Goal: Task Accomplishment & Management: Manage account settings

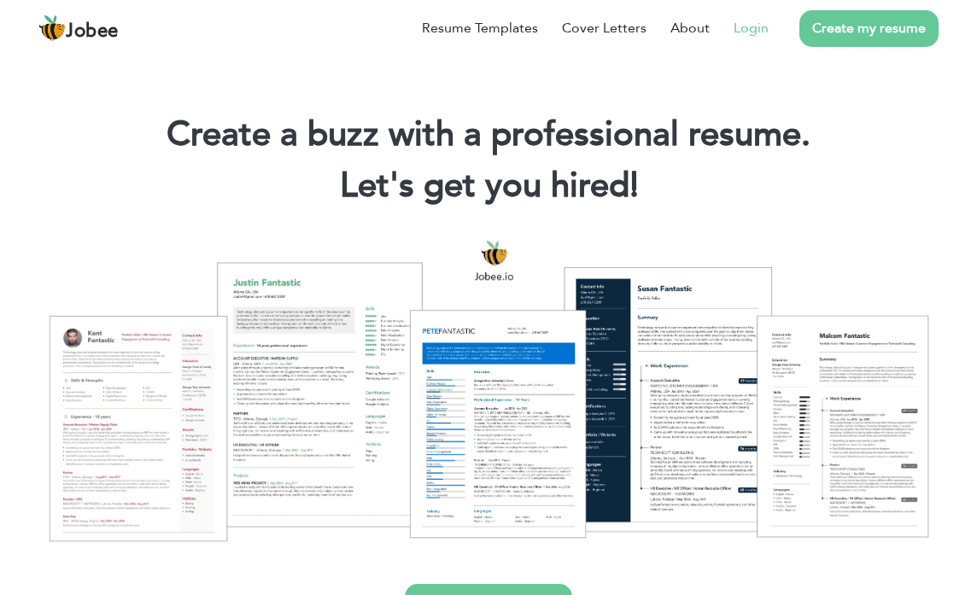
click at [737, 27] on link "Login" at bounding box center [751, 28] width 35 height 21
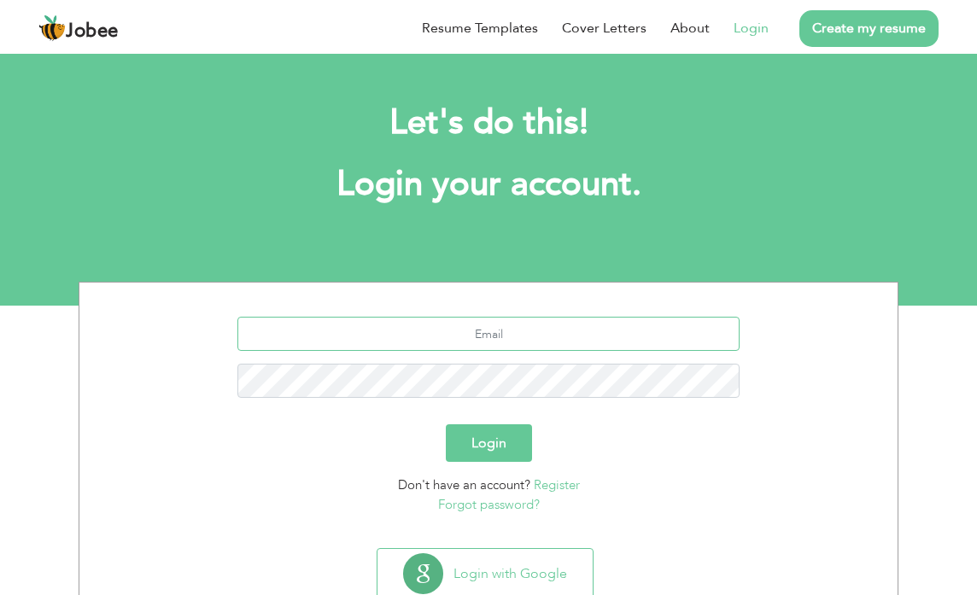
click at [512, 335] on input "text" at bounding box center [488, 334] width 503 height 34
type input "[EMAIL_ADDRESS][DOMAIN_NAME]"
click at [499, 422] on form "abdullah03442748934@gmail.com Login Don't have an account? Register Forgot pass…" at bounding box center [488, 415] width 793 height 197
click at [496, 436] on button "Login" at bounding box center [489, 444] width 86 height 38
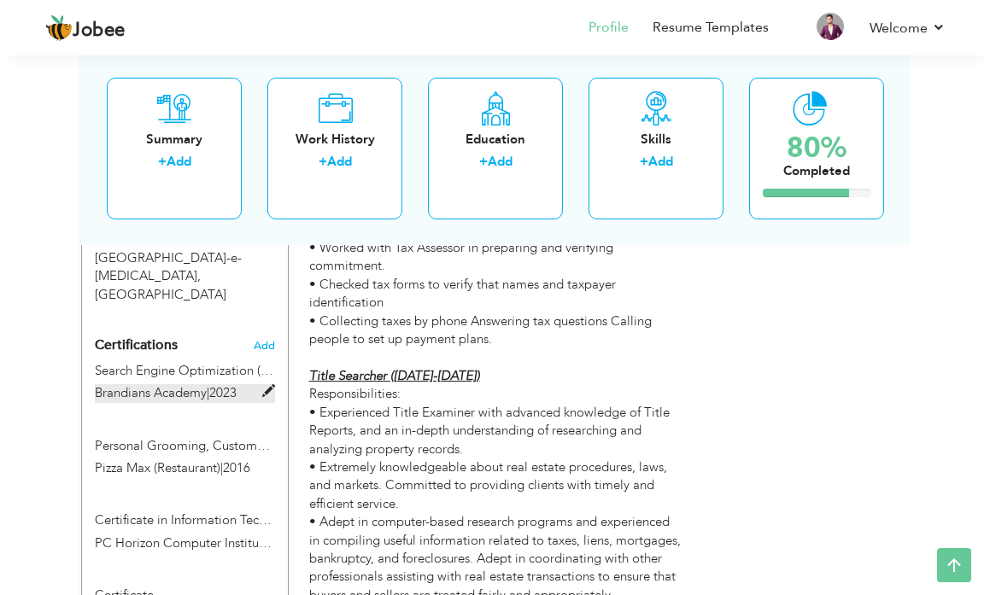
scroll to position [1025, 0]
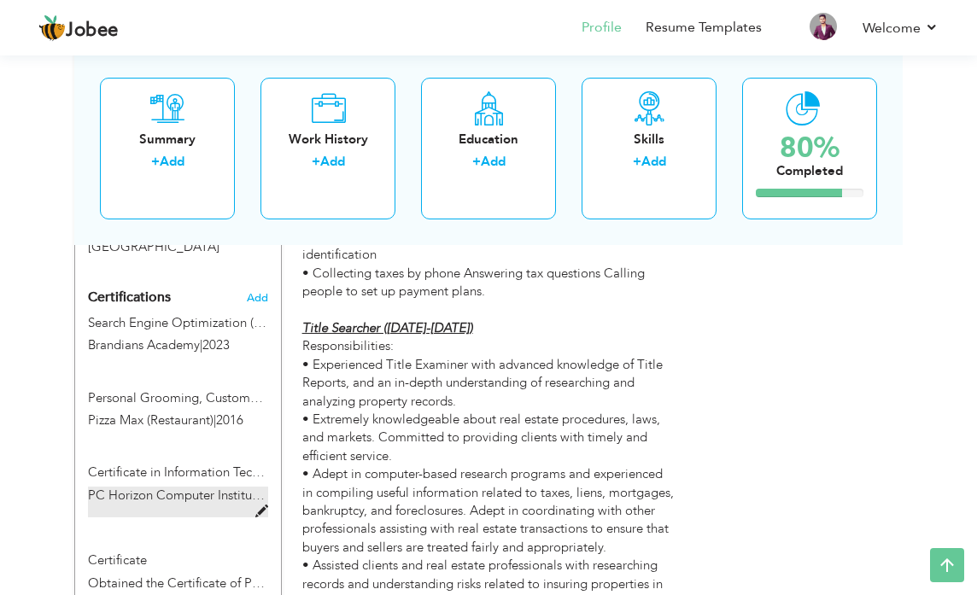
click at [167, 487] on span "PC Horizon Computer Institute" at bounding box center [176, 495] width 177 height 17
type input "Certificate in Information Technology (CIT)"
type input "PC Horizon Computer Institute"
type input "2016"
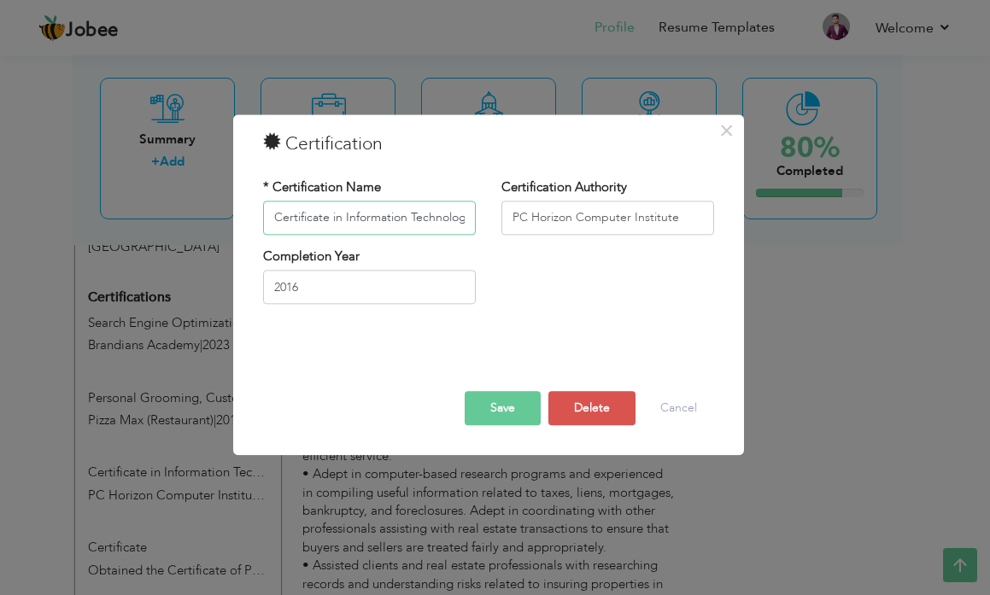
scroll to position [0, 33]
click at [308, 215] on input "Certificate in Information Technology (CIT)" at bounding box center [369, 218] width 213 height 34
type input "Certificate of Information Technology (CIT)"
click at [507, 409] on button "Save" at bounding box center [503, 408] width 76 height 34
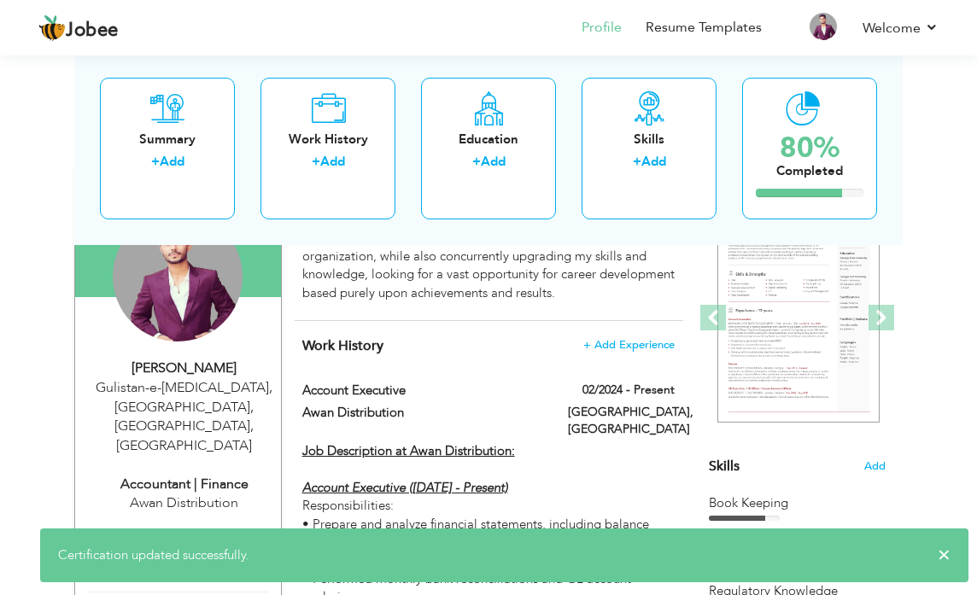
scroll to position [85, 0]
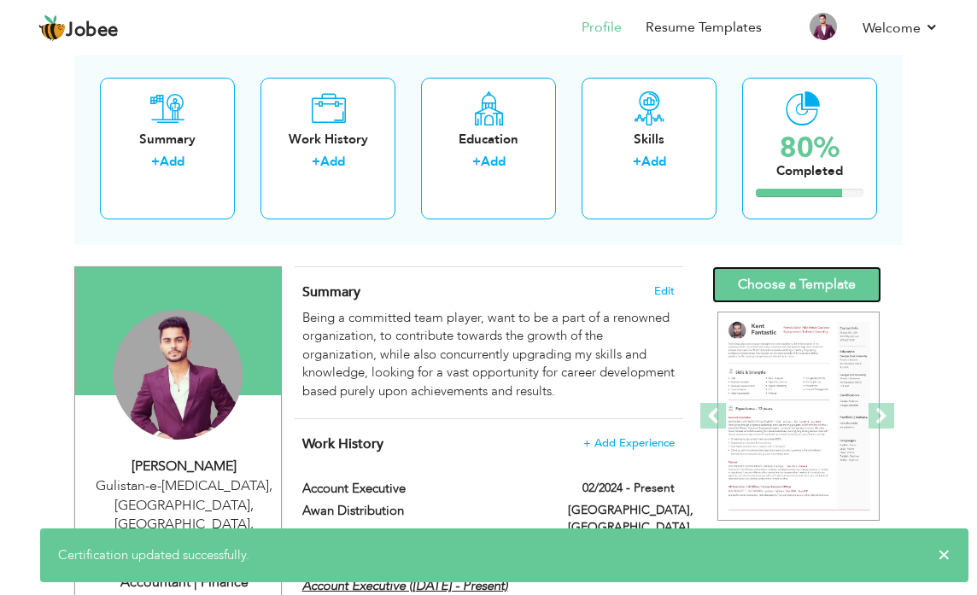
click at [822, 300] on link "Choose a Template" at bounding box center [796, 285] width 169 height 37
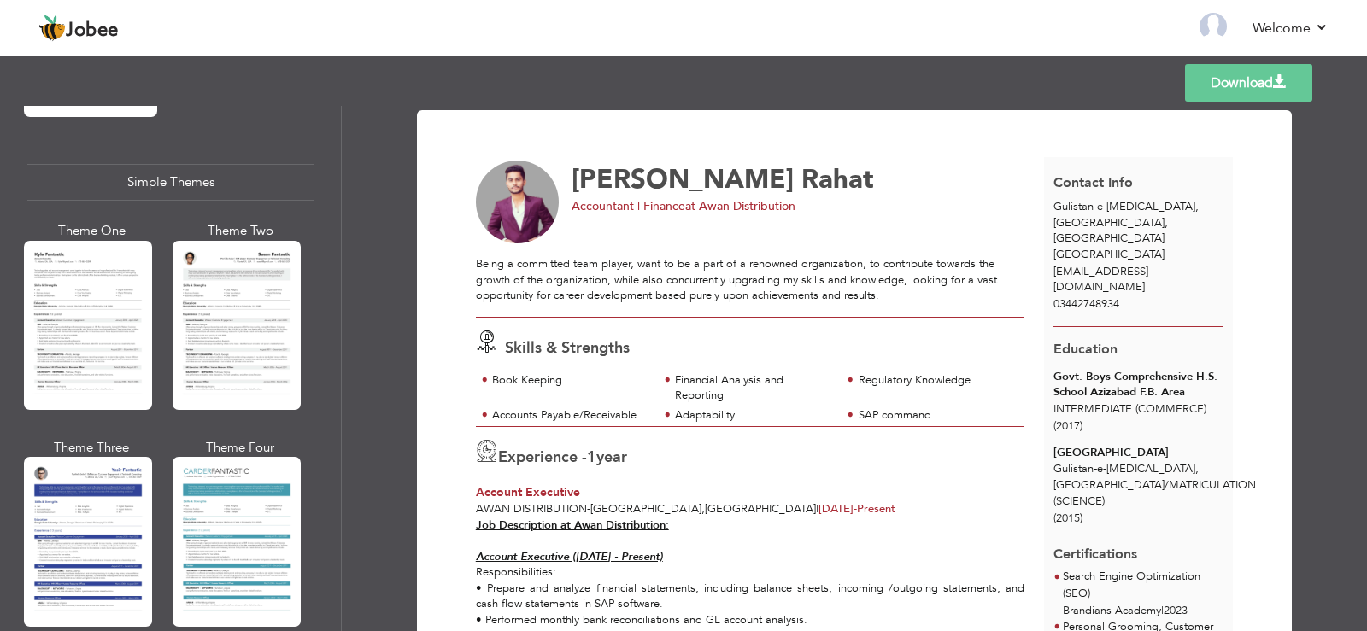
scroll to position [2957, 0]
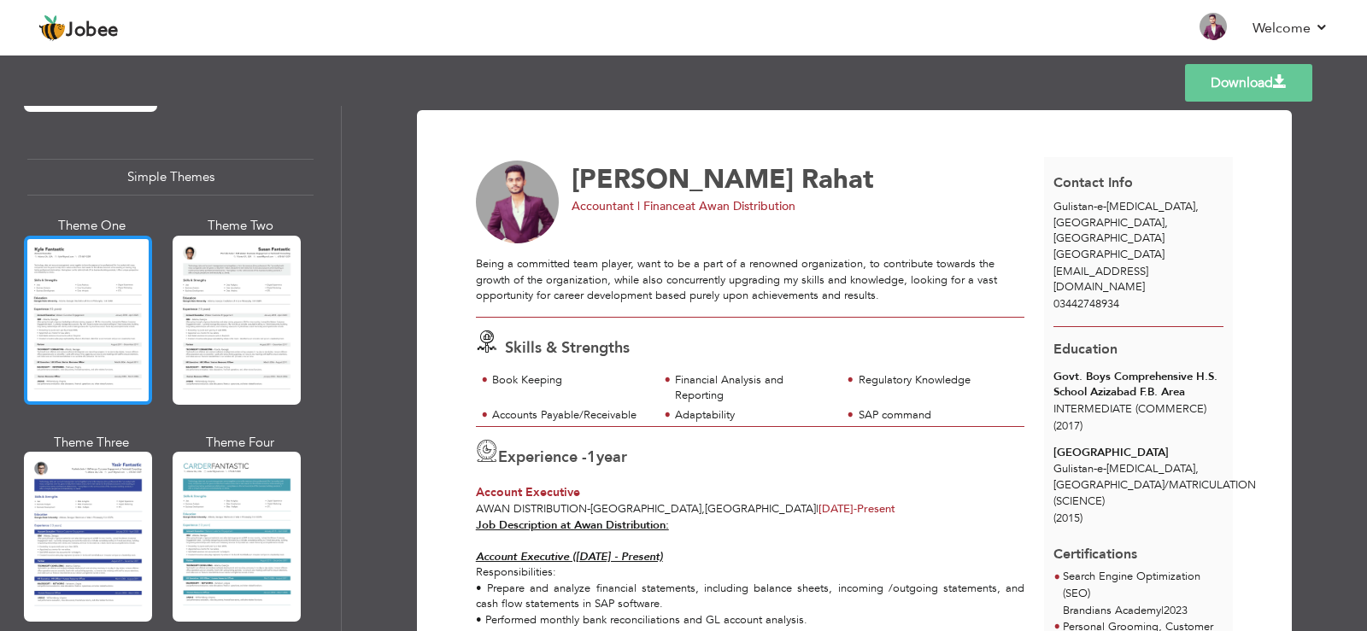
click at [102, 285] on div at bounding box center [88, 320] width 128 height 169
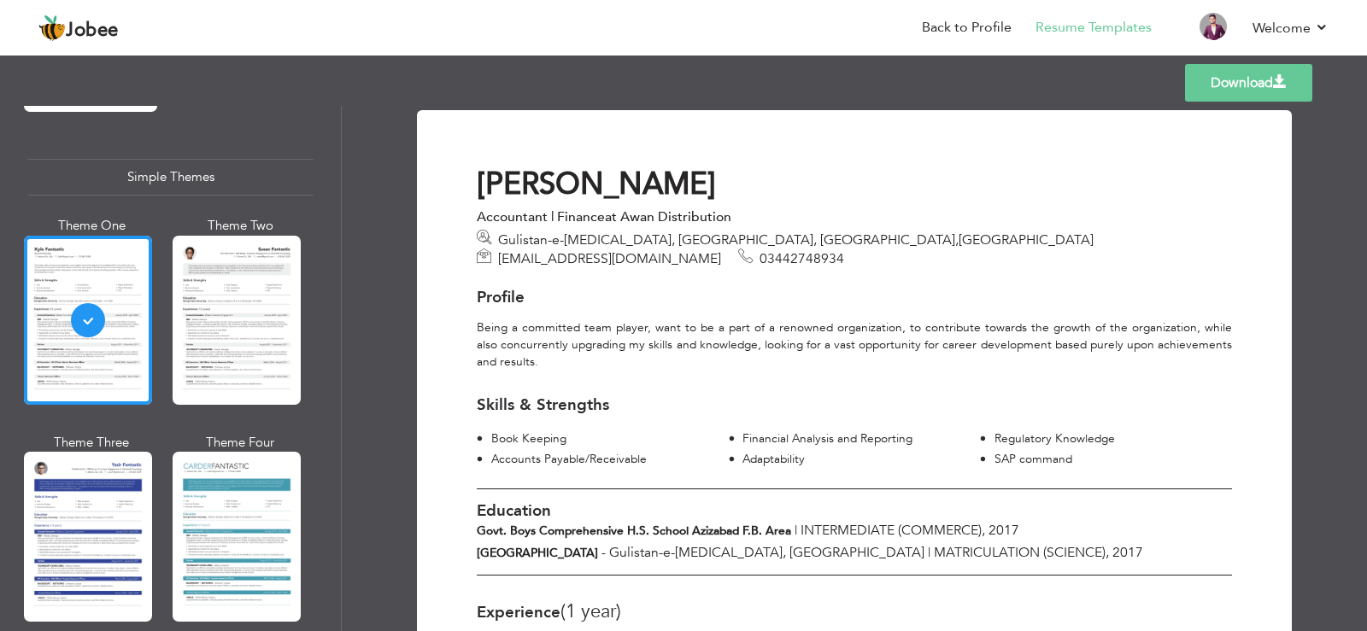
click at [989, 80] on link "Download" at bounding box center [1248, 83] width 127 height 38
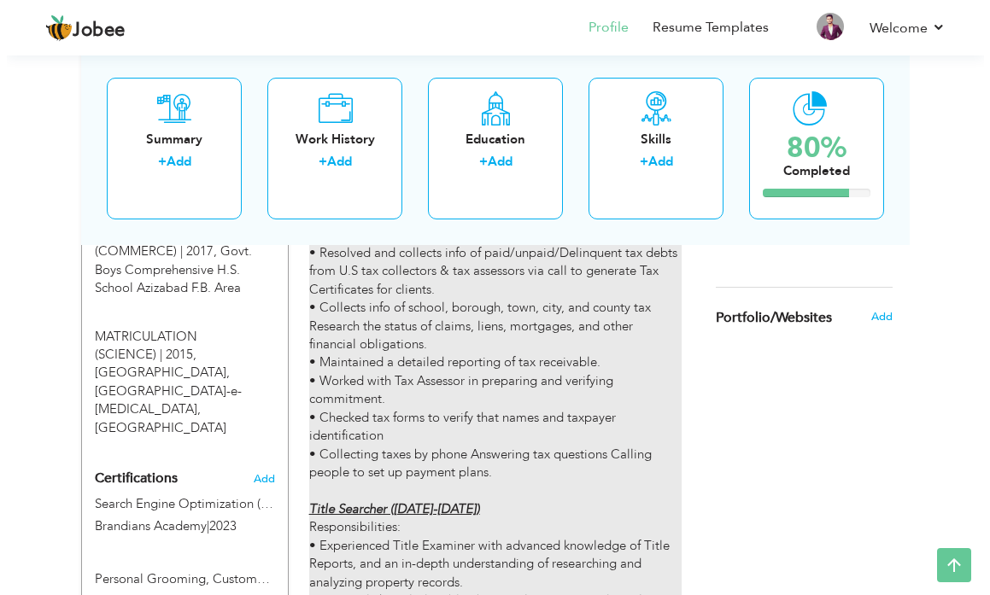
scroll to position [854, 0]
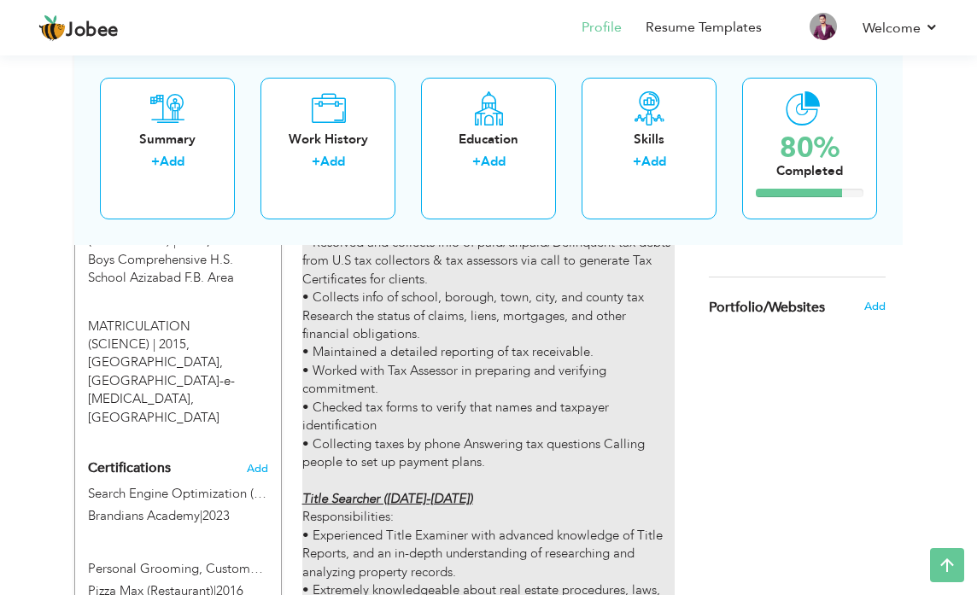
type input "US Title Searcher & Tax Analyst"
type input "Systems Ltd"
type input "07/2019"
type input "01/2024"
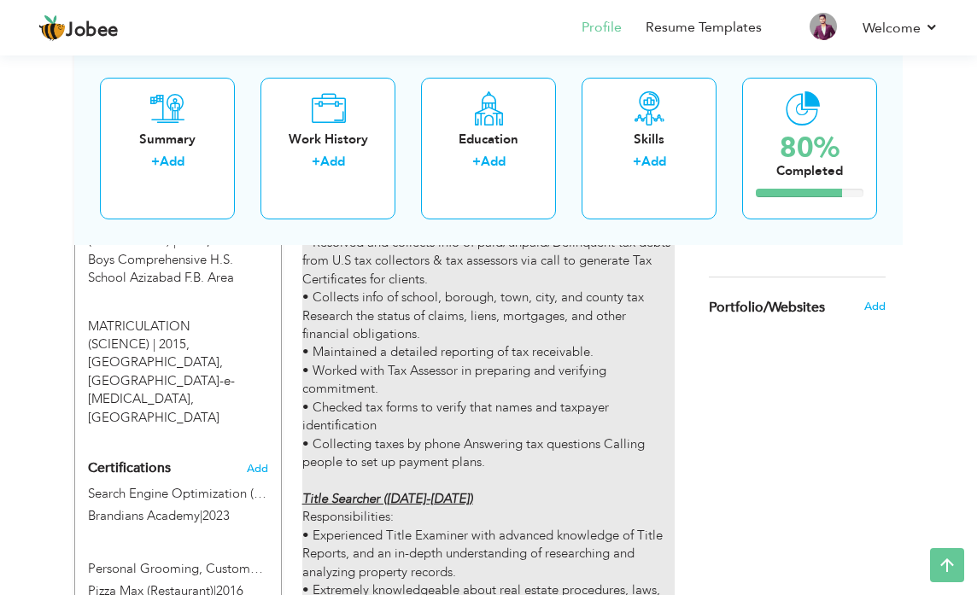
type input "[GEOGRAPHIC_DATA]"
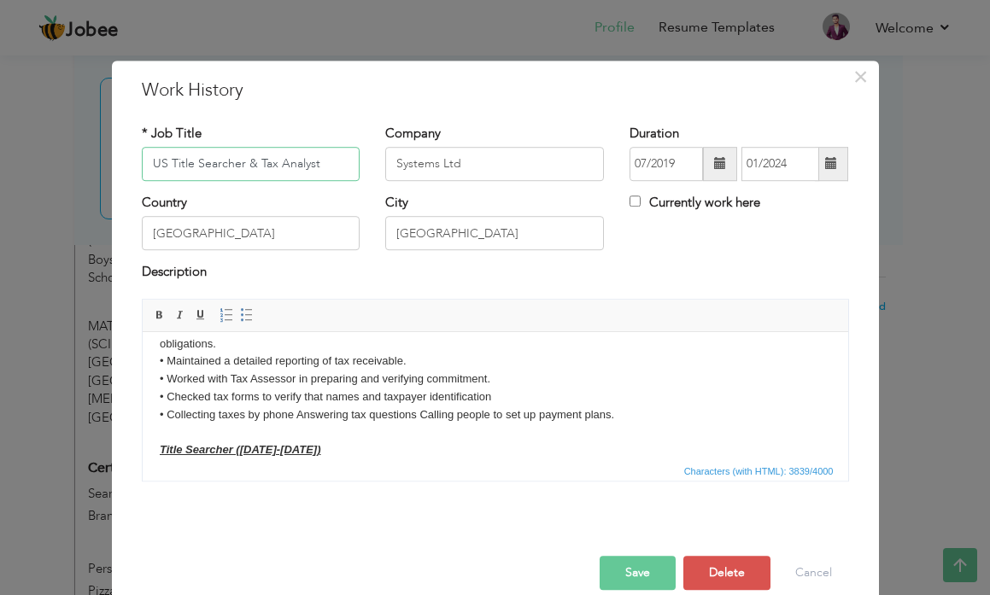
scroll to position [171, 0]
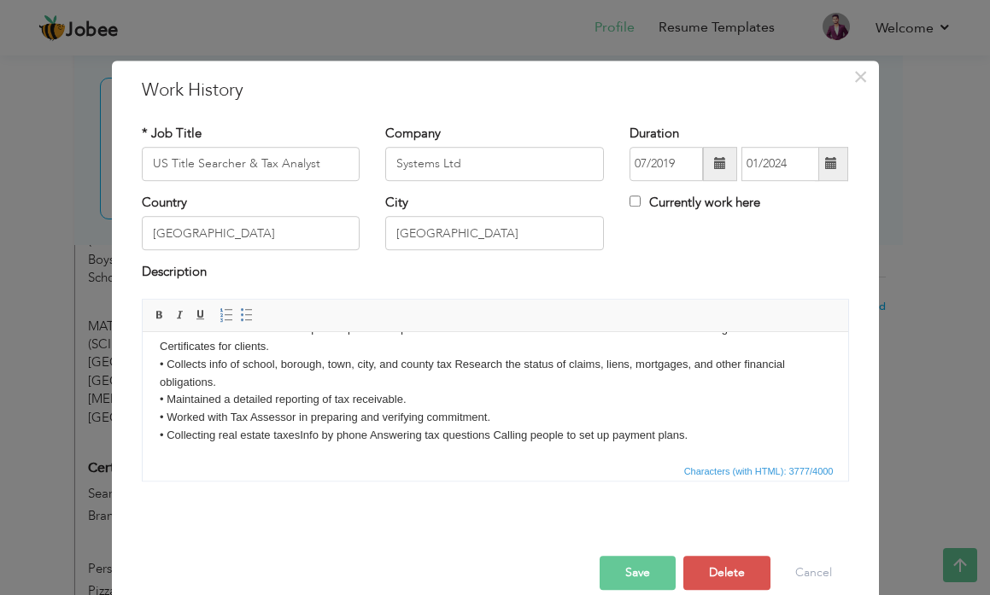
scroll to position [72, 0]
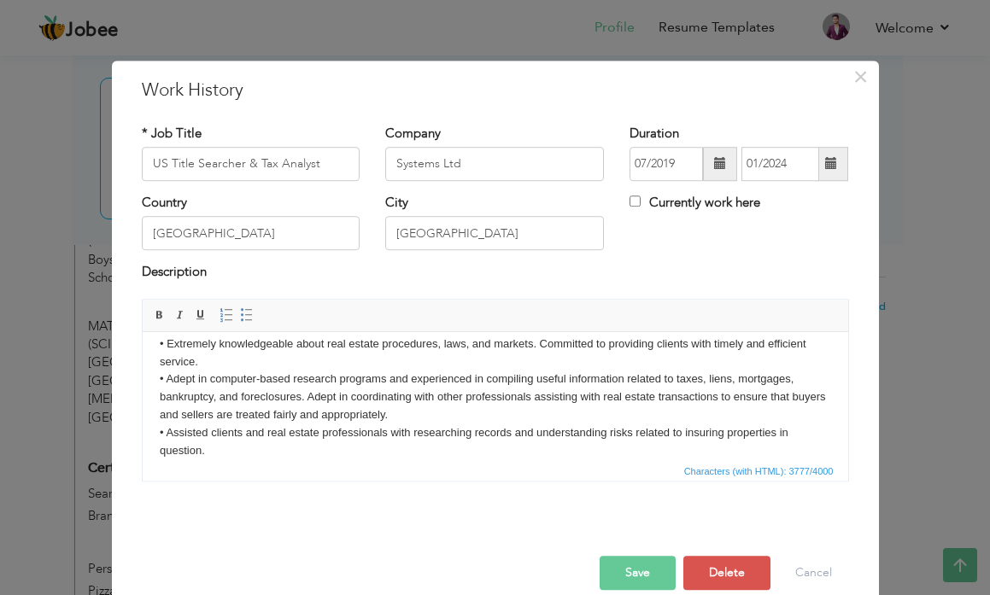
scroll to position [328, 0]
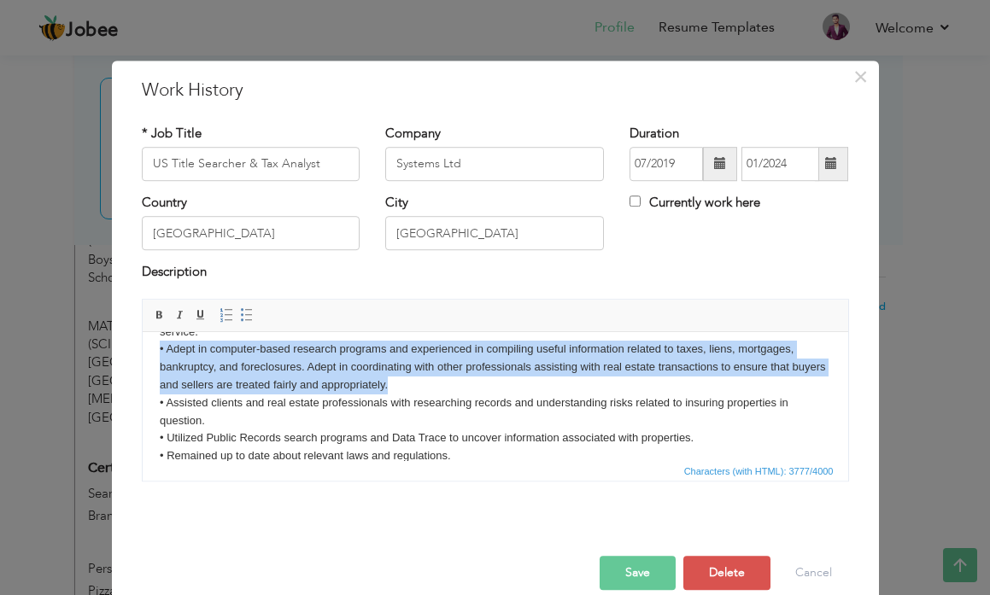
drag, startPoint x: 431, startPoint y: 382, endPoint x: 132, endPoint y: 351, distance: 300.6
click at [142, 351] on html "Job Description at Systems Ltd.: Tax Consultant (Jan. 2023 - Jan. 2024) Respons…" at bounding box center [495, 446] width 706 height 887
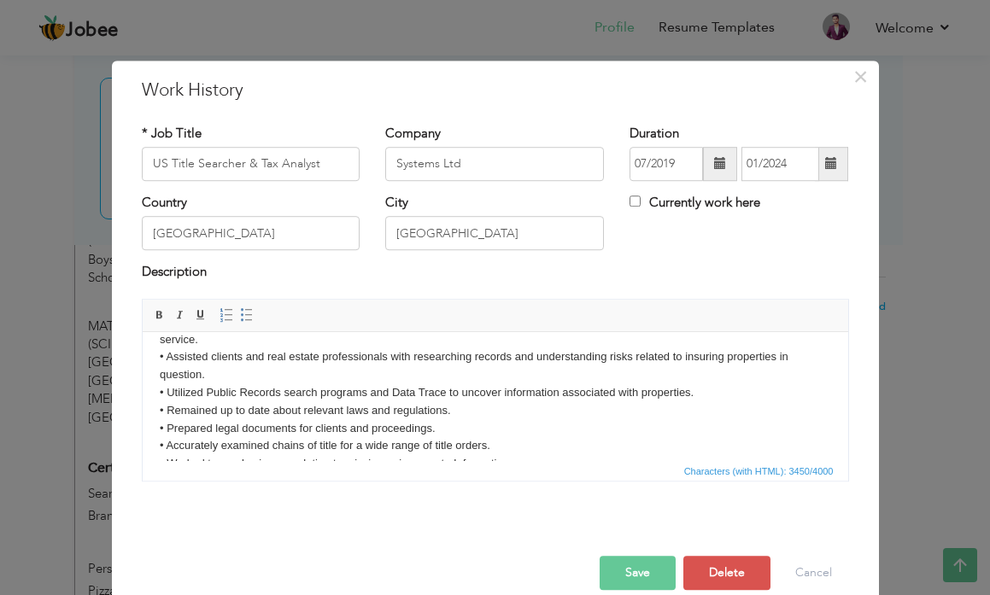
scroll to position [235, 0]
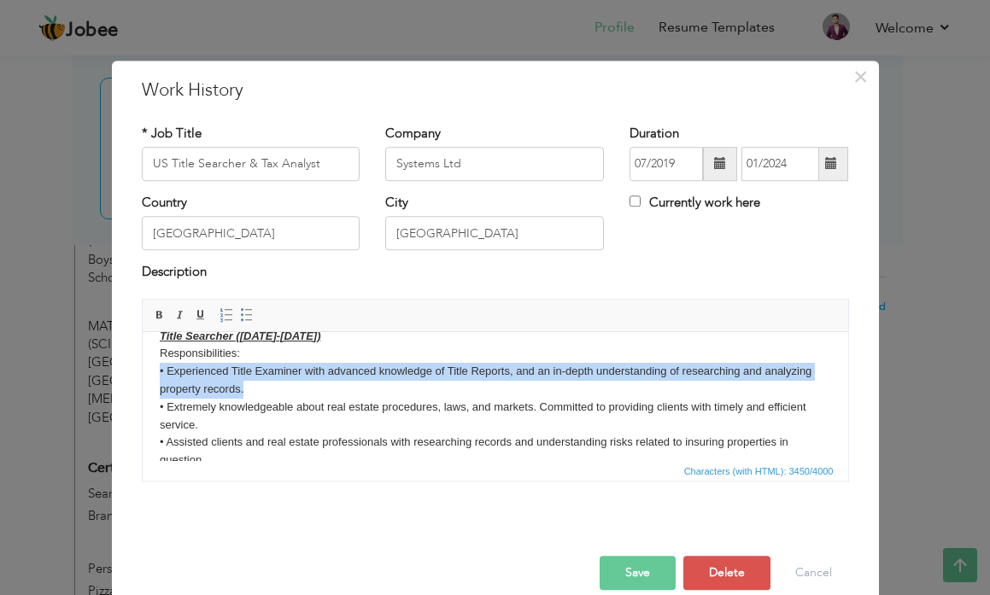
drag, startPoint x: 253, startPoint y: 389, endPoint x: 151, endPoint y: 377, distance: 102.4
click at [151, 377] on html "Job Description at Systems Ltd.: Tax Consultant (Jan. 2023 - Jan. 2024) Respons…" at bounding box center [495, 514] width 706 height 834
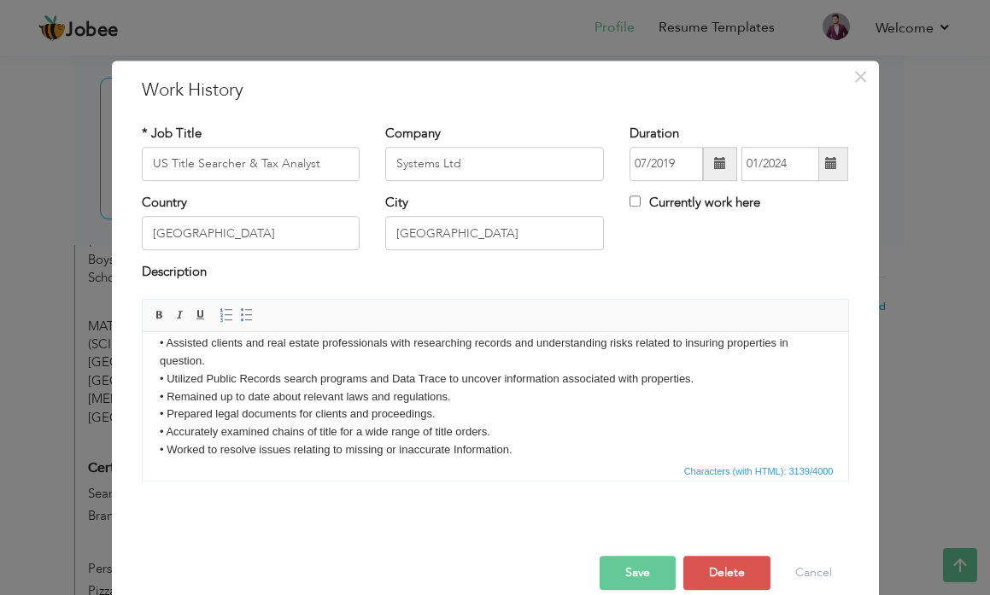
scroll to position [249, 0]
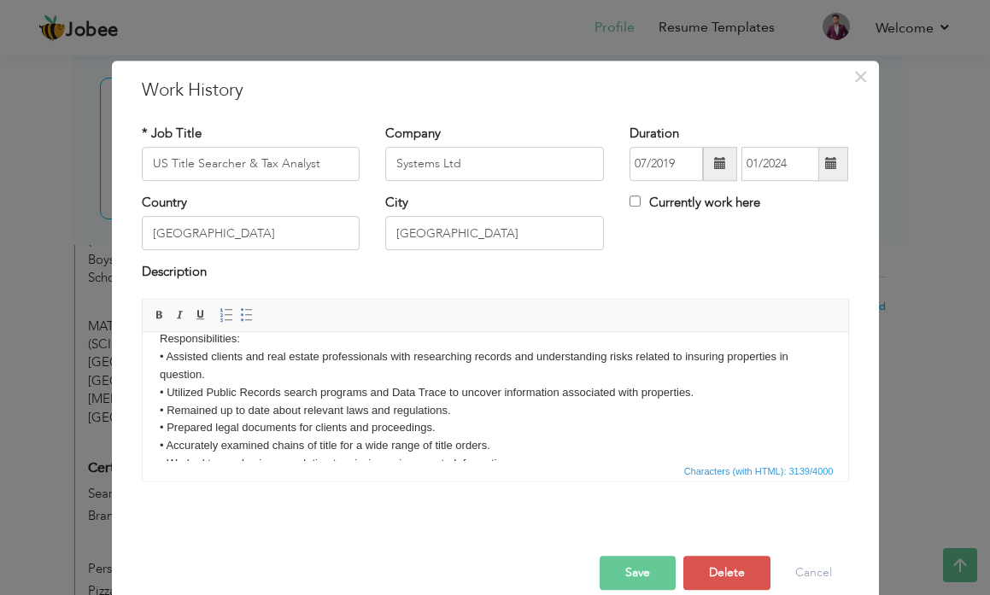
click at [182, 355] on body "Job Description at Systems Ltd.: Tax Consultant (Jan. 2023 - Jan. 2024) Respons…" at bounding box center [494, 463] width 671 height 729
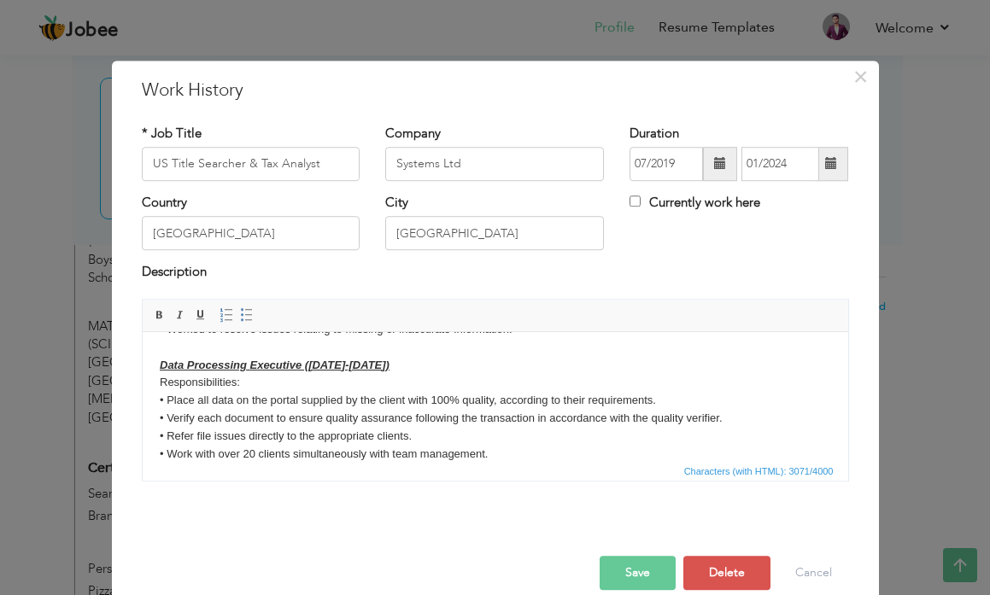
scroll to position [401, 0]
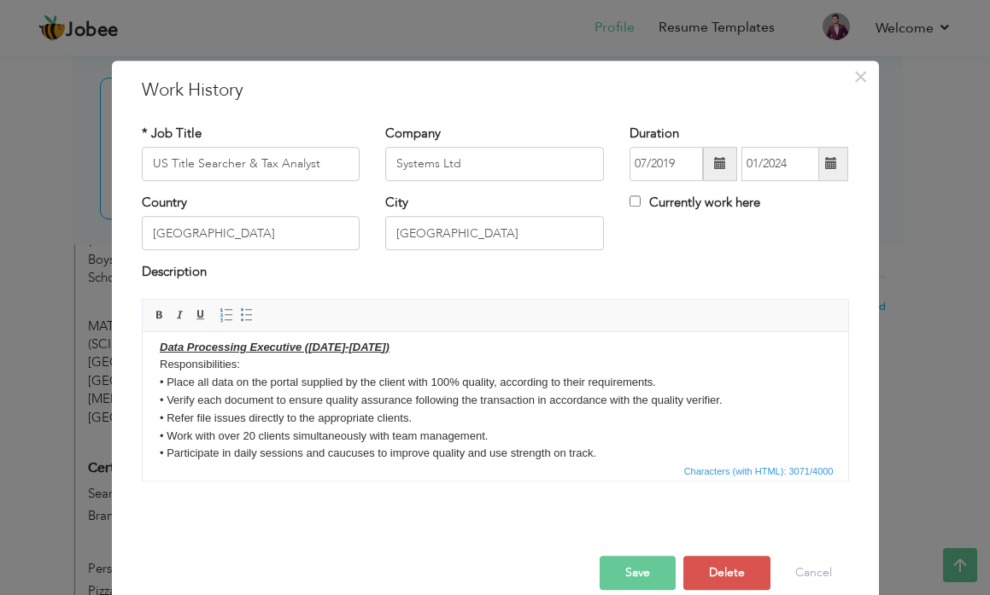
drag, startPoint x: 297, startPoint y: 418, endPoint x: 371, endPoint y: 792, distance: 381.3
click at [297, 418] on body "Job Description at Systems Ltd.: Tax Consultant (Jan. 2023 - Jan. 2024) Respons…" at bounding box center [494, 302] width 671 height 711
click at [204, 453] on body "Job Description at Systems Ltd.: Tax Consultant (Jan. 2023 - Jan. 2024) Respons…" at bounding box center [494, 302] width 671 height 711
click at [469, 442] on body "Job Description at Systems Ltd.: Tax Consultant (Jan. 2023 - Jan. 2024) Respons…" at bounding box center [494, 302] width 671 height 711
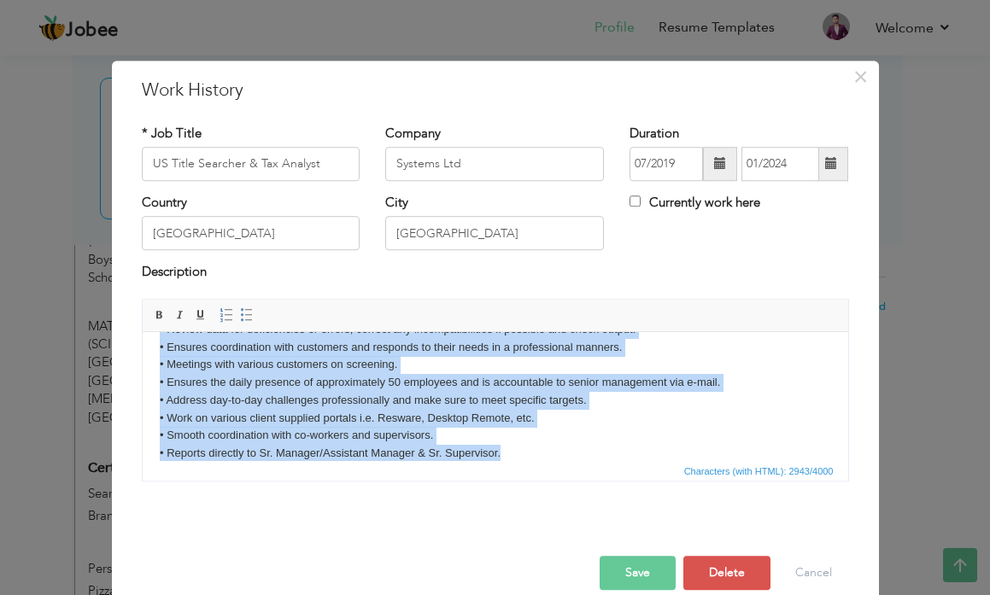
scroll to position [437, 0]
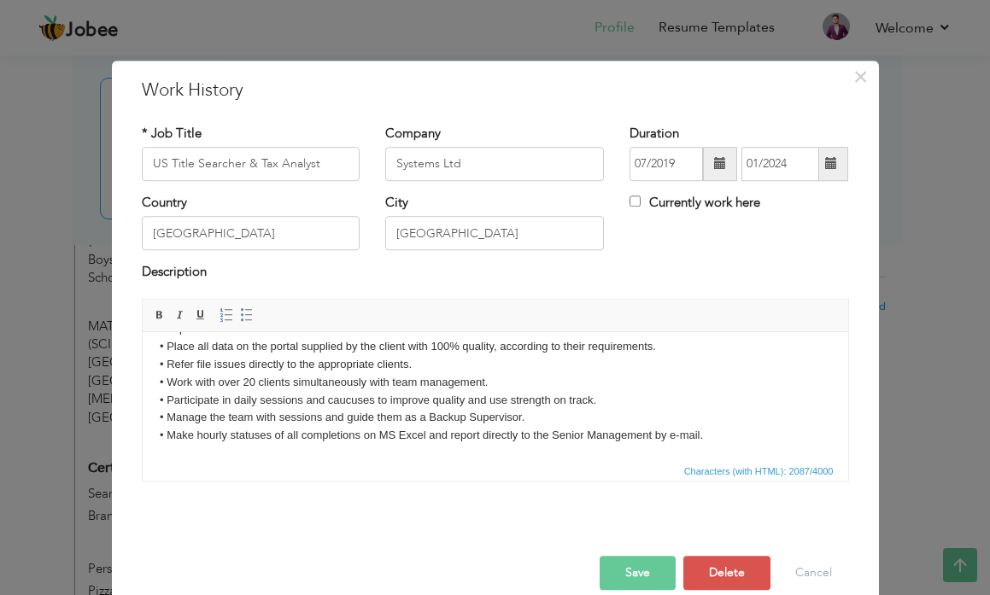
drag, startPoint x: 812, startPoint y: 798, endPoint x: 677, endPoint y: 456, distance: 367.7
click at [675, 434] on body "Job Description at Systems Ltd.: Tax Consultant (Jan. 2023 - Jan. 2024) Respons…" at bounding box center [494, 177] width 671 height 533
click at [612, 413] on body "Job Description at Systems Ltd.: Tax Consultant (Jan. 2023 - Jan. 2024) Respons…" at bounding box center [494, 177] width 671 height 533
click at [560, 425] on body "Job Description at Systems Ltd.: Tax Consultant (Jan. 2023 - Jan. 2024) Respons…" at bounding box center [494, 177] width 671 height 533
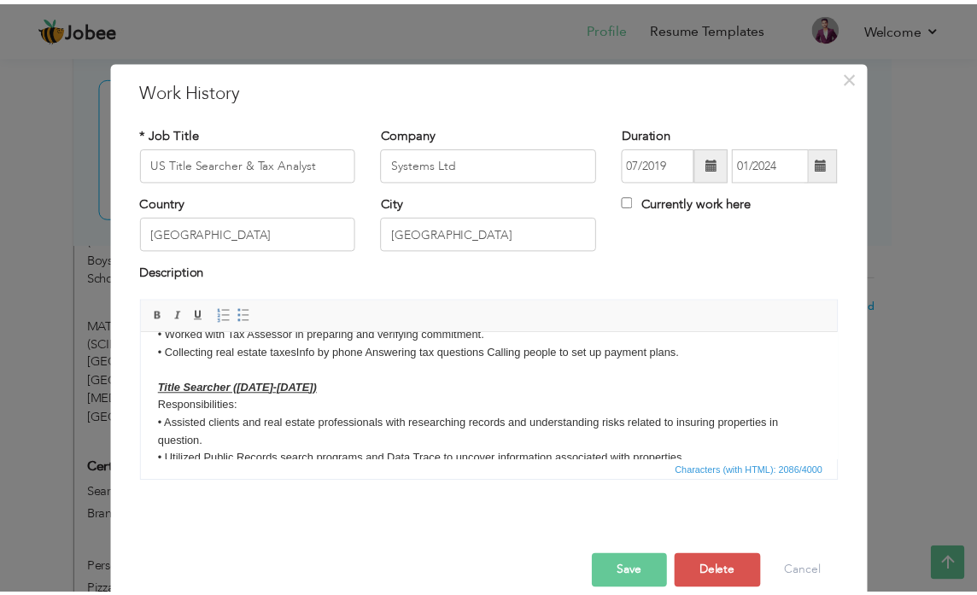
scroll to position [0, 0]
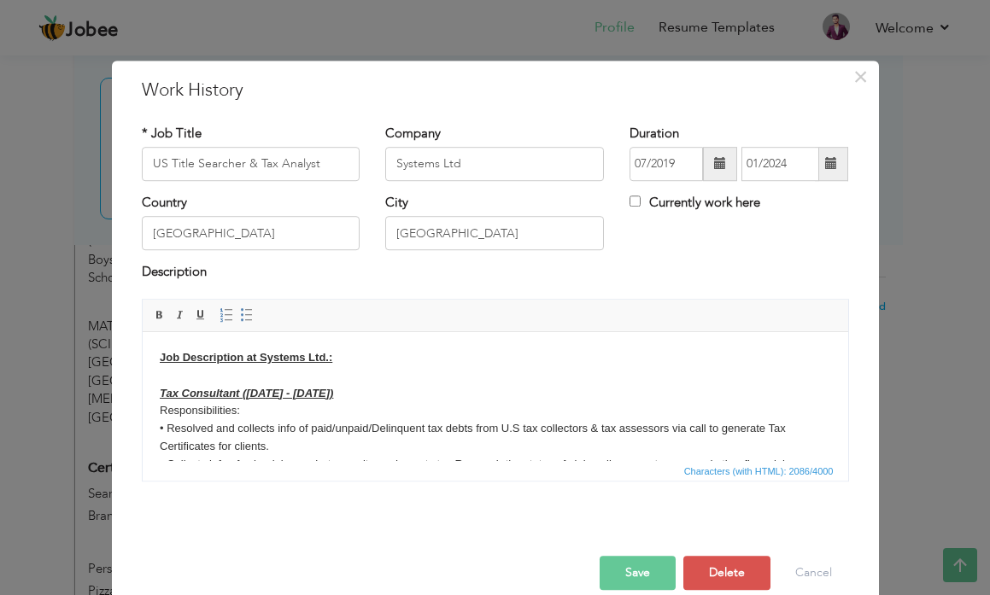
click at [640, 578] on button "Save" at bounding box center [638, 573] width 76 height 34
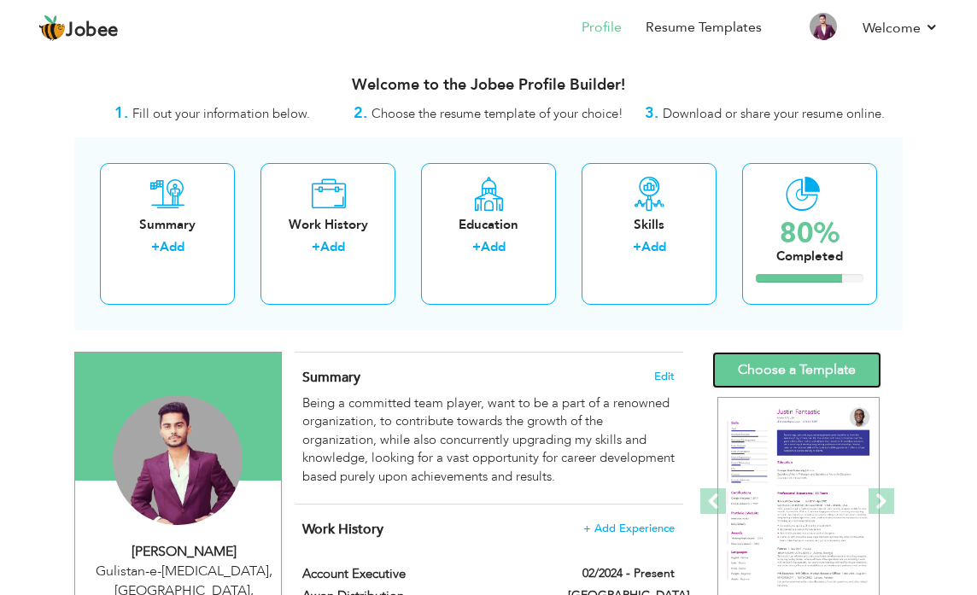
click at [791, 372] on link "Choose a Template" at bounding box center [796, 370] width 169 height 37
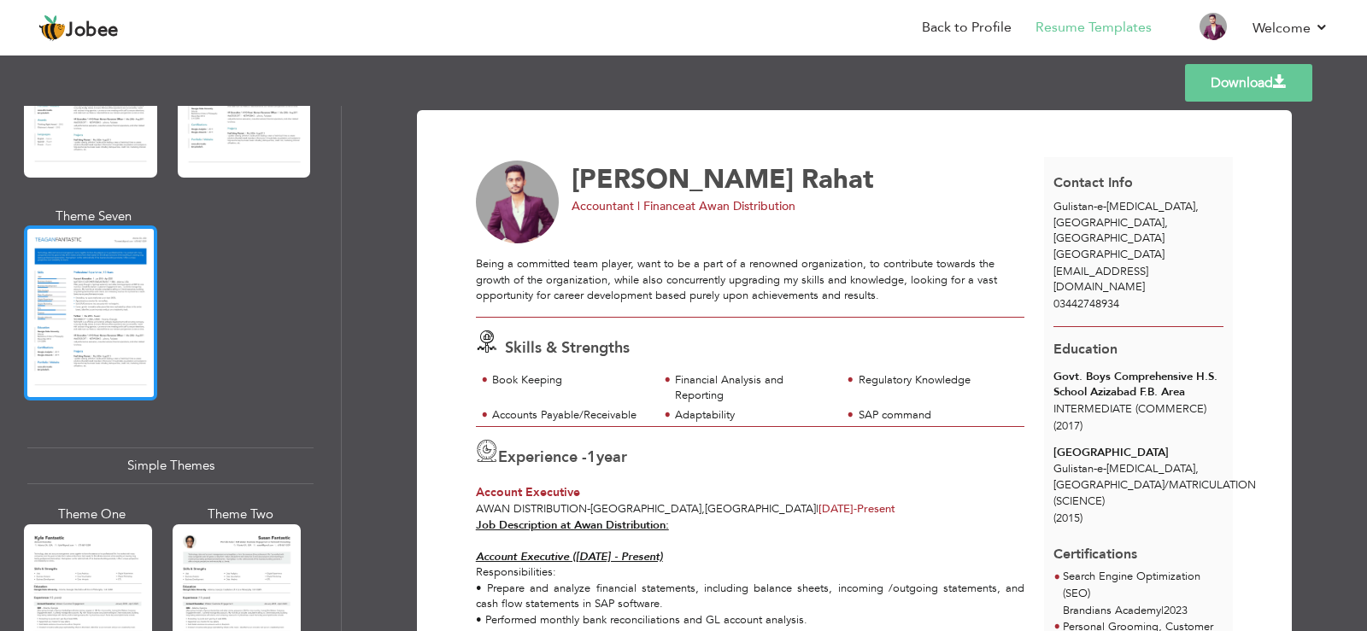
scroll to position [2734, 0]
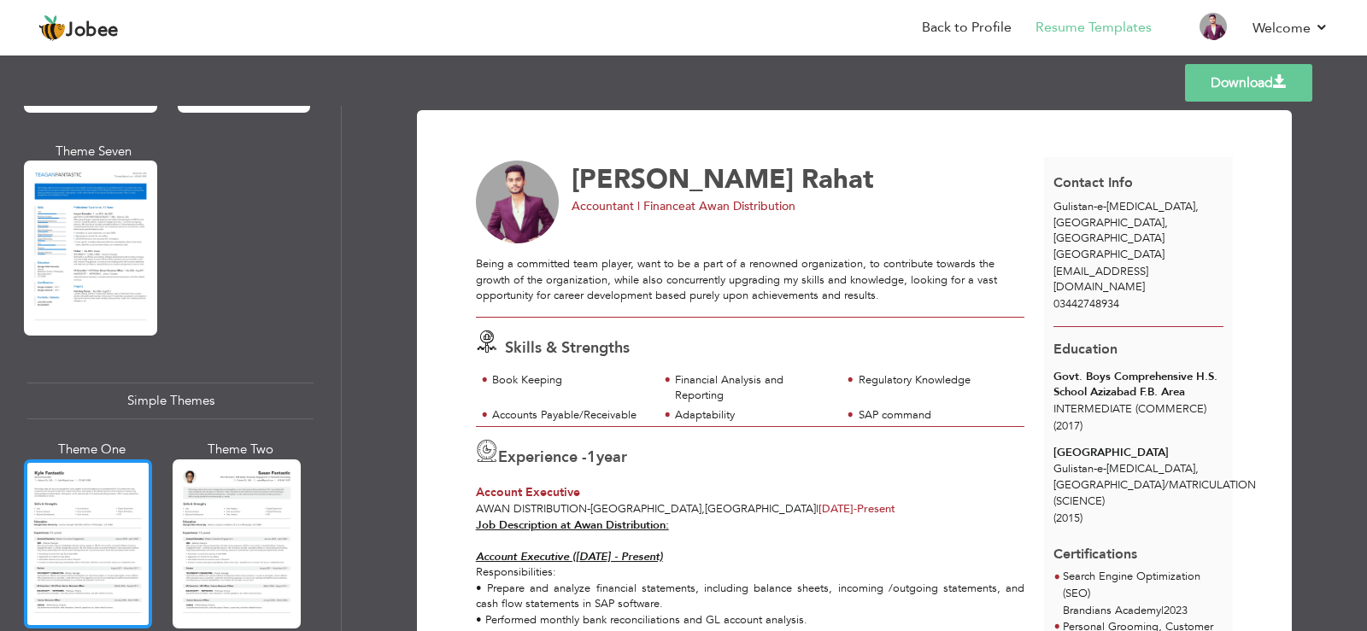
click at [82, 471] on div at bounding box center [88, 544] width 128 height 169
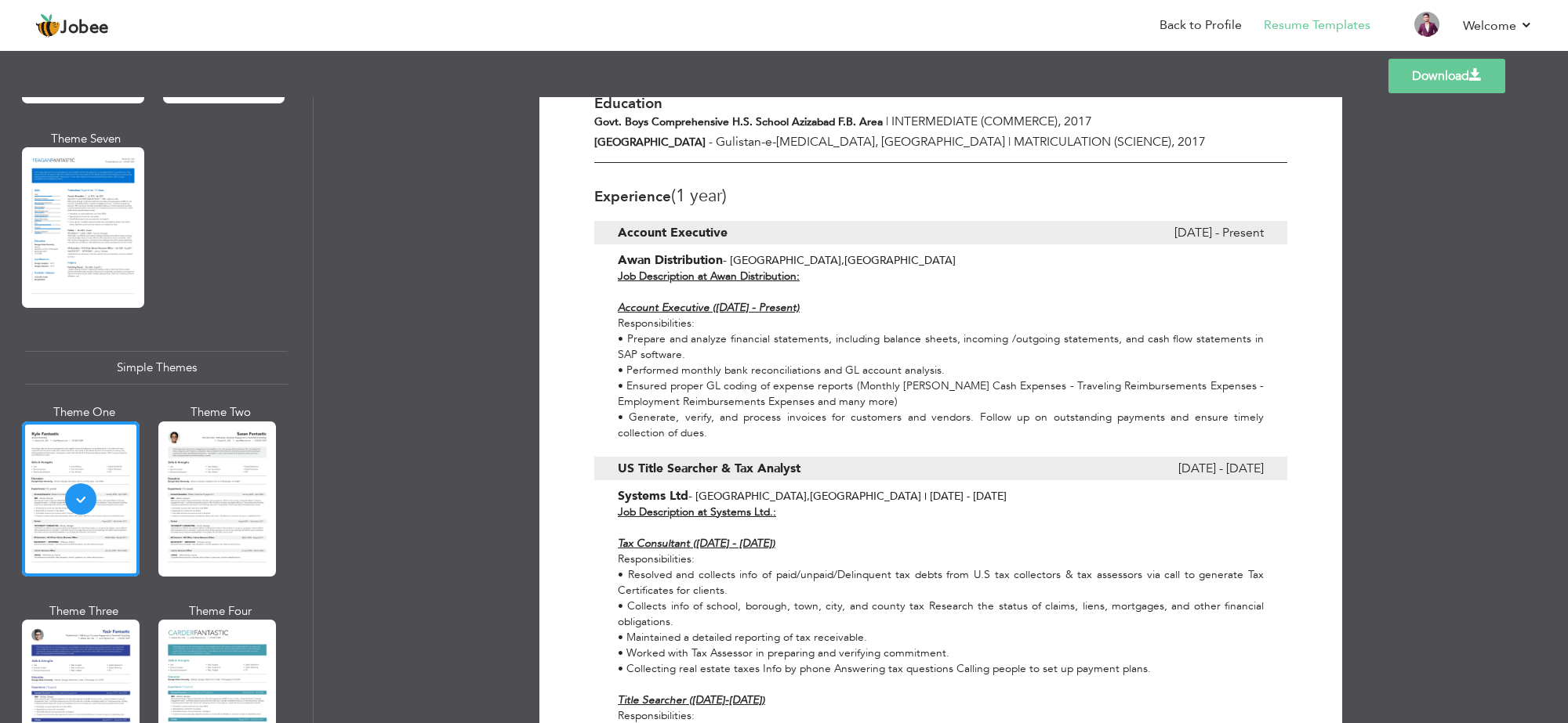
scroll to position [363, 0]
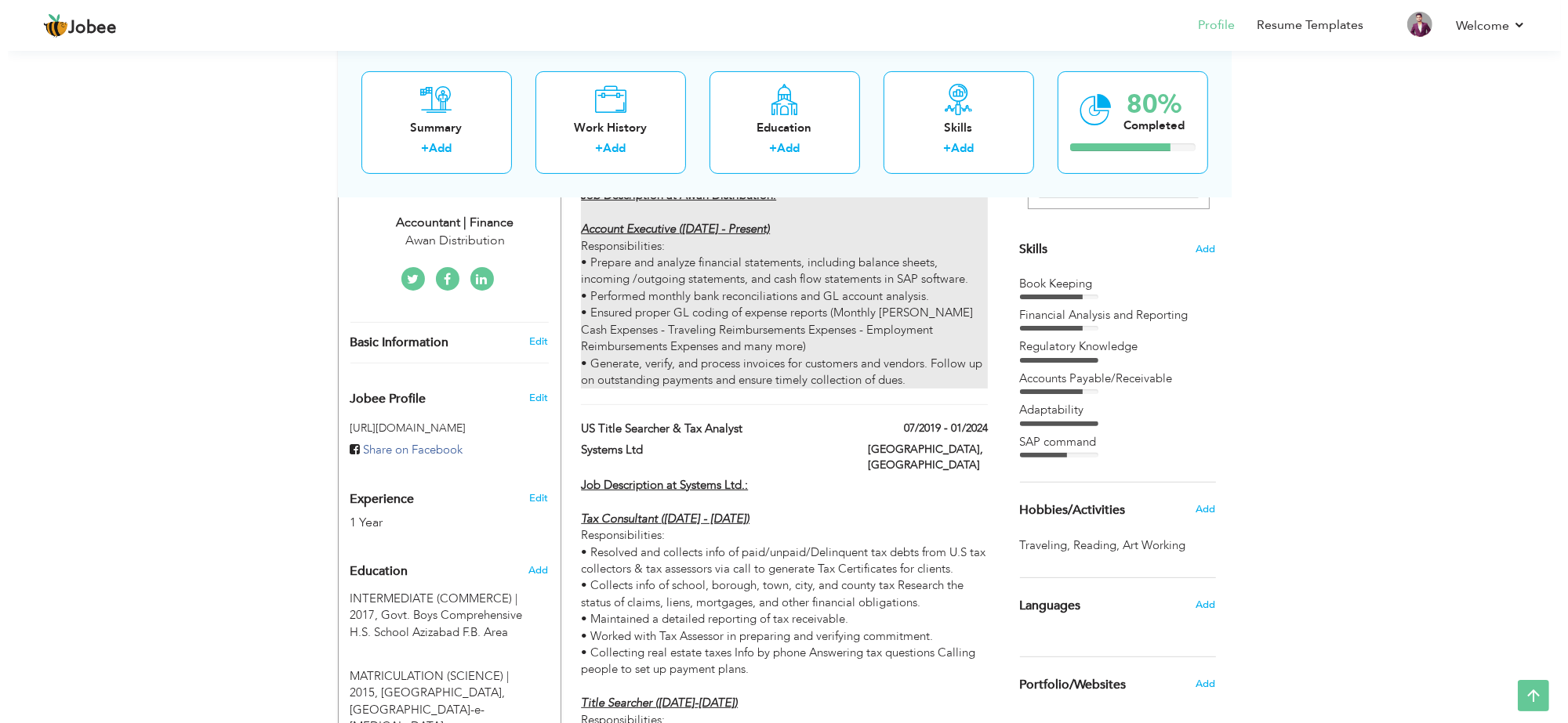
scroll to position [294, 0]
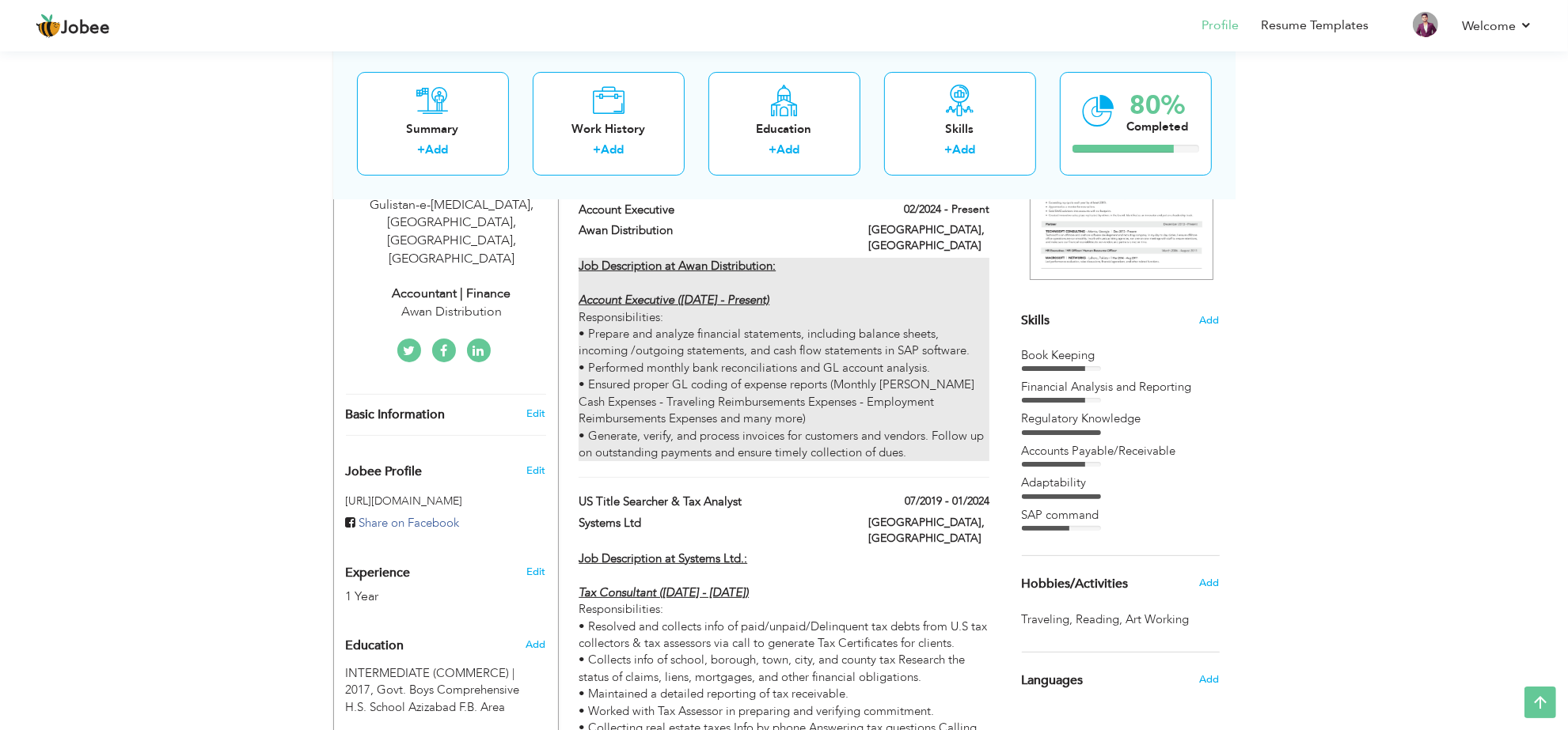
click at [749, 341] on div "Job Description at Awan Distribution: Account Executive ([DATE] - Present) Resp…" at bounding box center [783, 359] width 410 height 204
type input "Account Executive"
type input "Awan Distribution"
type input "02/2024"
type input "[GEOGRAPHIC_DATA]"
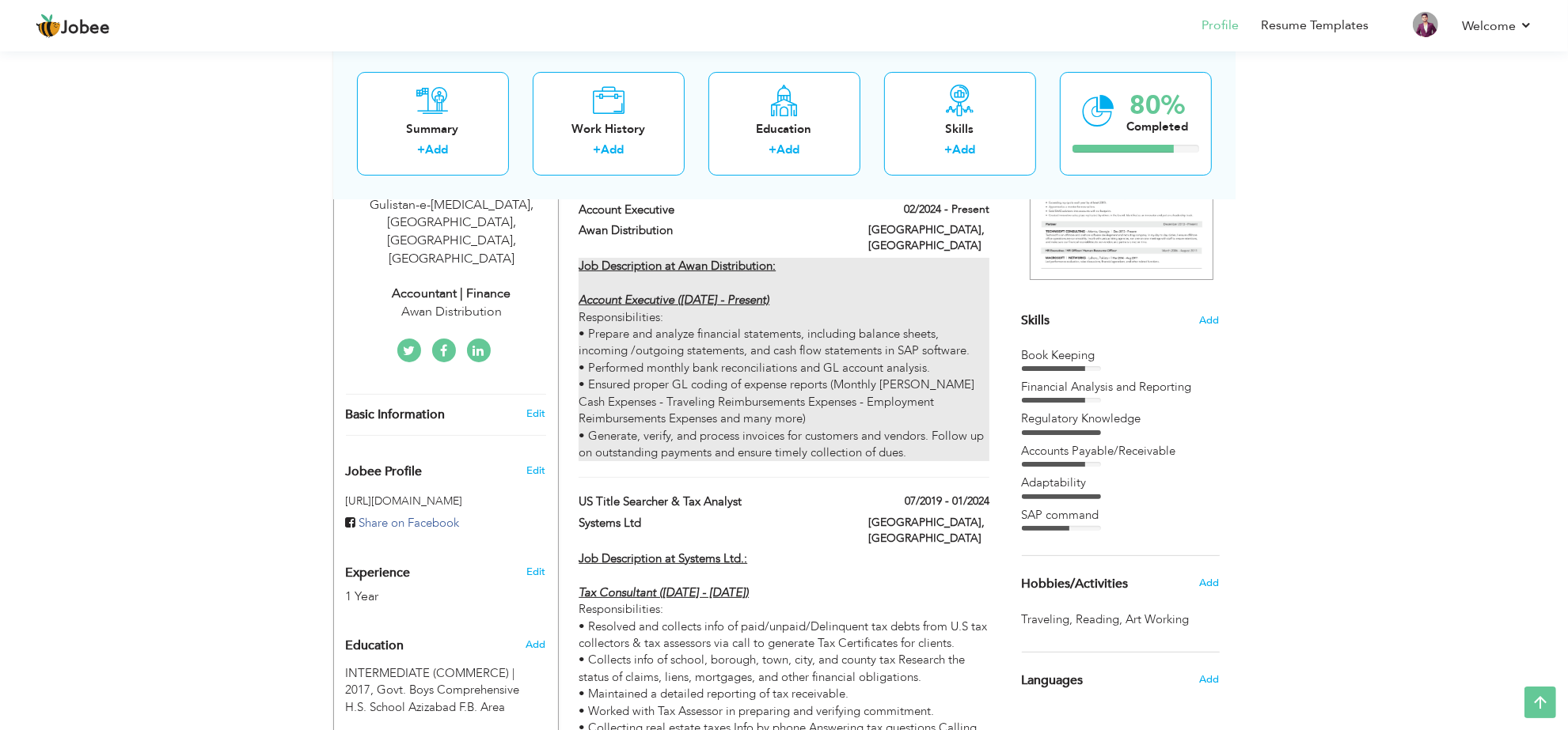
type input "[GEOGRAPHIC_DATA]"
checkbox input "true"
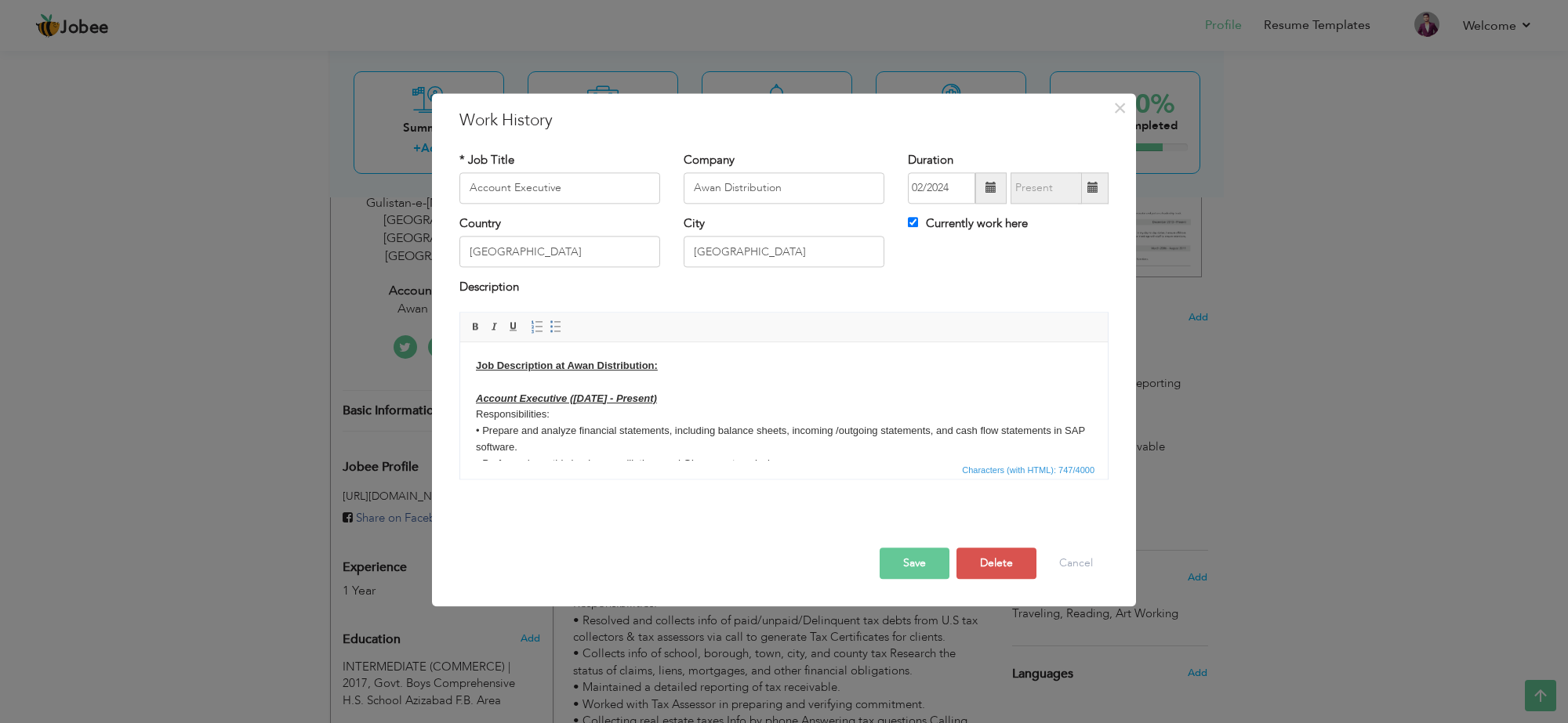
click at [613, 400] on u "Account Executive ([DATE] - Present)" at bounding box center [566, 398] width 181 height 12
click at [548, 434] on body "Job Description at Awan Distribution: Account Executive (Feb. 2024 - Present) R…" at bounding box center [784, 448] width 616 height 180
click at [578, 419] on body "Job Description at Awan Distribution: Account Executive (Feb. 2024 - Present) R…" at bounding box center [784, 448] width 616 height 180
copy body "•"
click at [733, 424] on body "Job Description at Awan Distribution: Account Executive (Feb. 2024 - Present) R…" at bounding box center [784, 456] width 616 height 196
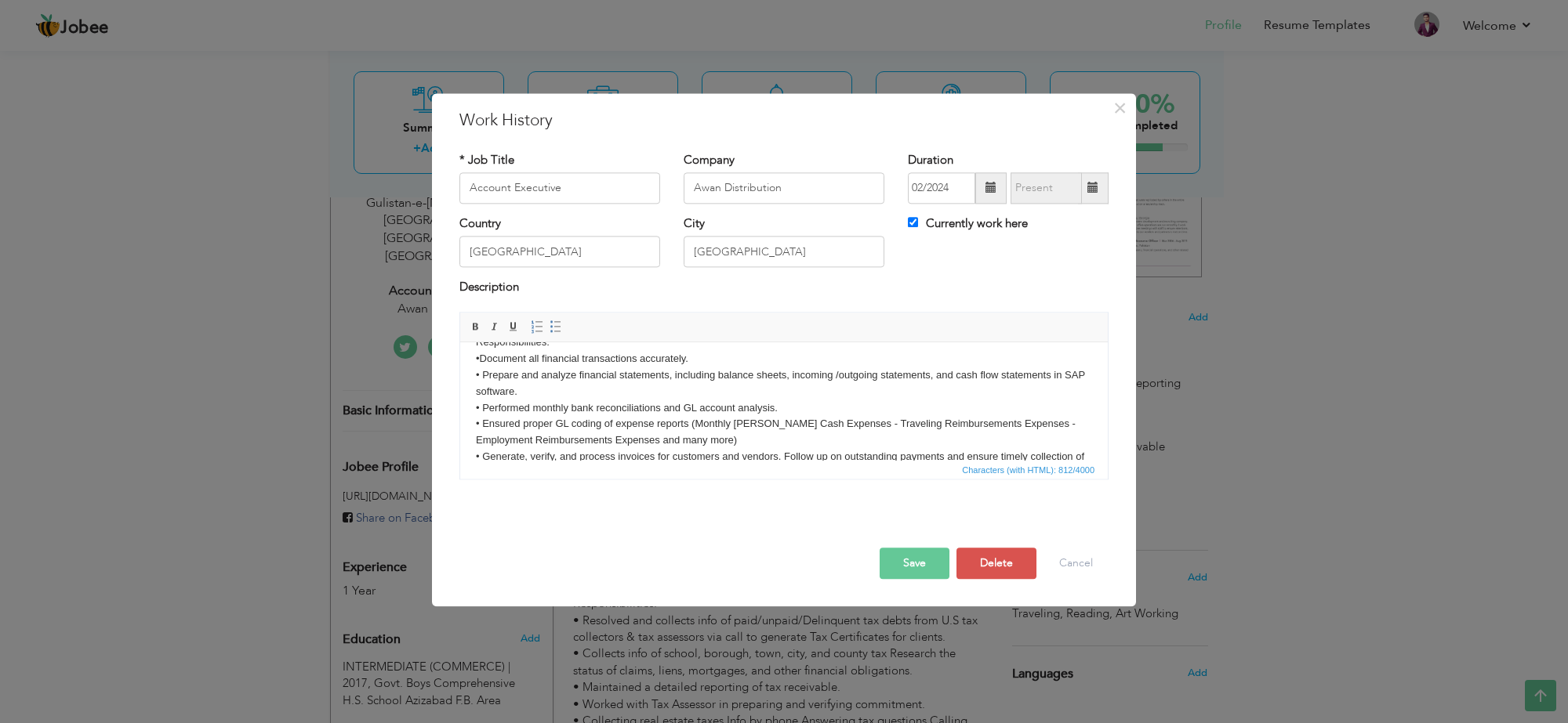
scroll to position [98, 0]
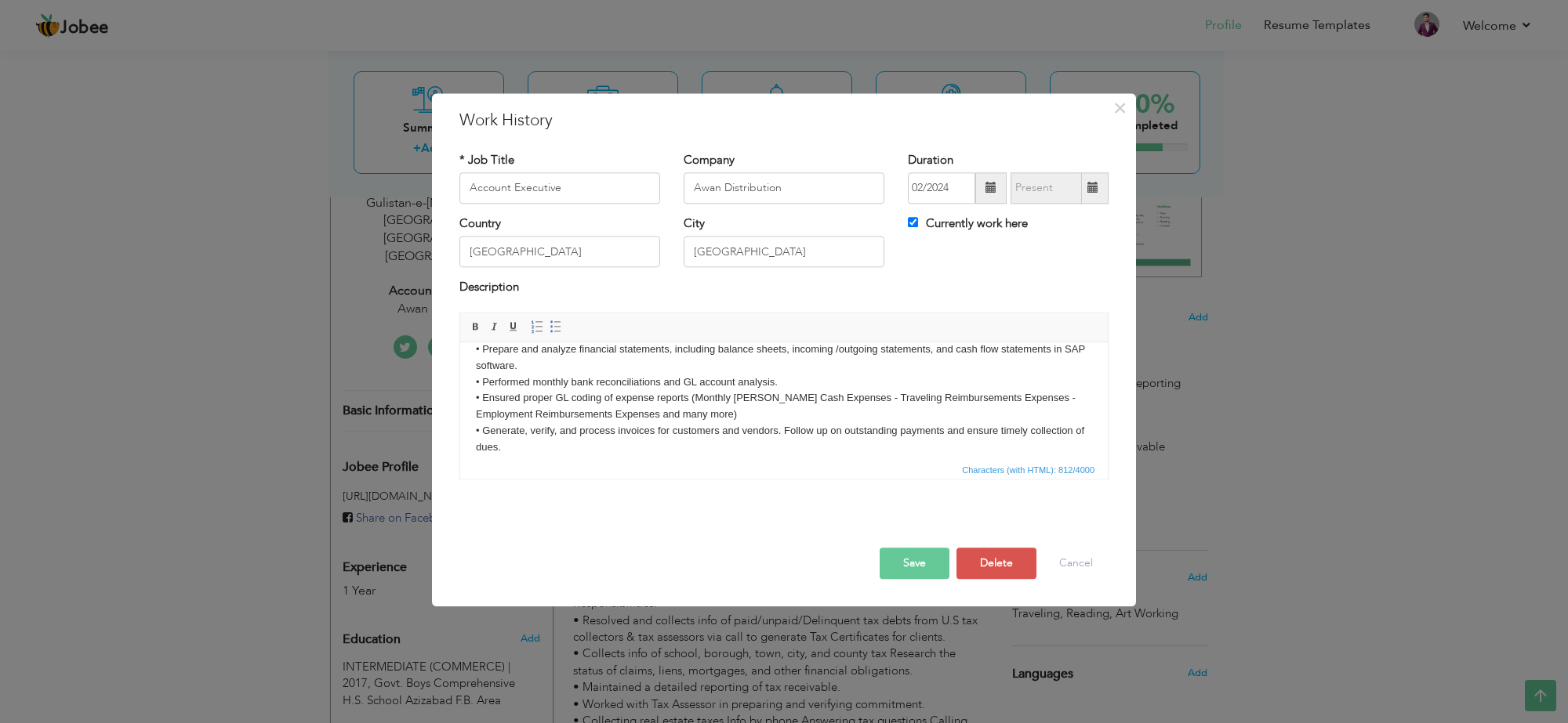
click at [932, 352] on body "Job Description at Awan Distribution: Account Executive (Feb. 2024 - Present) R…" at bounding box center [784, 359] width 616 height 196
click at [616, 415] on body "Job Description at Awan Distribution: Account Executive (Feb. 2024 - Present) R…" at bounding box center [784, 359] width 616 height 196
click at [610, 415] on body "Job Description at Awan Distribution: Account Executive (Feb. 2024 - Present) R…" at bounding box center [784, 359] width 616 height 196
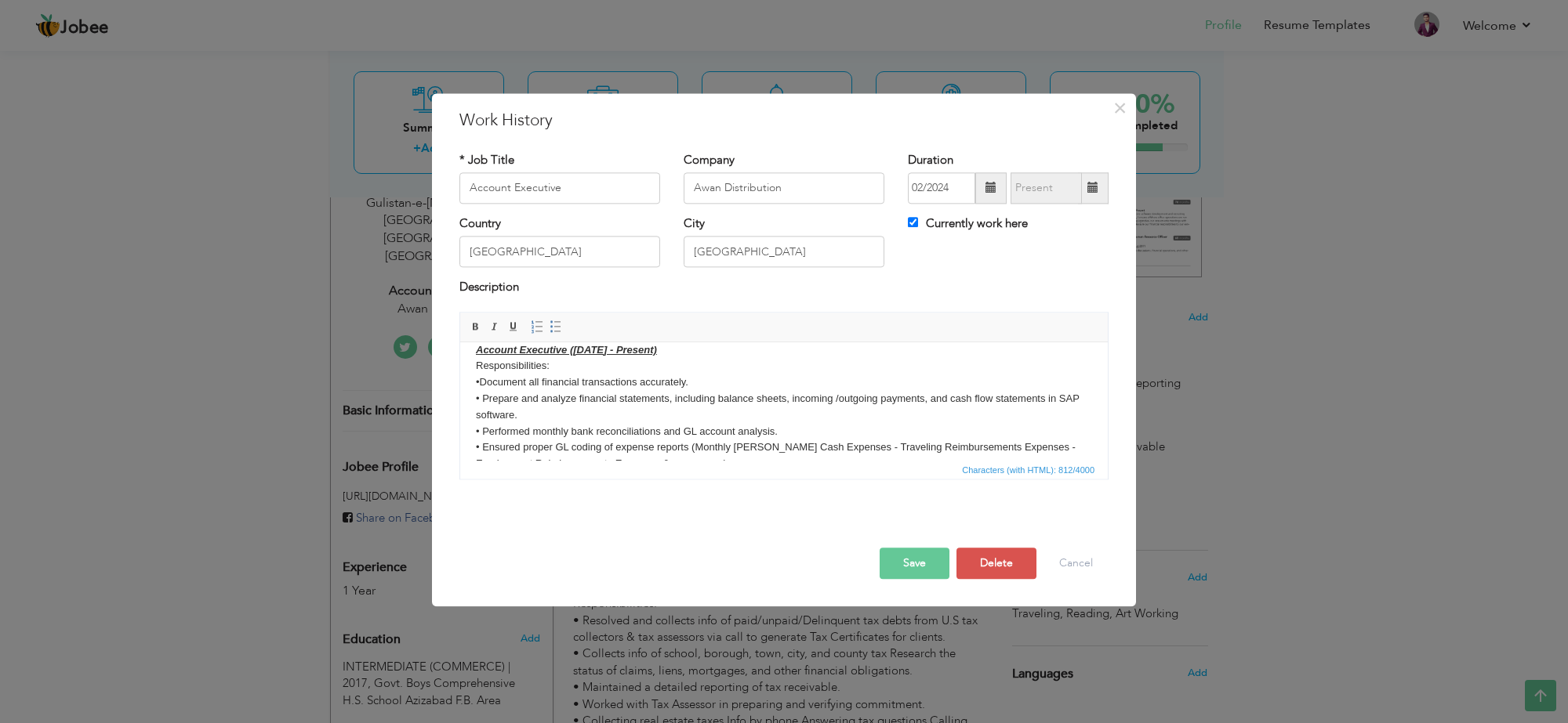
scroll to position [0, 0]
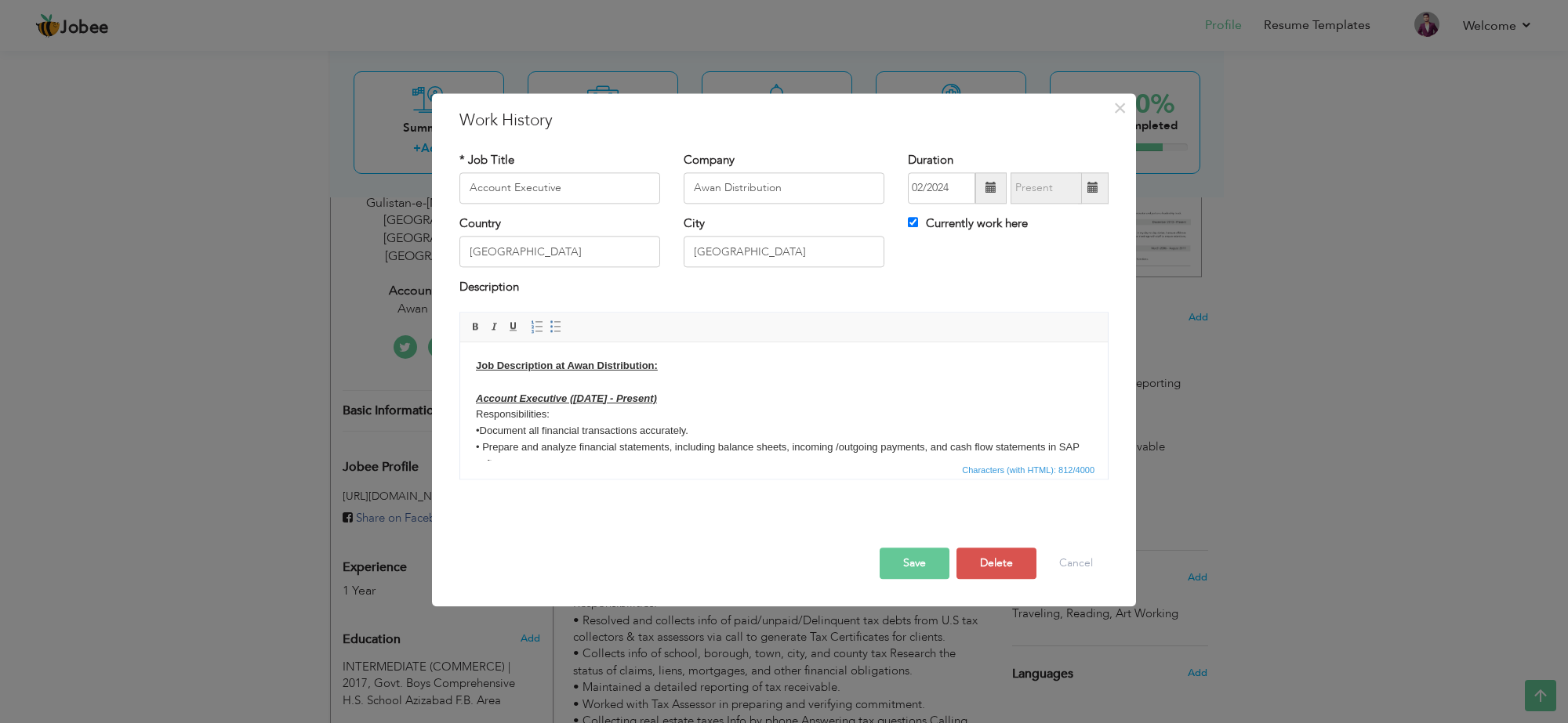
click at [806, 428] on body "Job Description at Awan Distribution: Account Executive (Feb. 2024 - Present) R…" at bounding box center [784, 456] width 616 height 196
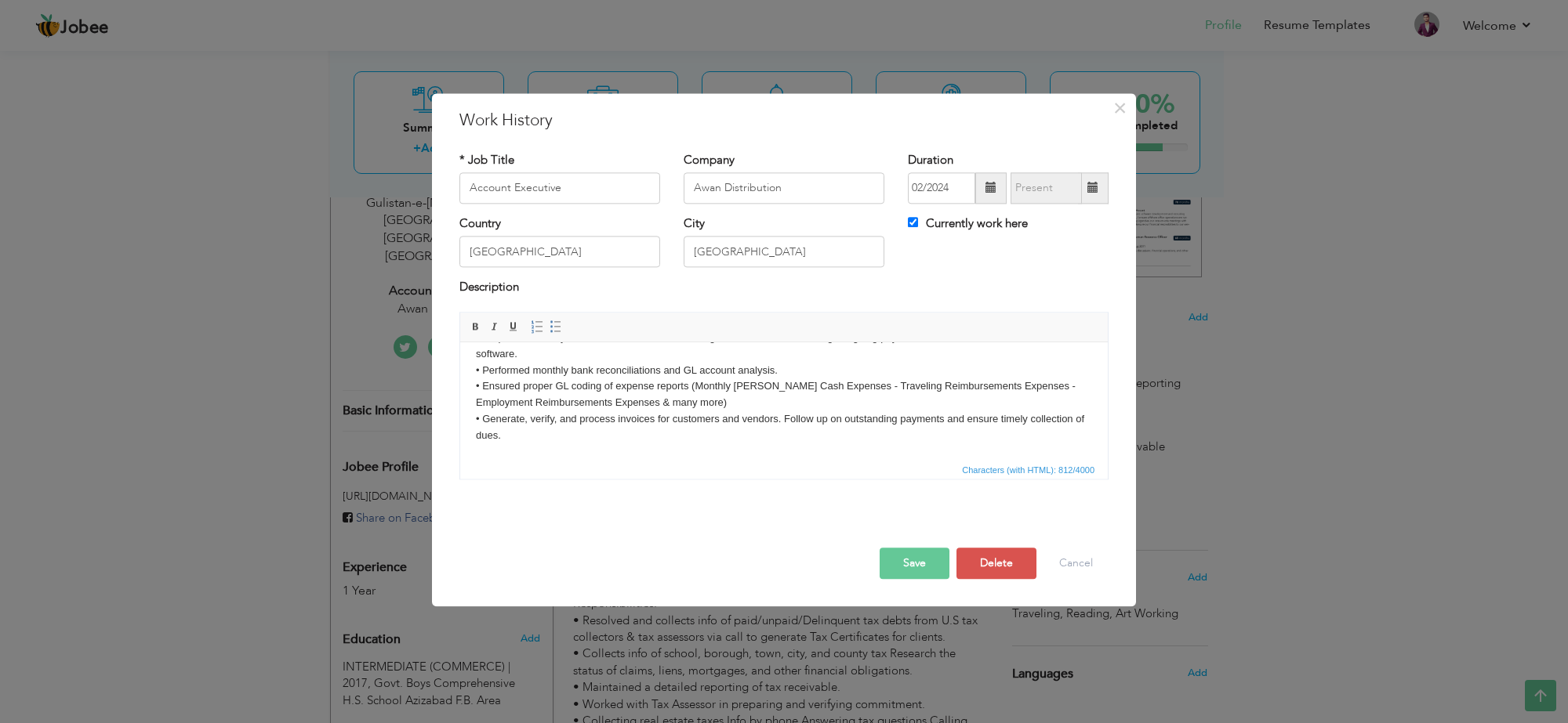
click at [916, 564] on button "Save" at bounding box center [914, 563] width 70 height 31
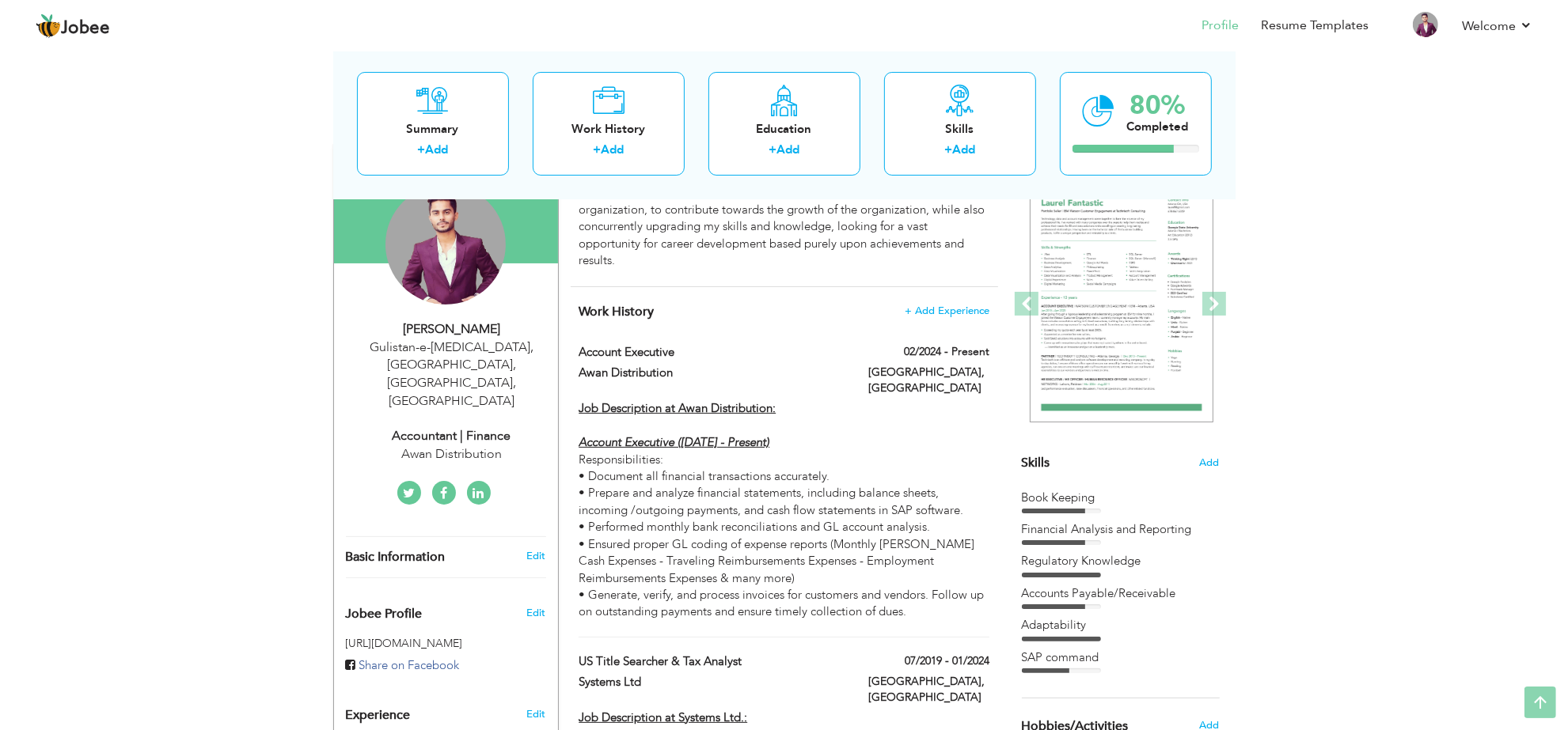
scroll to position [0, 0]
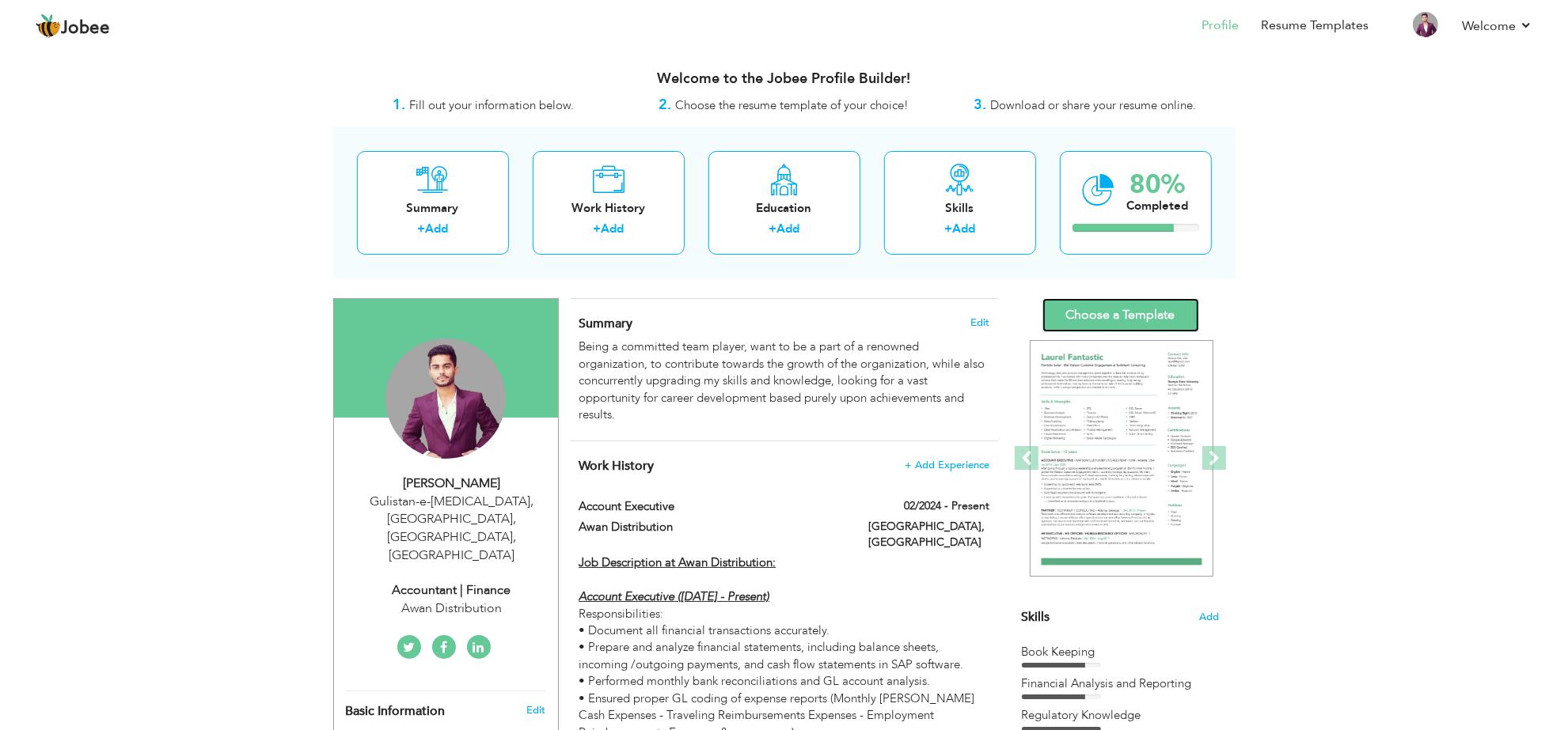
click at [1112, 312] on link "Choose a Template" at bounding box center [1120, 315] width 157 height 34
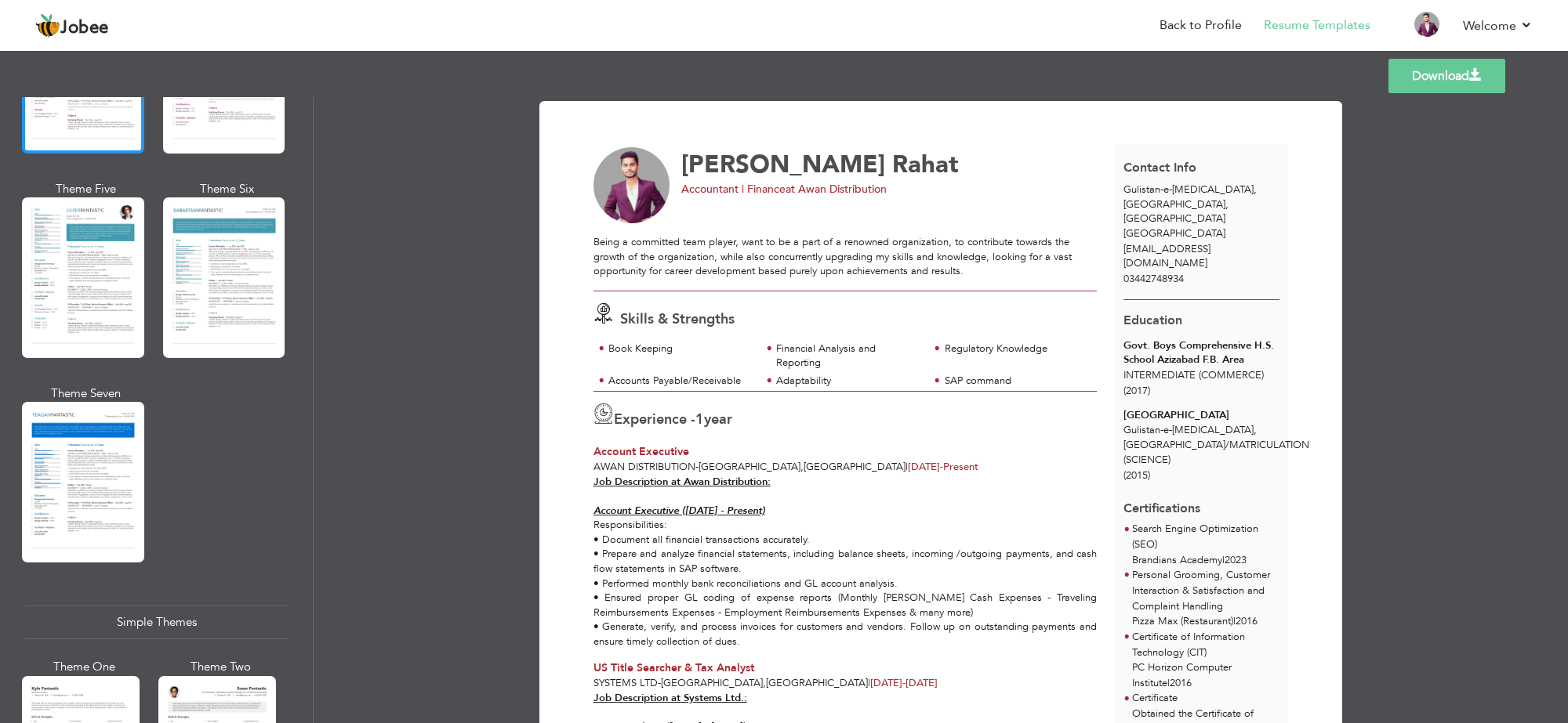
scroll to position [2449, 0]
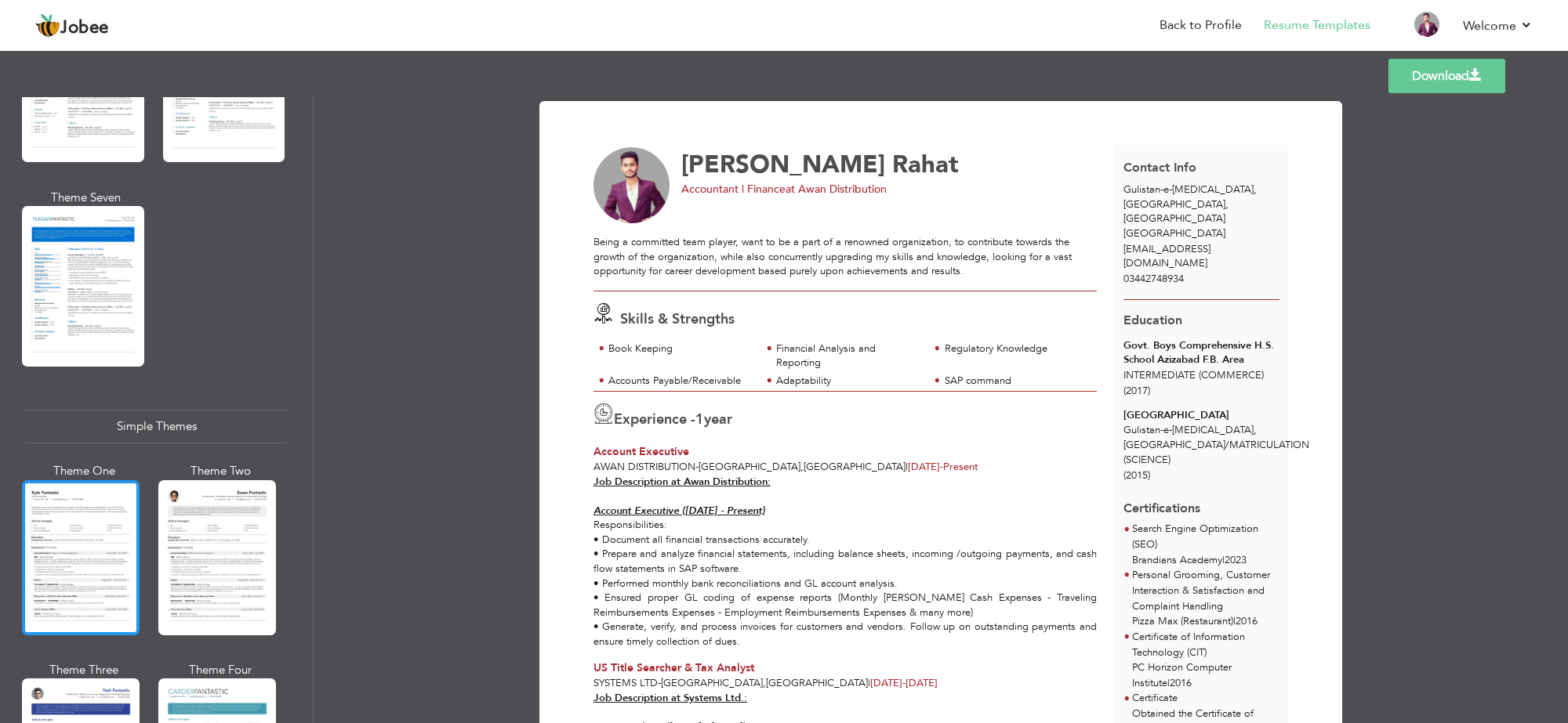
click at [68, 522] on div at bounding box center [81, 558] width 118 height 155
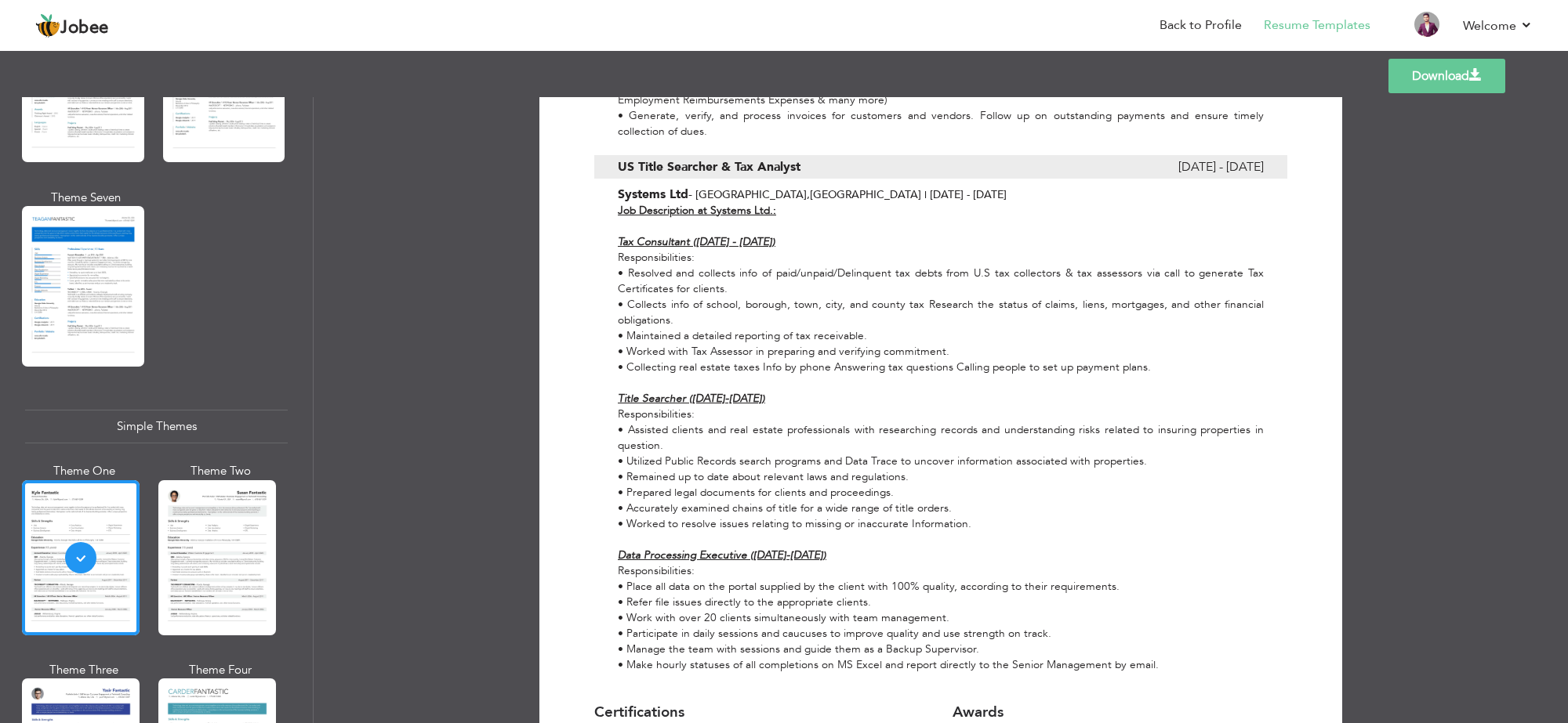
scroll to position [685, 0]
drag, startPoint x: 1461, startPoint y: 78, endPoint x: 1445, endPoint y: 83, distance: 16.8
click at [1462, 78] on link "Download" at bounding box center [1447, 76] width 117 height 35
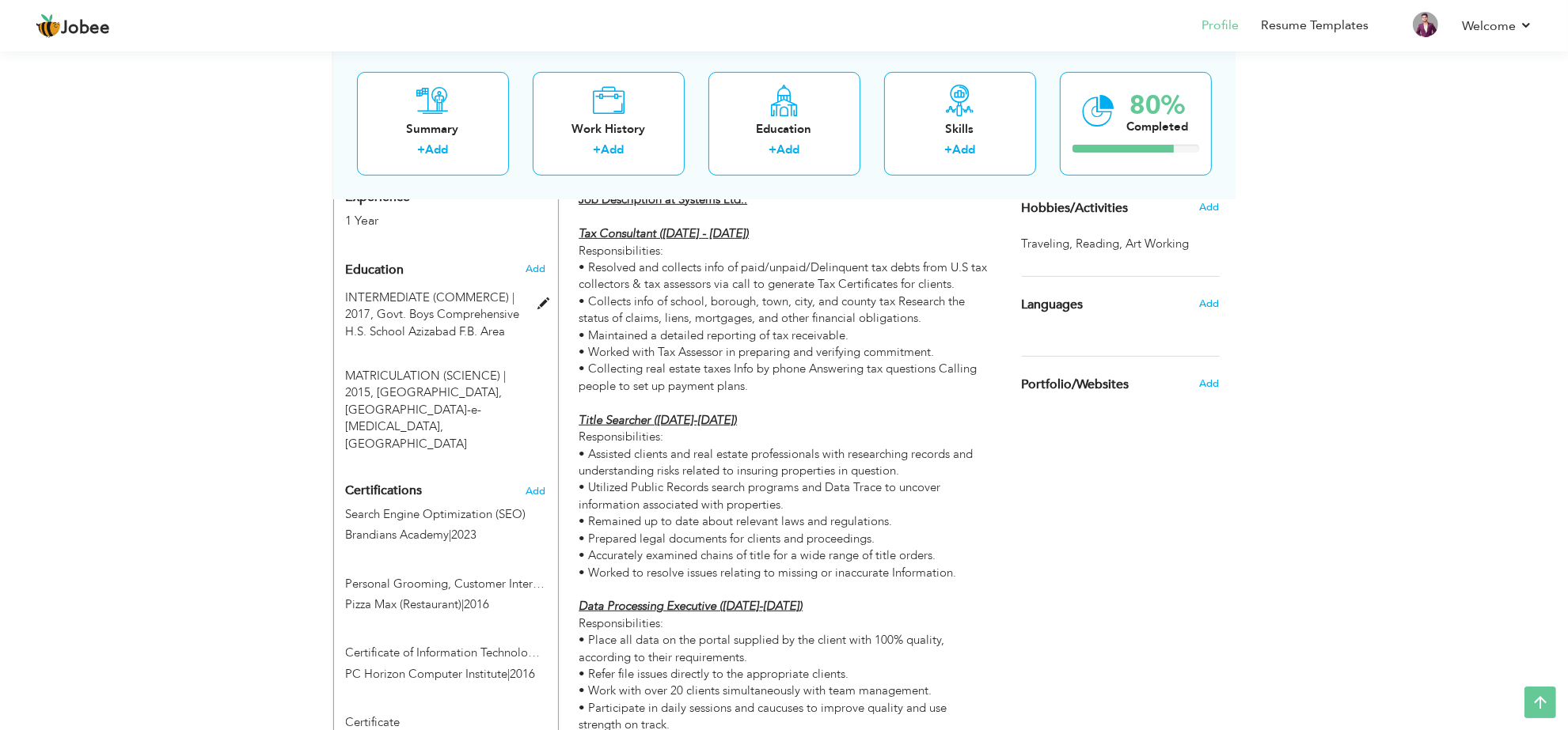
scroll to position [692, 0]
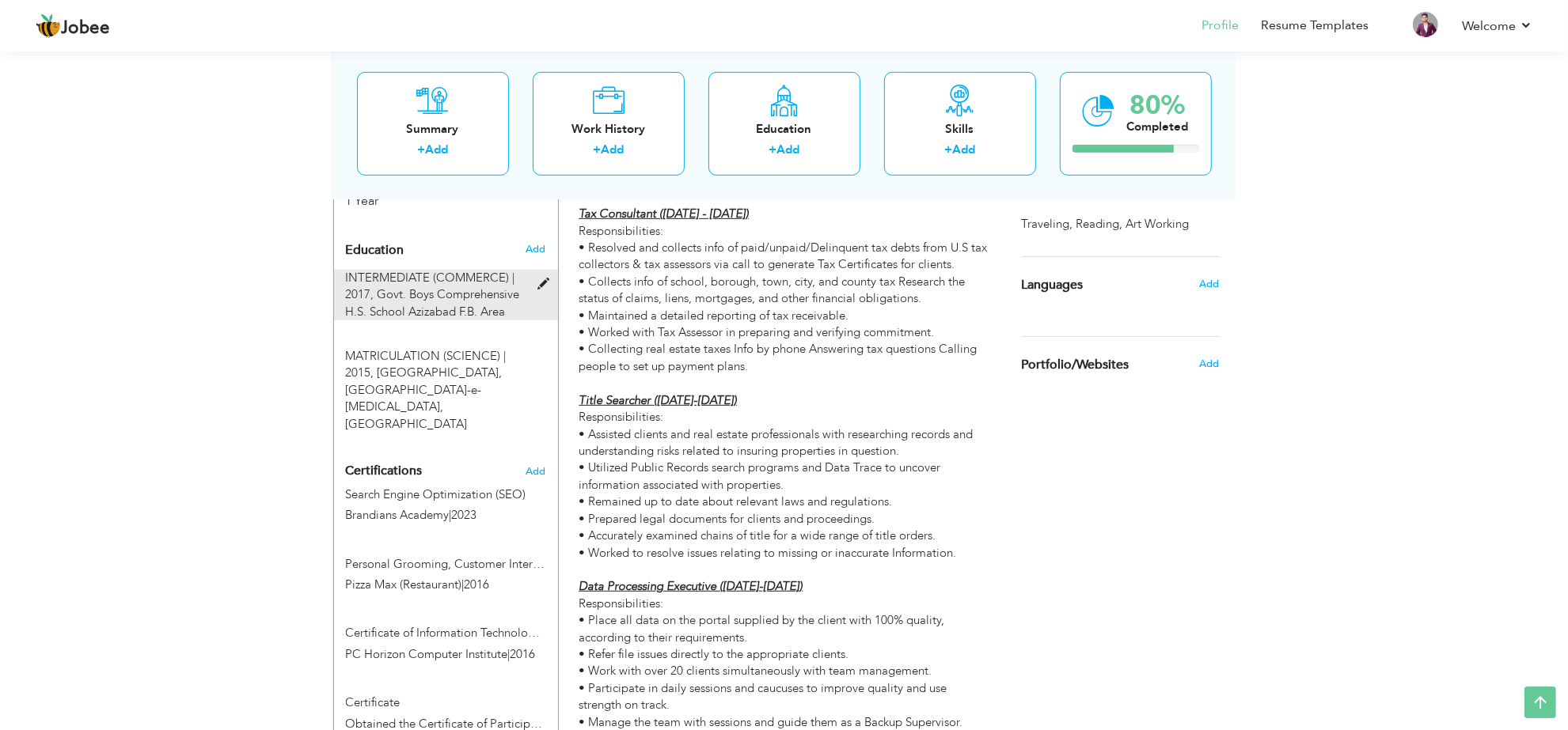
click at [460, 286] on span "Govt. Boys Comprehensive H.S. School Azizabad F.B. Area" at bounding box center [433, 302] width 174 height 32
type input "INTERMEDIATE (COMMERCE)"
type input "2017"
type input "Govt. Boys Comprehensive H.S. School Azizabad F.B. Area"
radio input "true"
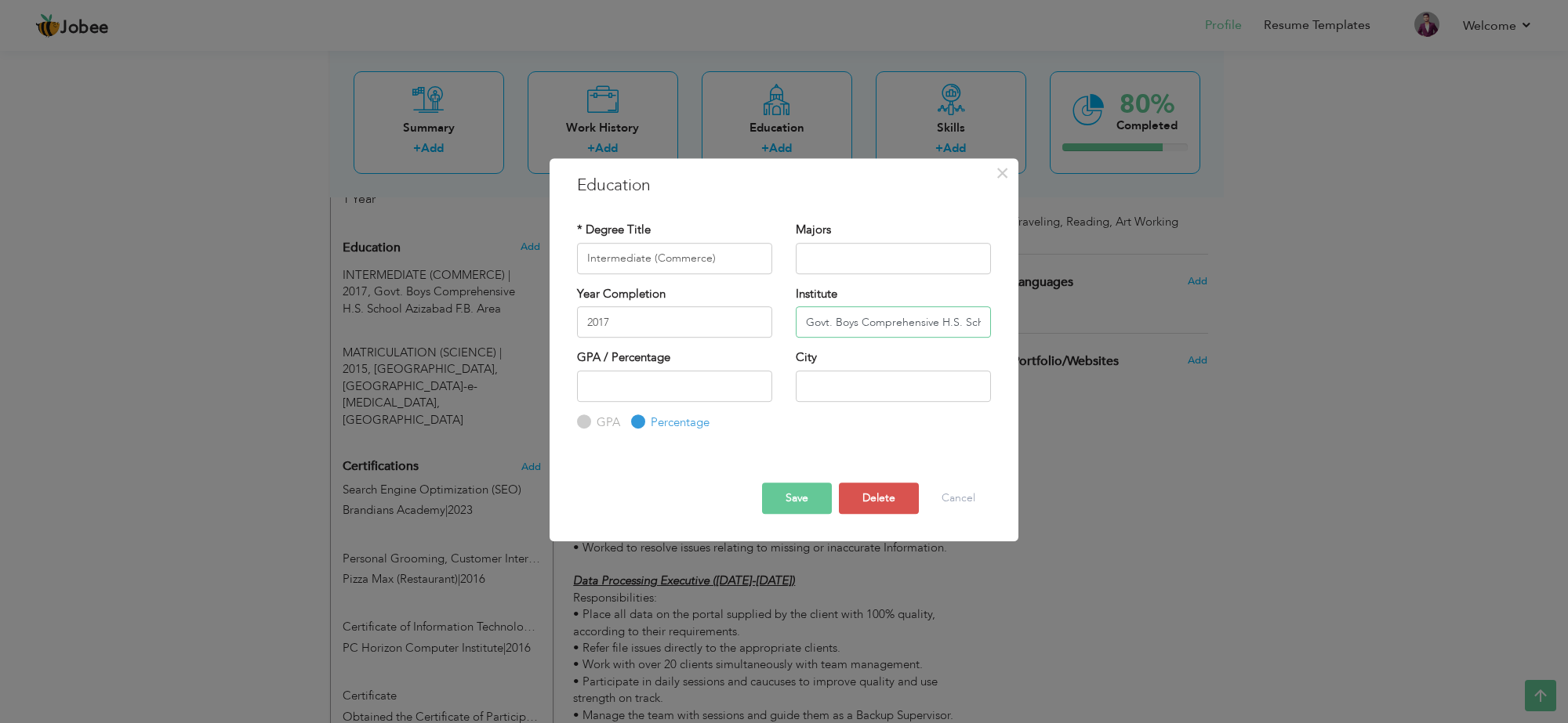
click at [843, 330] on input "Govt. Boys Comprehensive H.S. School Azizabad F.B. Area" at bounding box center [893, 322] width 196 height 31
click at [886, 324] on input "Govt. Boys Comprehensive H.S. School Azizabad F.B. Area" at bounding box center [893, 322] width 196 height 31
drag, startPoint x: 801, startPoint y: 498, endPoint x: 762, endPoint y: 487, distance: 40.5
click at [801, 497] on button "Save" at bounding box center [797, 498] width 70 height 31
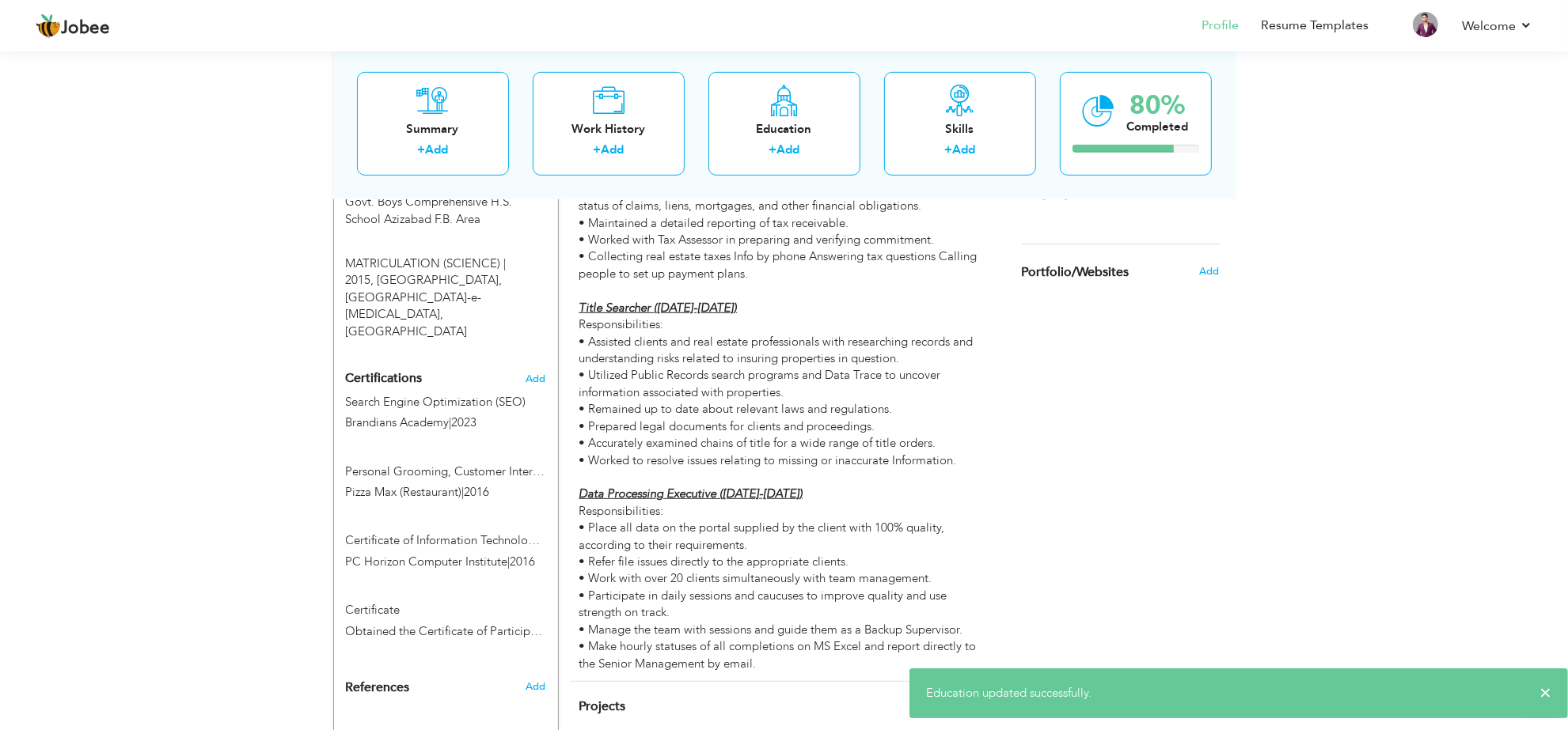
scroll to position [587, 0]
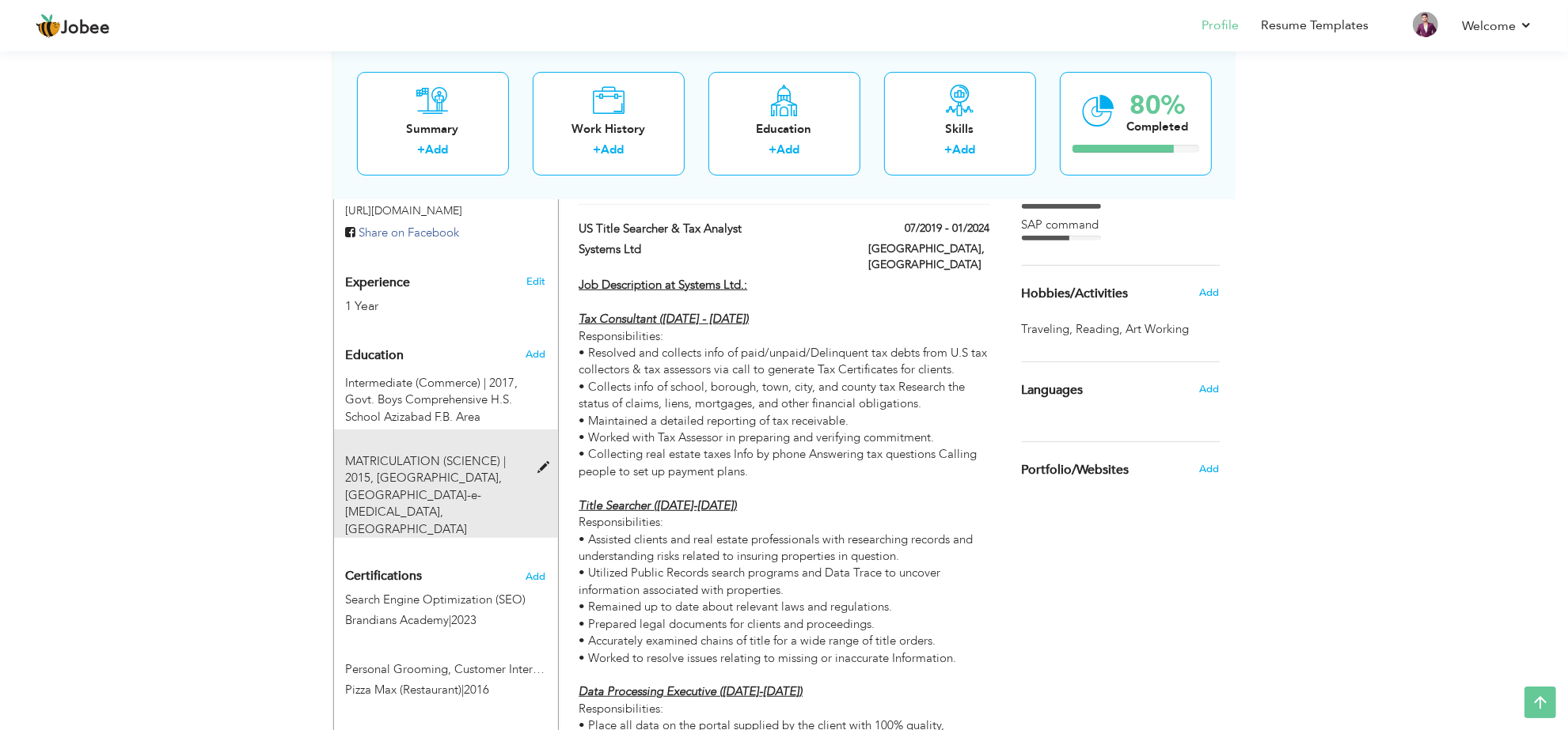
click at [417, 470] on span "[GEOGRAPHIC_DATA], [GEOGRAPHIC_DATA]-e-[MEDICAL_DATA], [GEOGRAPHIC_DATA]" at bounding box center [424, 503] width 157 height 67
type input "MATRICULATION (SCIENCE)"
type input "2015"
type input "Mehran Secondary School"
type input "Gulistan-e-Jauhar, Karachi"
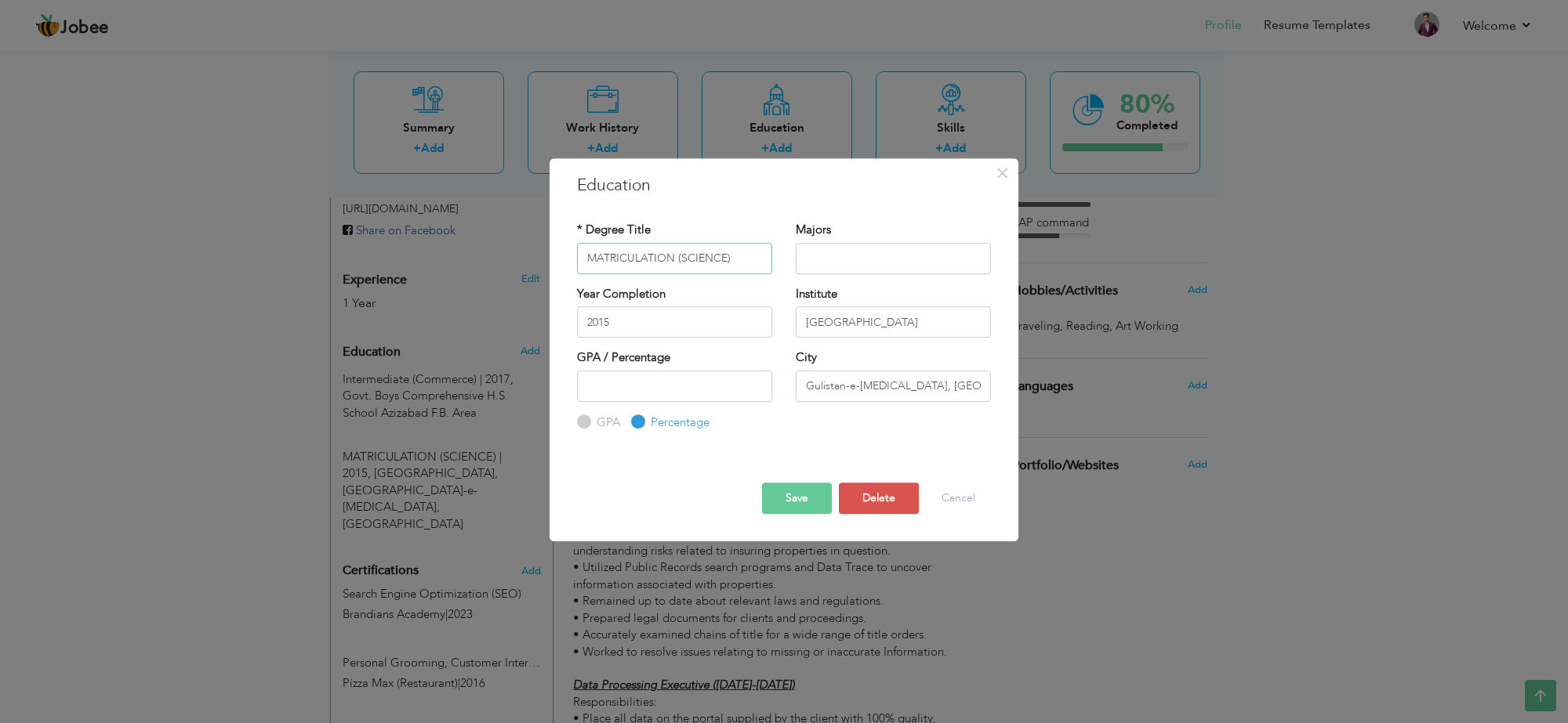
click at [743, 252] on input "MATRICULATION (SCIENCE)" at bounding box center [675, 259] width 196 height 31
type input "Matriculation (Science)"
drag, startPoint x: 800, startPoint y: 491, endPoint x: 816, endPoint y: 506, distance: 21.9
click at [800, 491] on button "Save" at bounding box center [797, 498] width 70 height 31
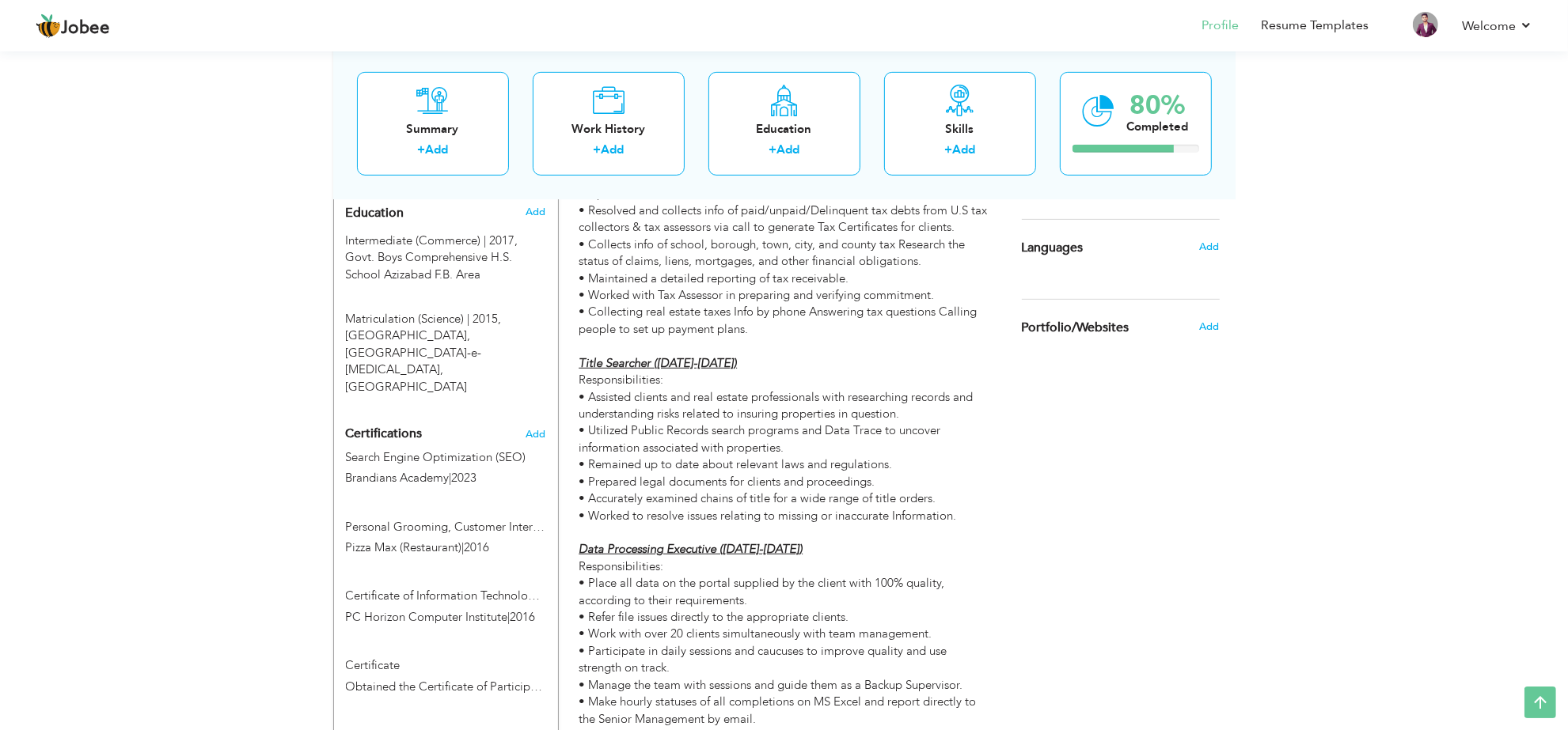
scroll to position [686, 0]
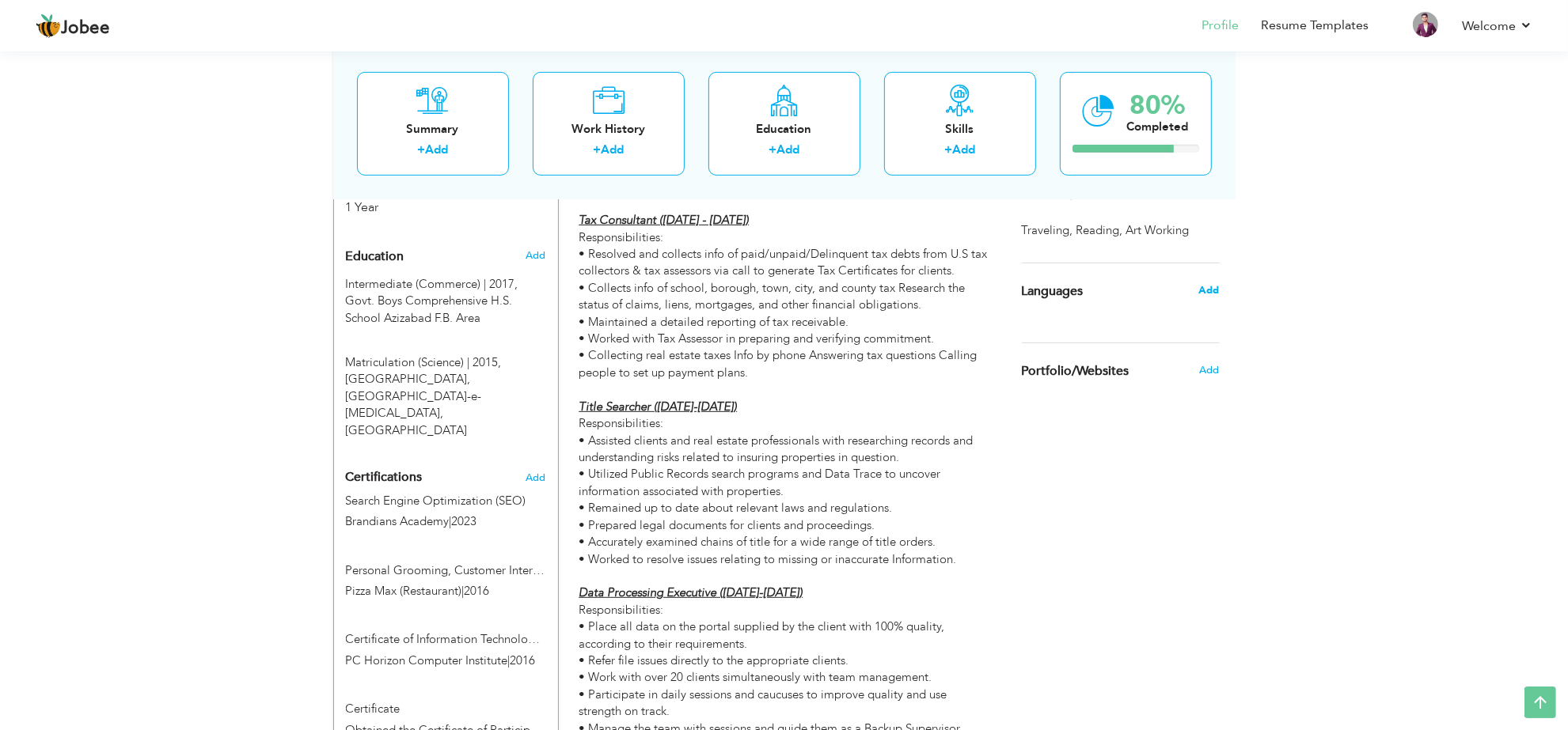
click at [1212, 294] on span "Add" at bounding box center [1208, 290] width 20 height 14
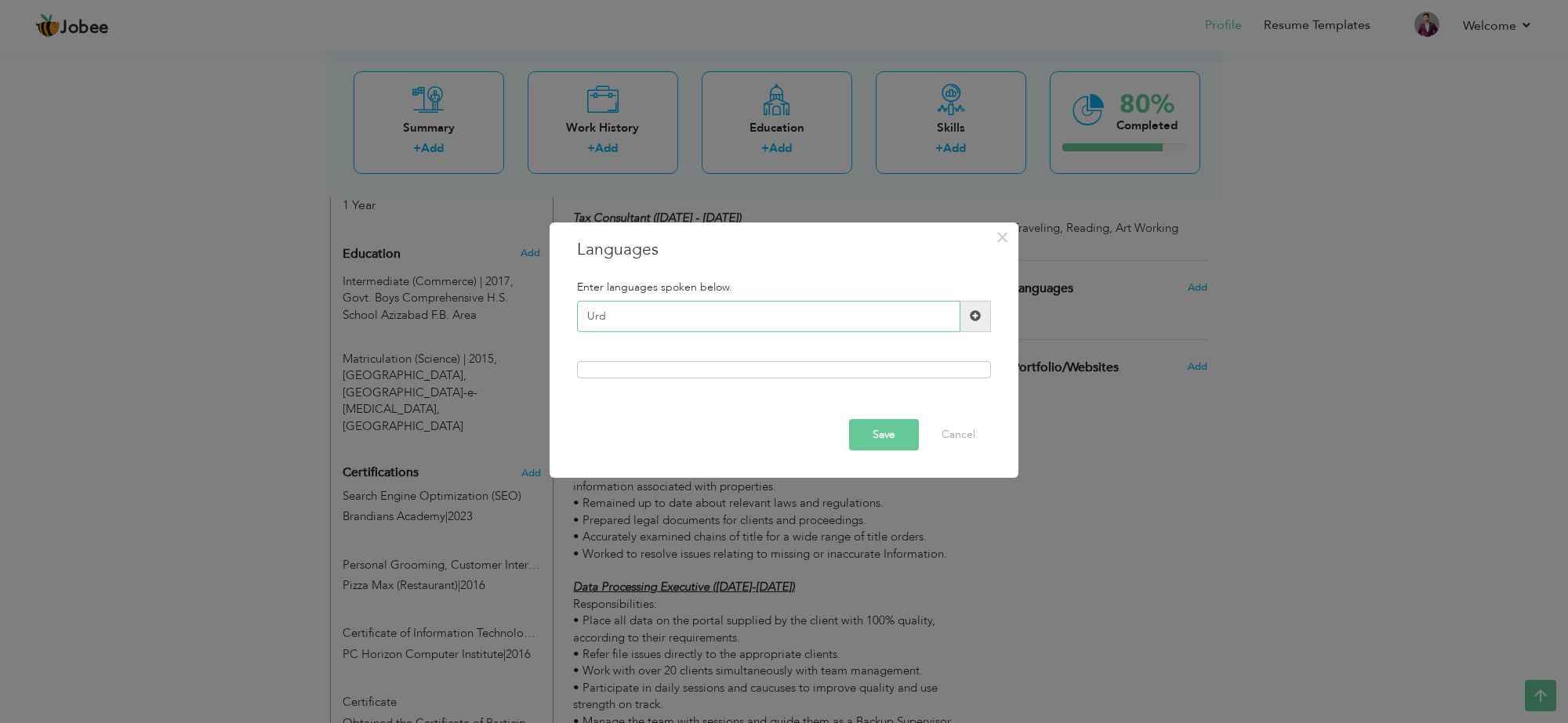
type input "Urdu"
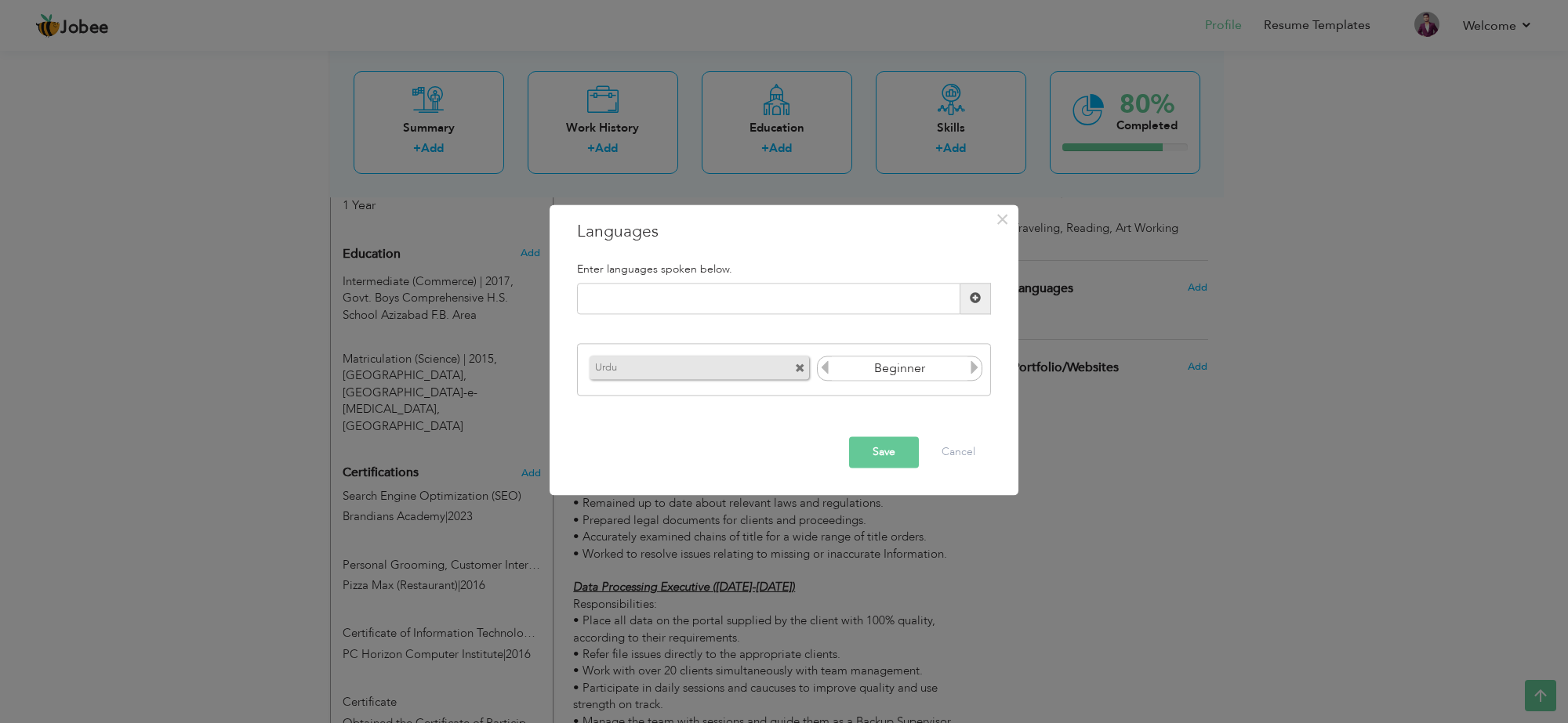
click at [969, 364] on icon at bounding box center [974, 368] width 14 height 14
click at [835, 293] on input "text" at bounding box center [769, 298] width 384 height 31
type input "English"
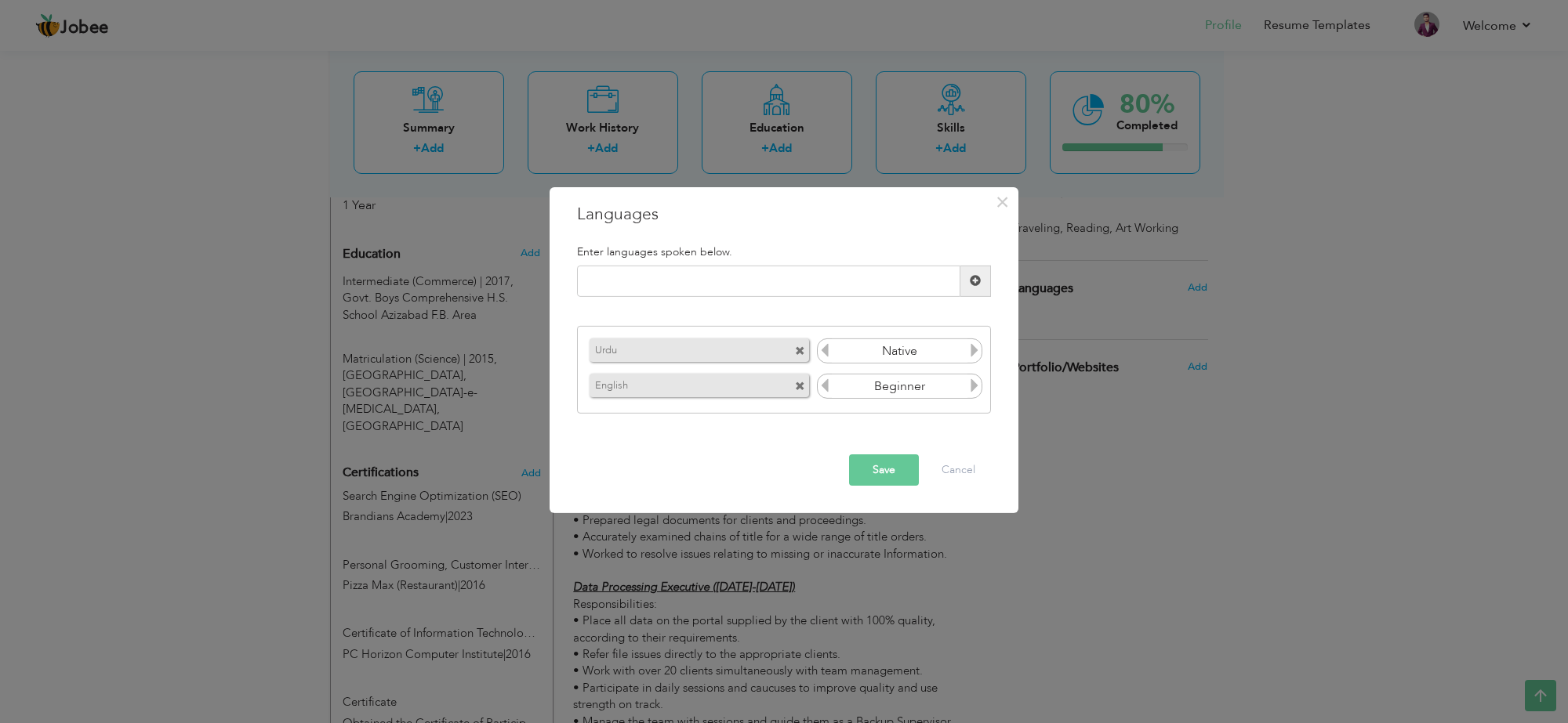
click at [974, 390] on icon at bounding box center [974, 385] width 14 height 14
click at [891, 475] on button "Save" at bounding box center [884, 470] width 70 height 31
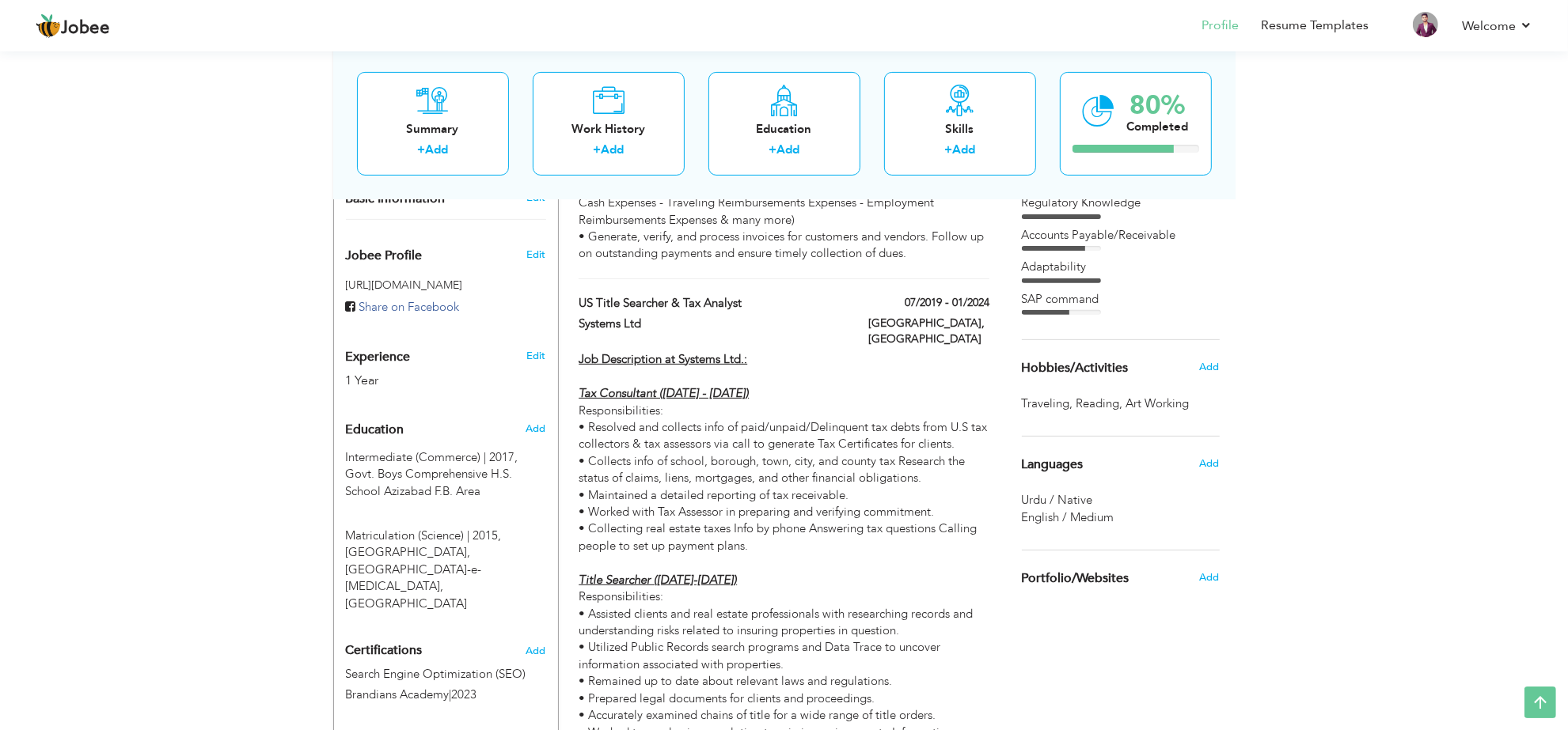
scroll to position [488, 0]
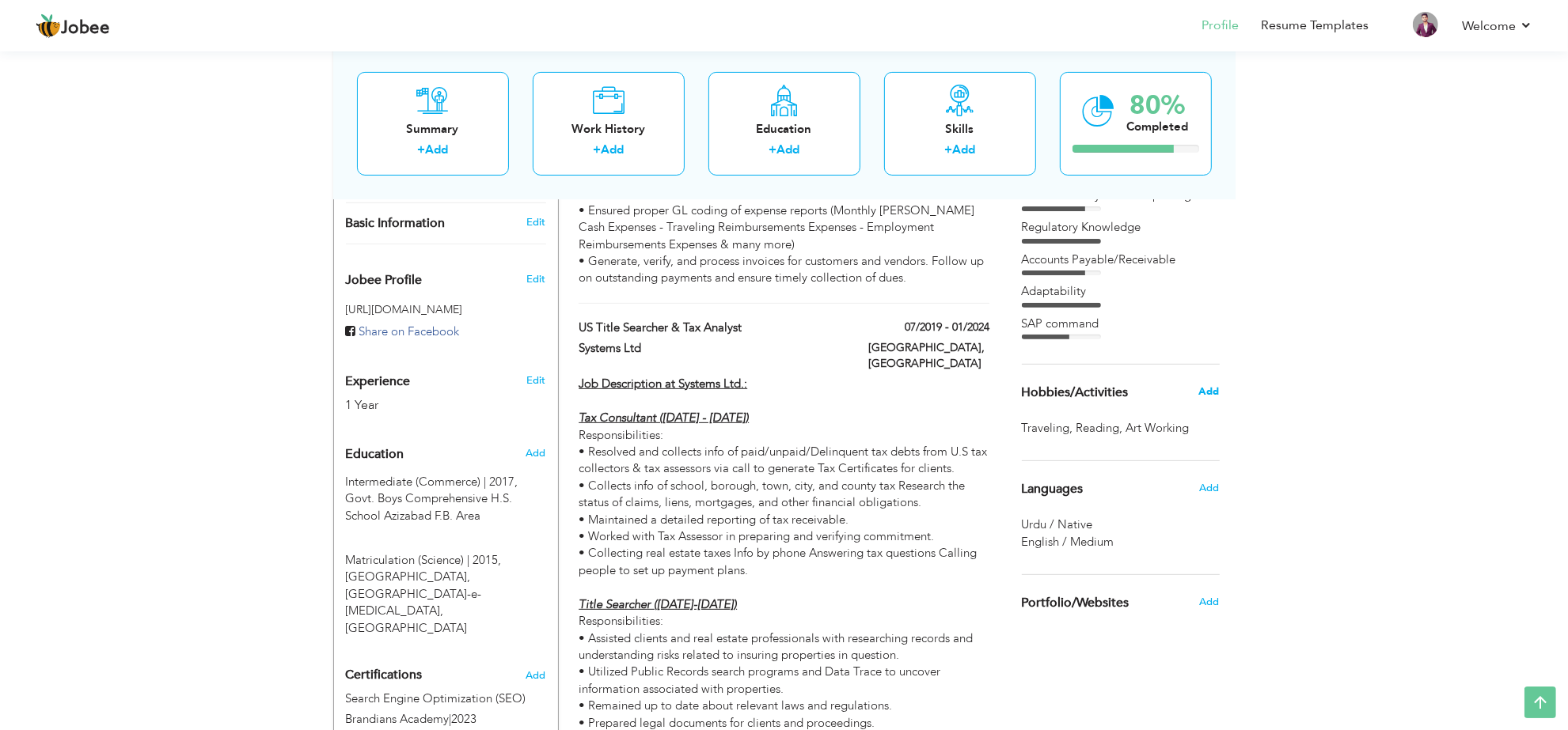
click at [1208, 394] on span "Add" at bounding box center [1208, 391] width 20 height 14
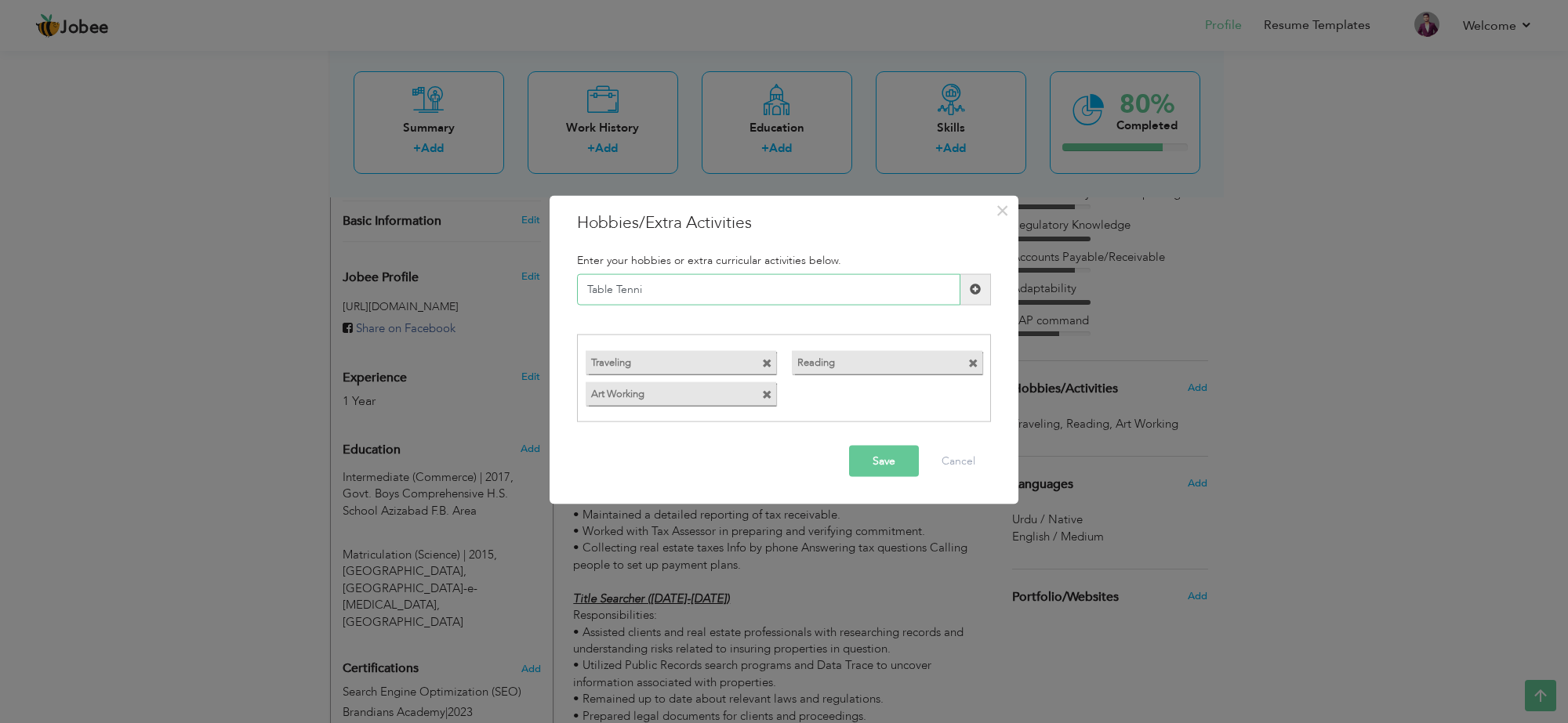
type input "Table Tennis"
click at [896, 457] on button "Save" at bounding box center [884, 462] width 70 height 31
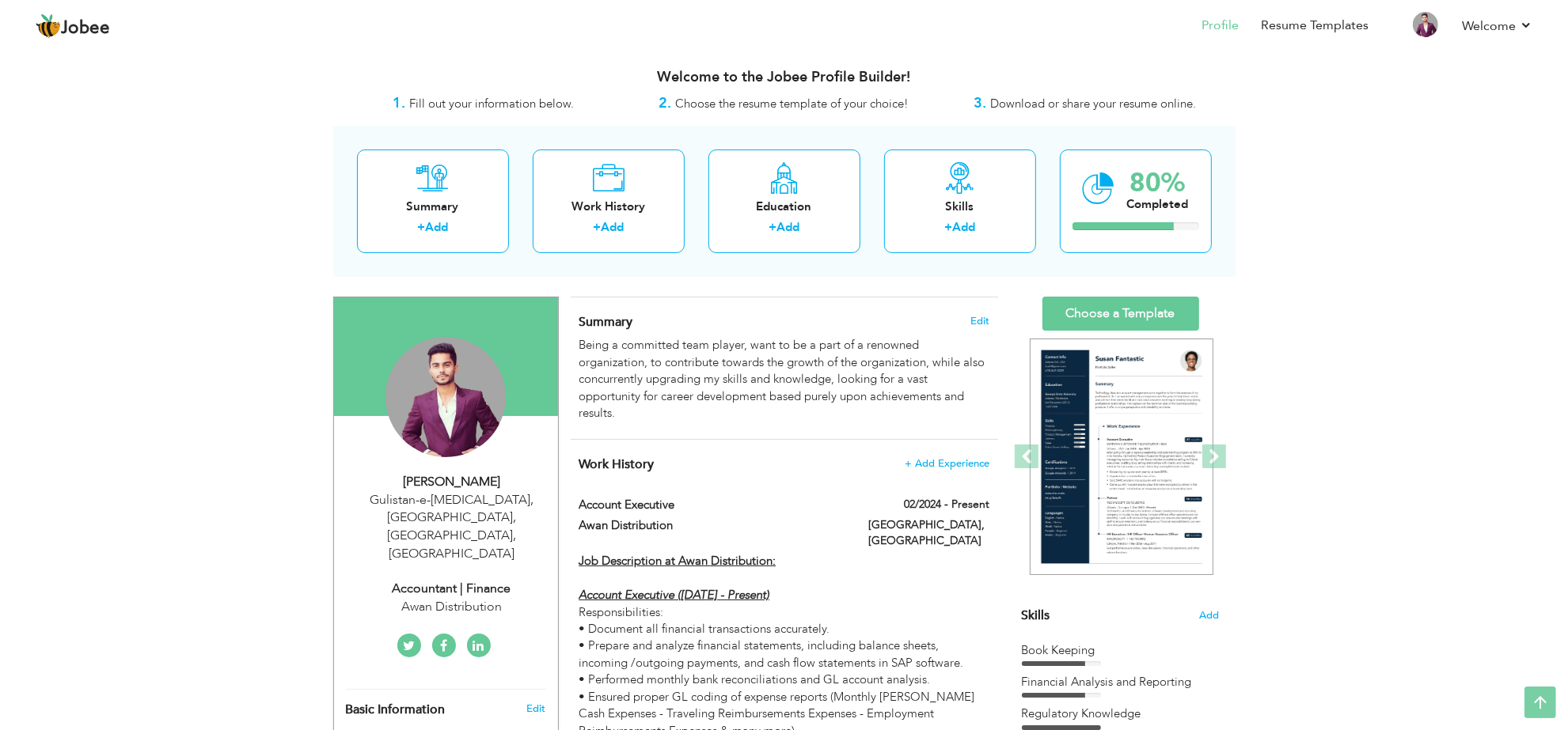
scroll to position [0, 0]
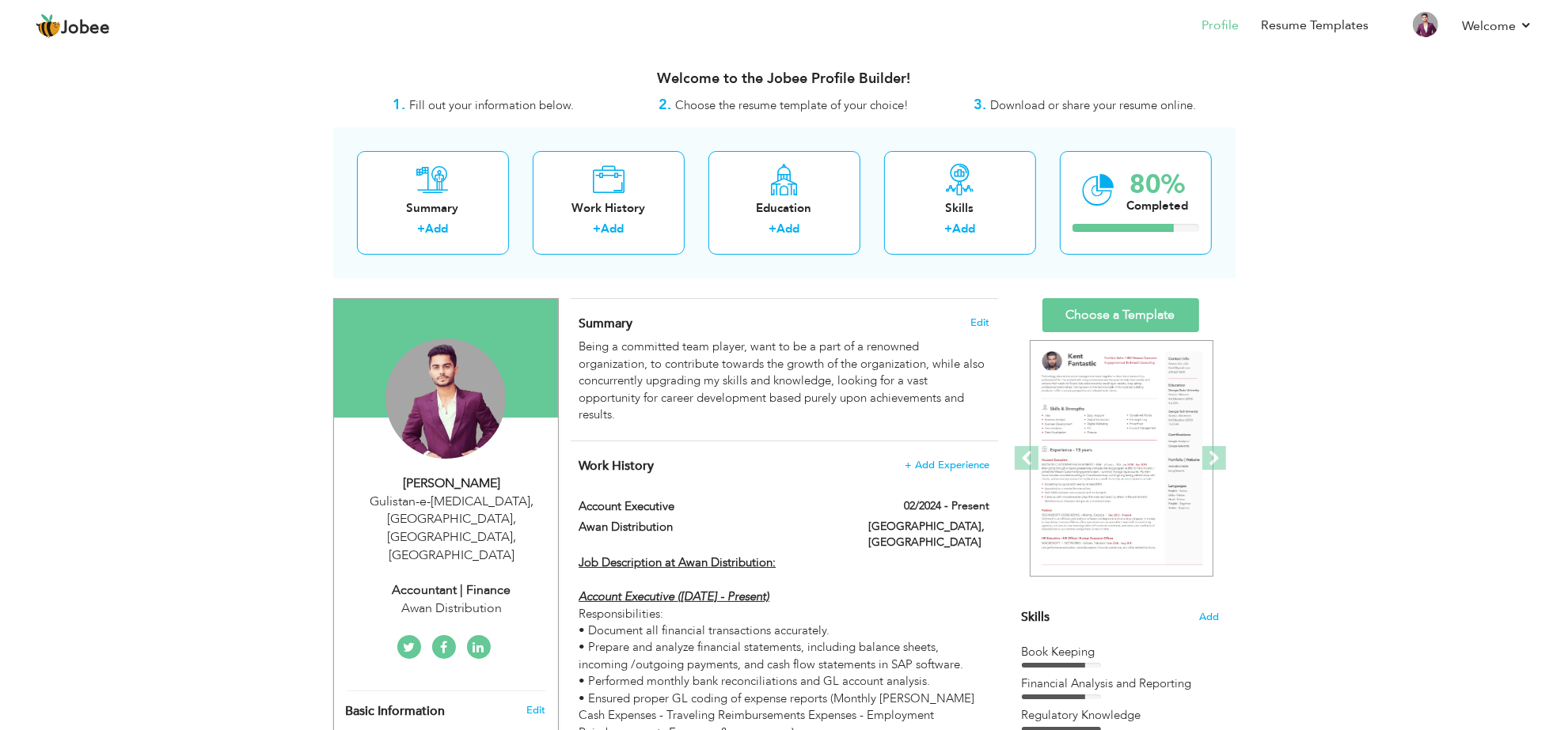
click at [476, 508] on div "Gulistan-e-Jauhar, Block 19, Karachi , Pakistan" at bounding box center [451, 529] width 212 height 72
type input "[PERSON_NAME]"
type input "Rahat"
type input "03442748934"
select select "number:166"
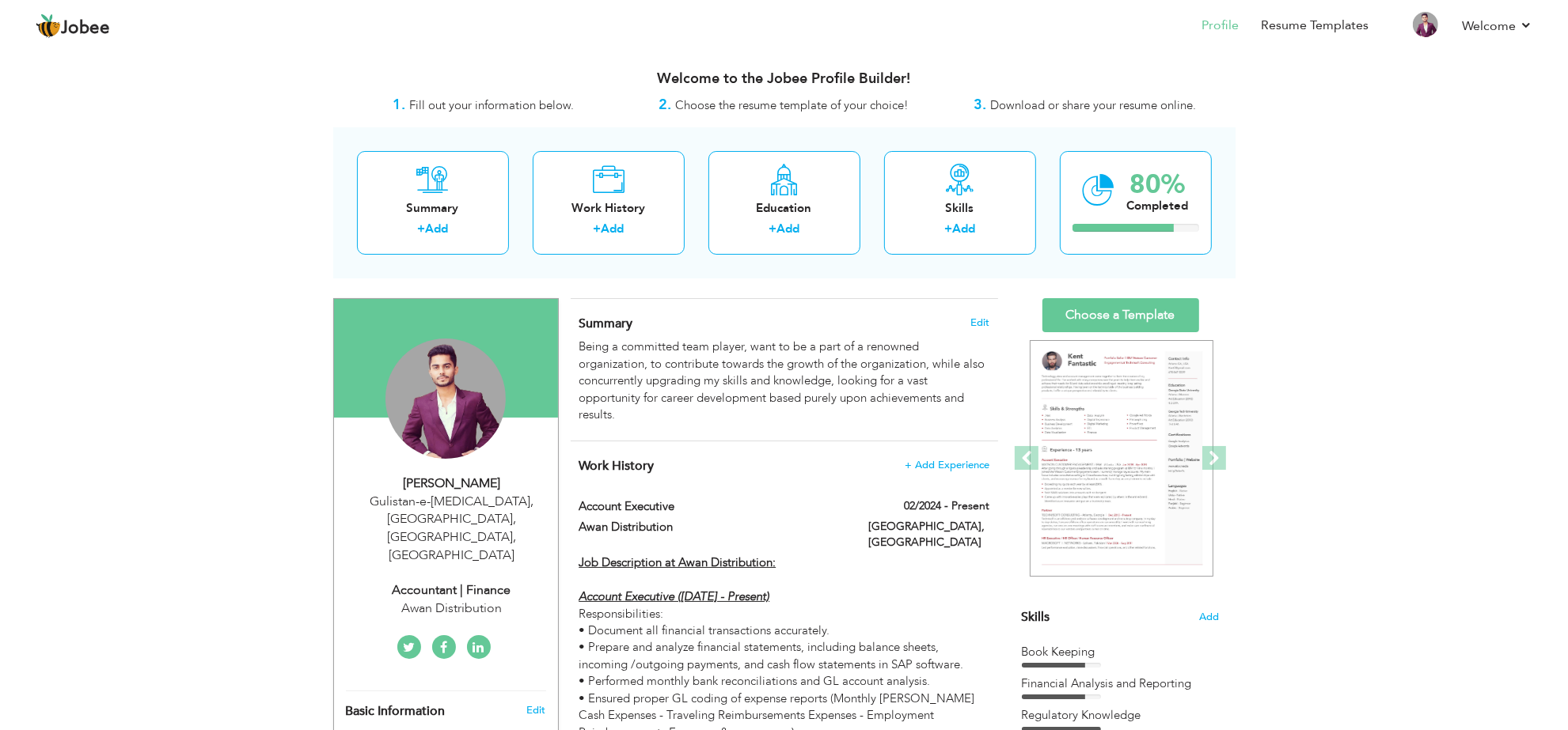
type input "Gulistan-e-[MEDICAL_DATA], [GEOGRAPHIC_DATA], [GEOGRAPHIC_DATA]"
select select "number:3"
type input "Awan Distribution"
type input "Accountant | Finance"
type input "www.linkedin.com/in/abdullah-rahat-94a08125b"
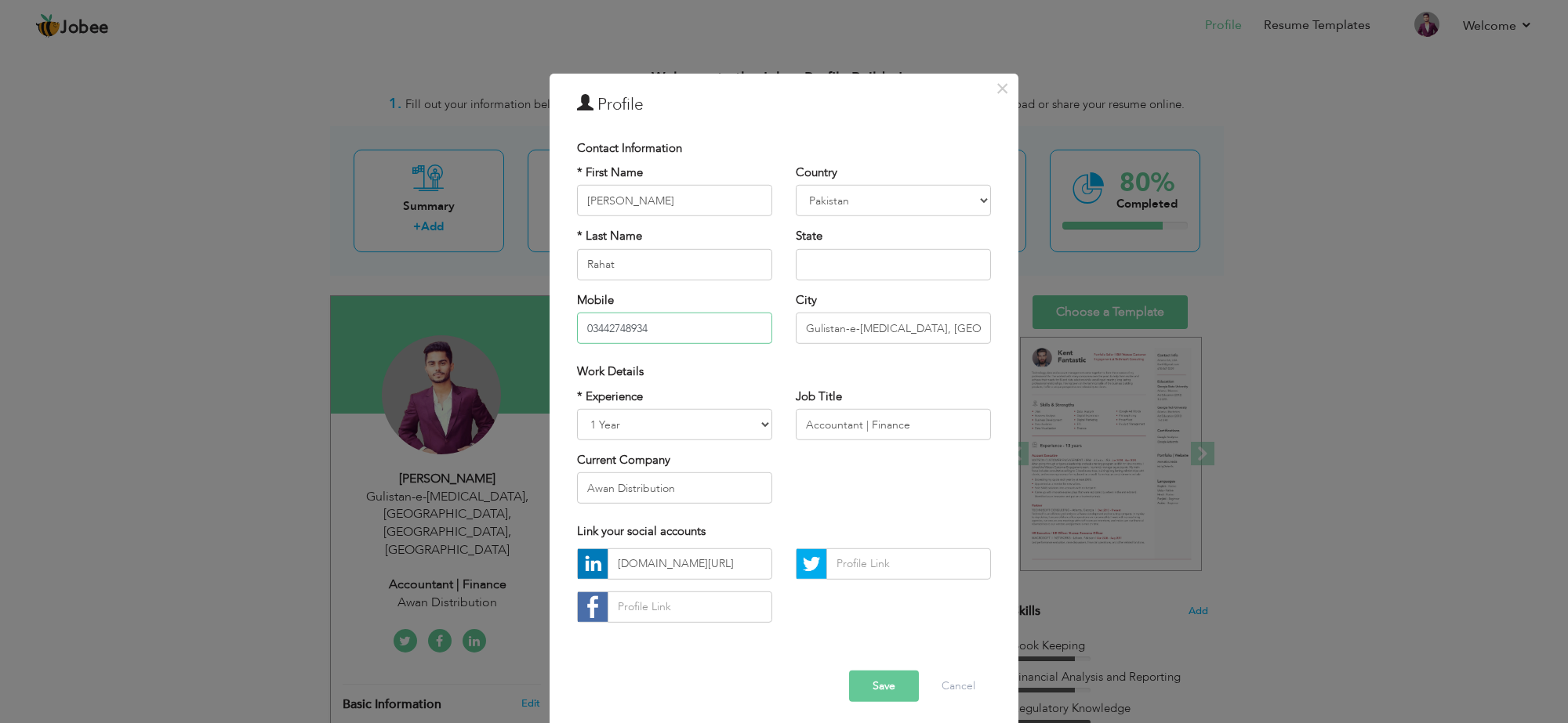
click at [582, 326] on input "03442748934" at bounding box center [675, 328] width 196 height 31
type input "[PHONE_NUMBER]"
click at [879, 679] on button "Save" at bounding box center [884, 686] width 70 height 31
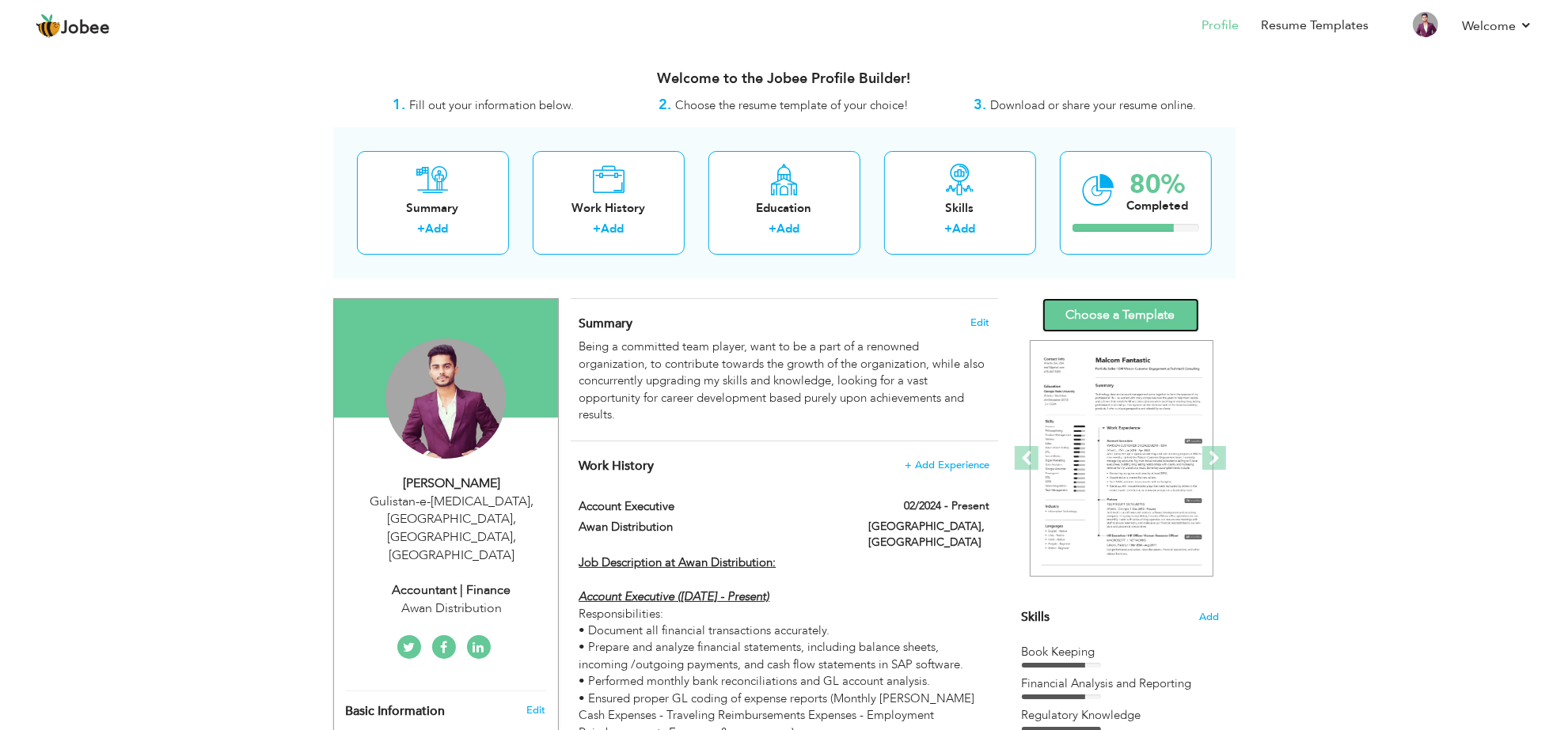
click at [1160, 315] on link "Choose a Template" at bounding box center [1120, 315] width 157 height 34
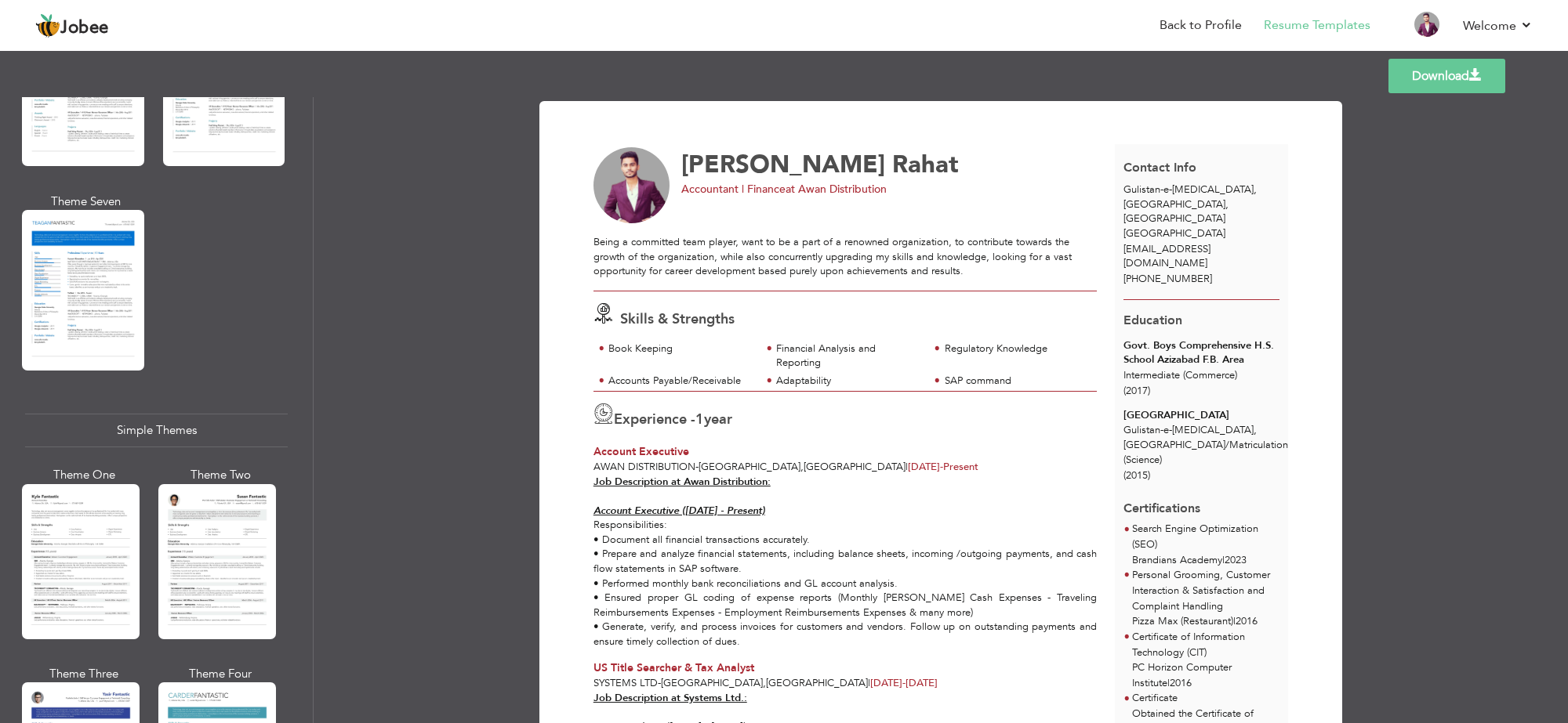
scroll to position [2449, 0]
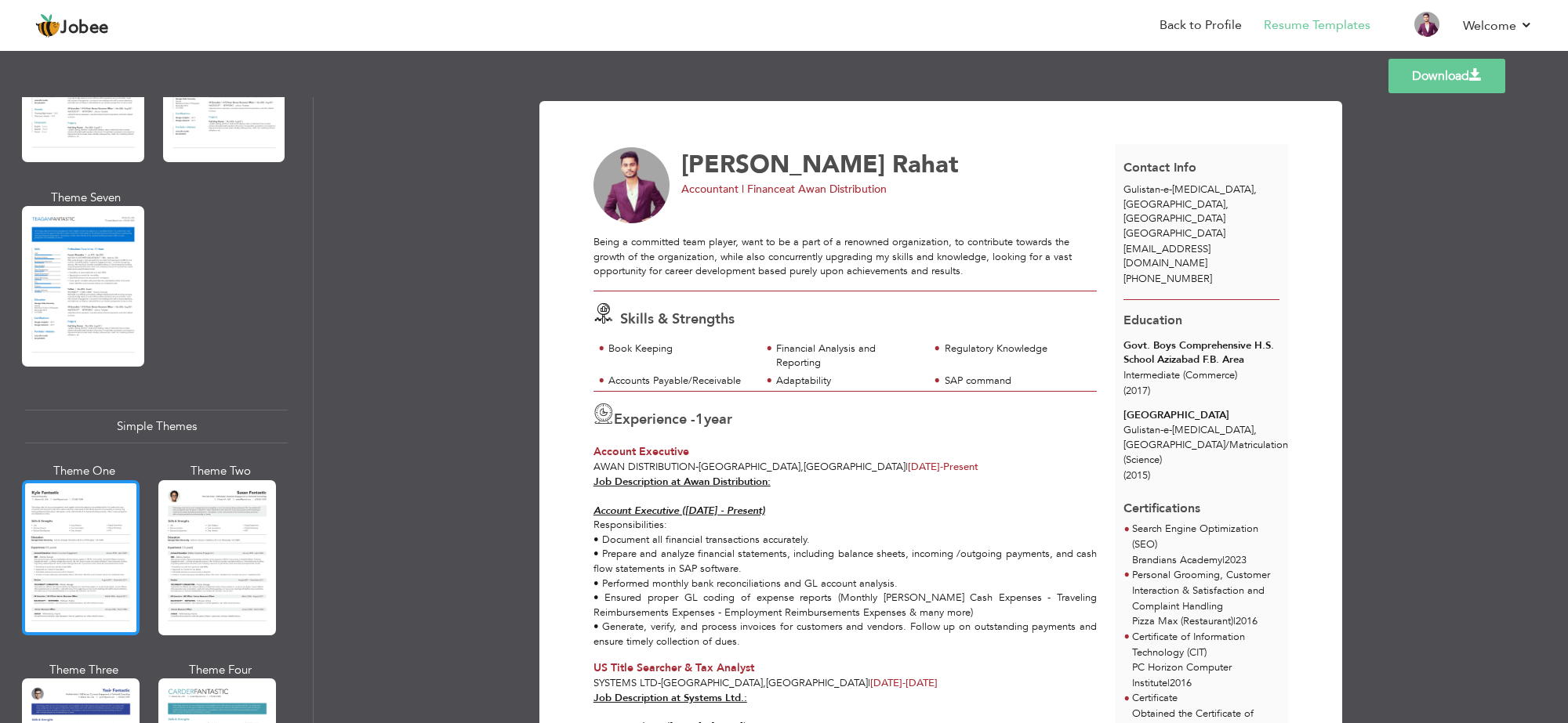
click at [91, 504] on div at bounding box center [81, 558] width 118 height 155
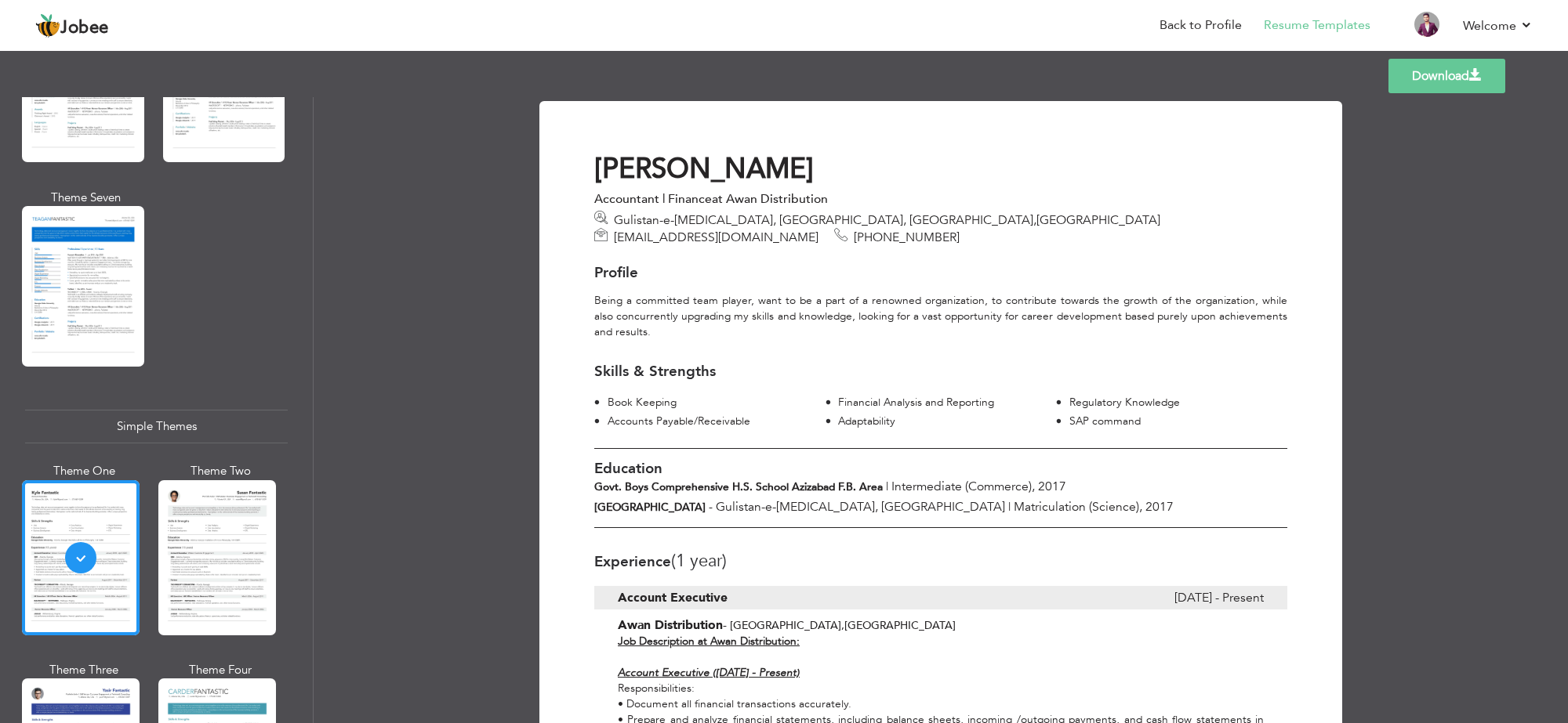
click at [1450, 71] on link "Download" at bounding box center [1447, 76] width 117 height 35
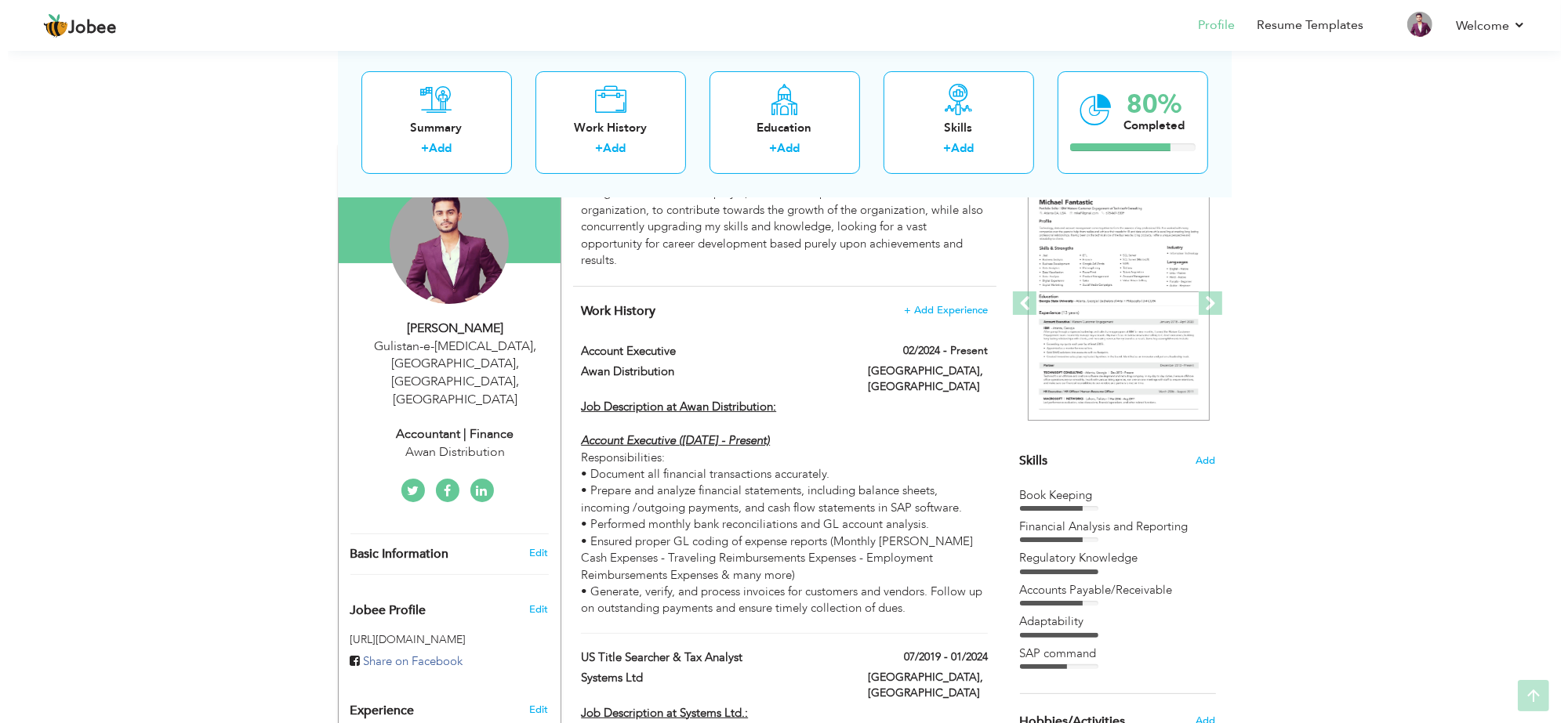
scroll to position [294, 0]
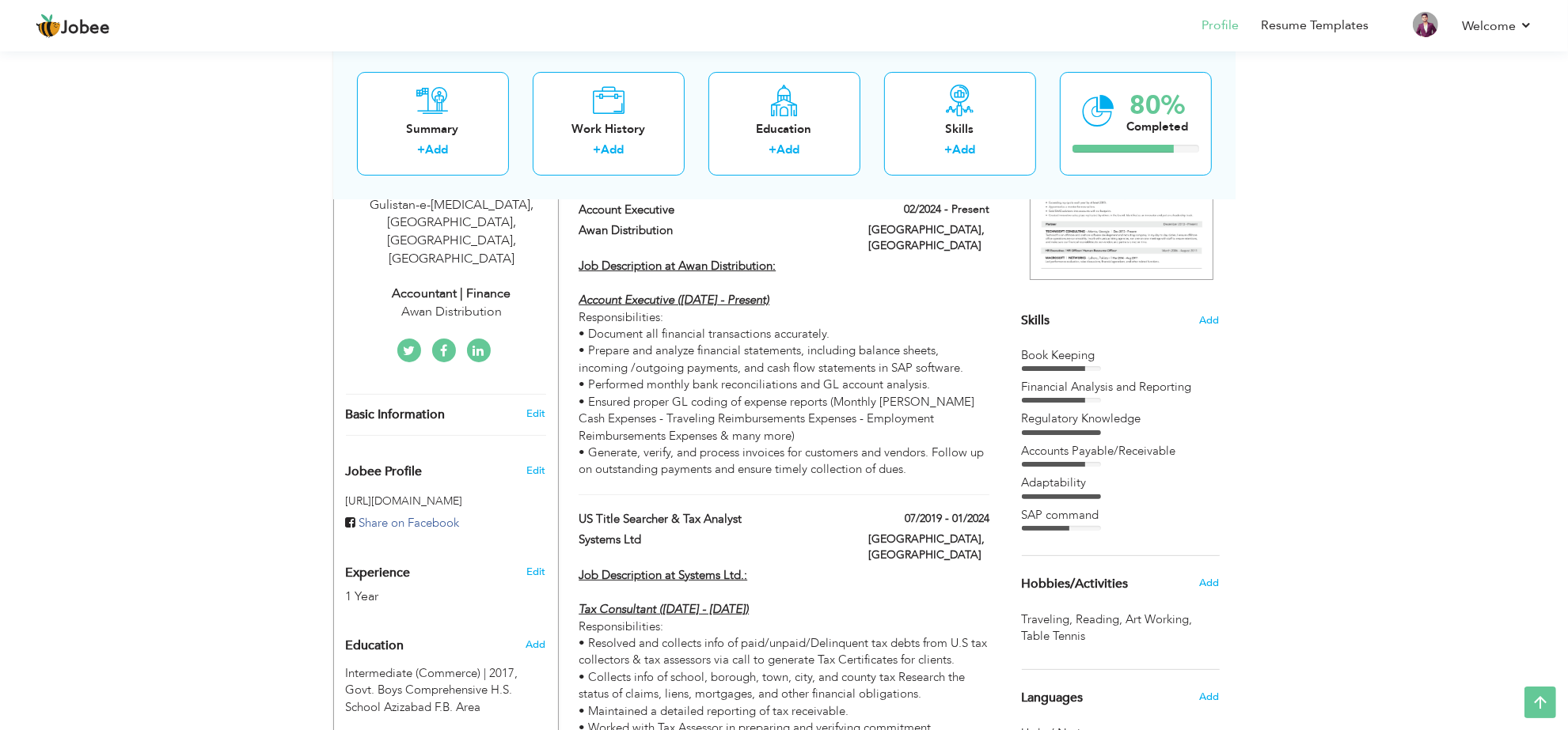
click at [459, 210] on div "Gulistan-e-[MEDICAL_DATA], [GEOGRAPHIC_DATA], [GEOGRAPHIC_DATA] , [GEOGRAPHIC_D…" at bounding box center [451, 233] width 212 height 72
select select "number:166"
select select "number:3"
type input "Awan Distribution"
type input "Accountant | Finance"
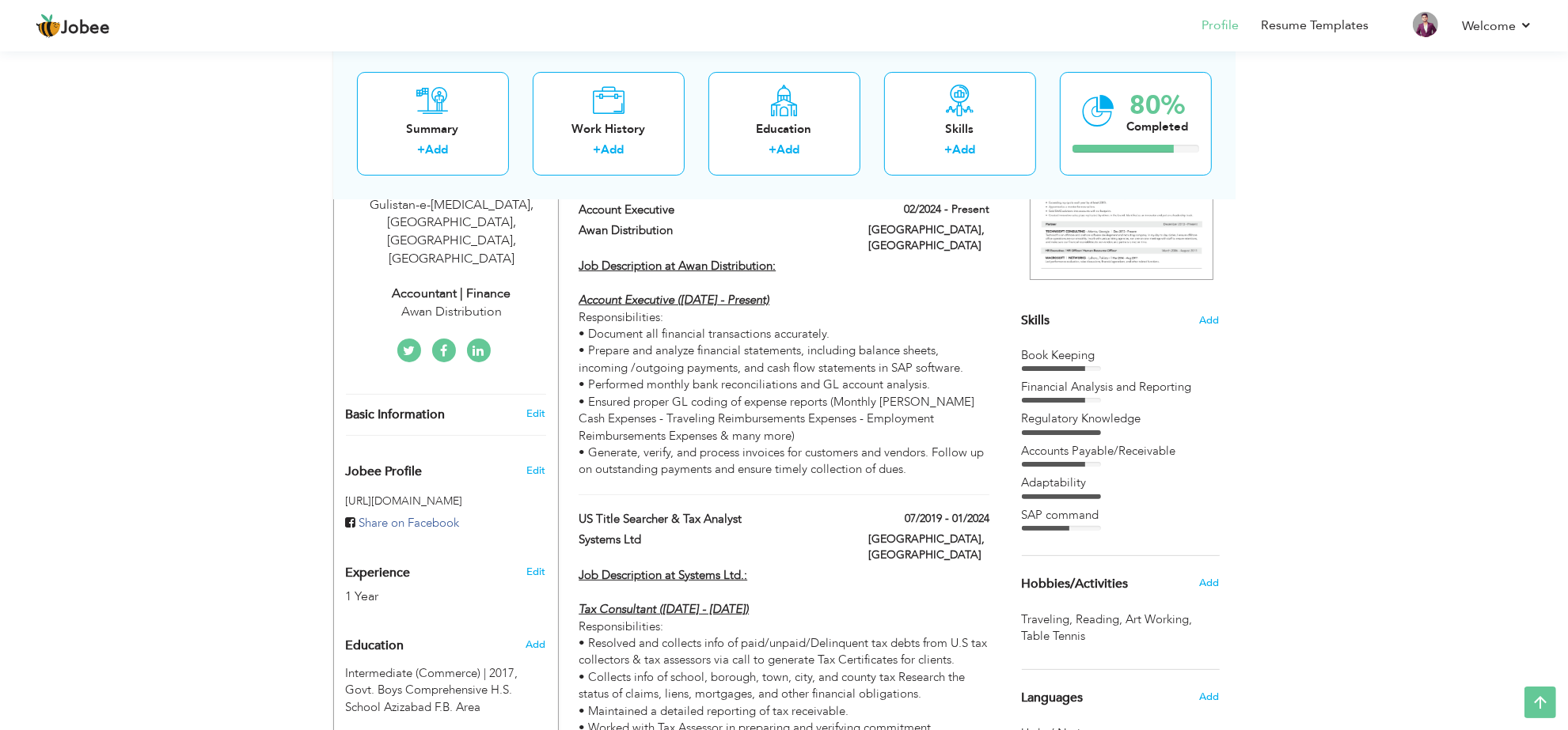
type input "[DOMAIN_NAME][URL]"
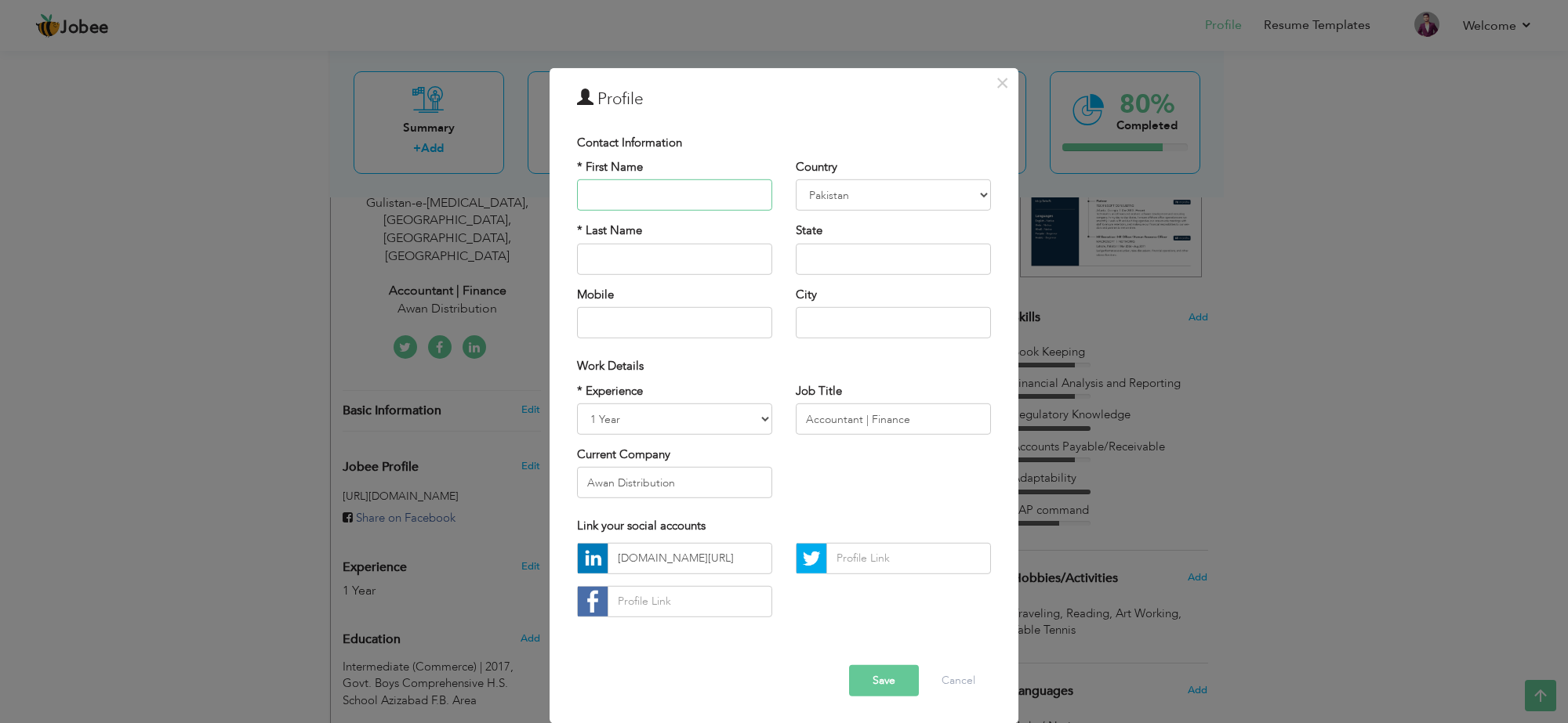
scroll to position [6, 0]
click at [720, 562] on input "[DOMAIN_NAME][URL]" at bounding box center [689, 558] width 164 height 31
click at [962, 680] on button "Cancel" at bounding box center [958, 680] width 65 height 31
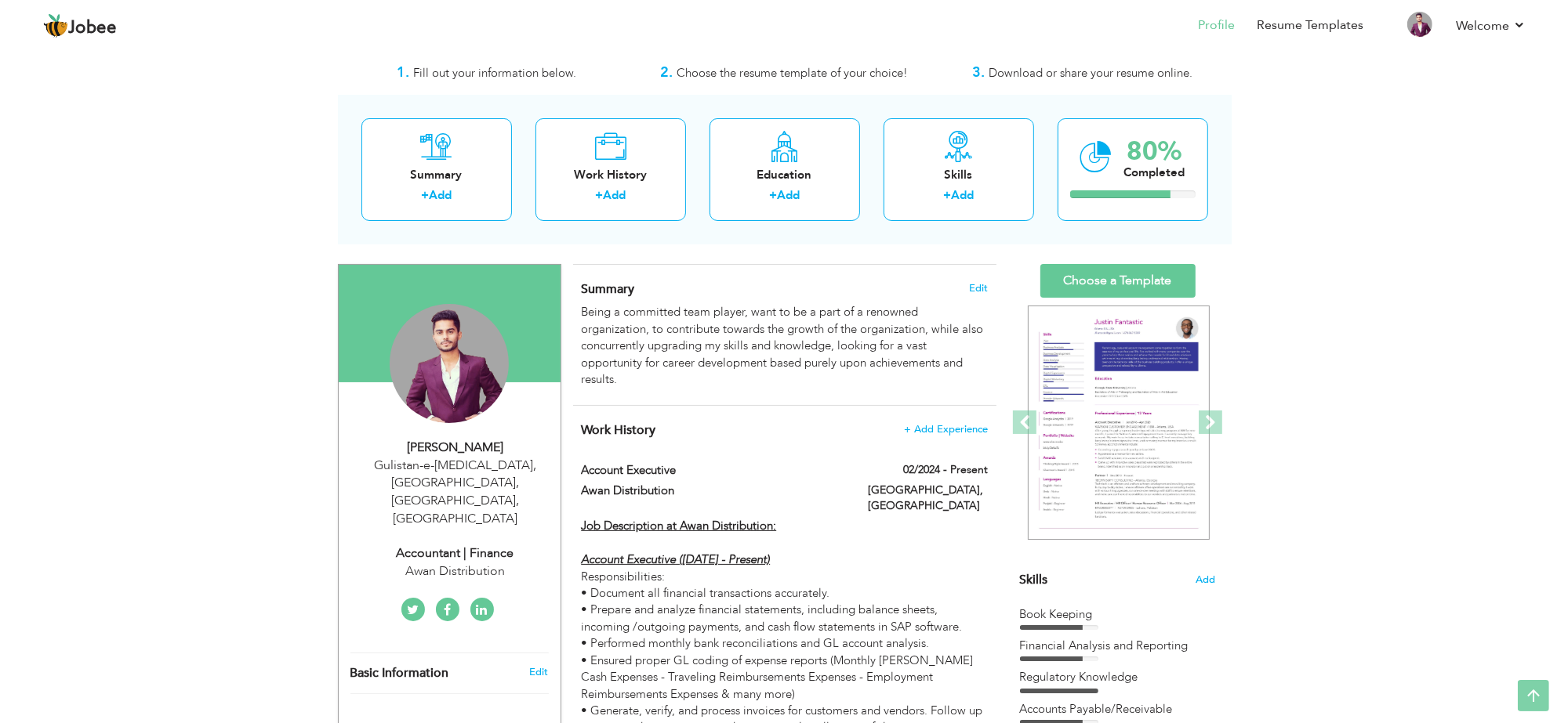
scroll to position [0, 0]
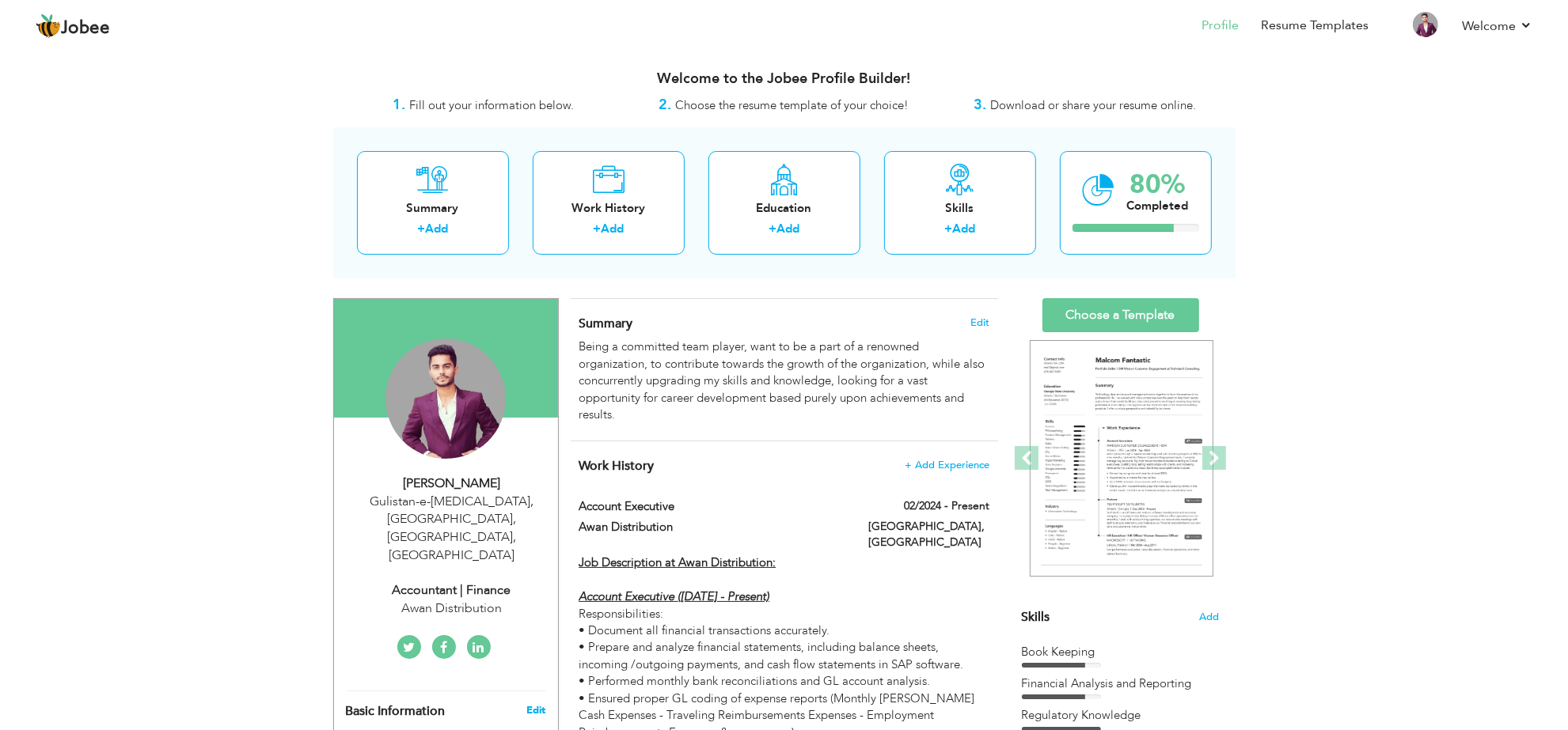
click at [531, 703] on link "Edit" at bounding box center [536, 710] width 19 height 14
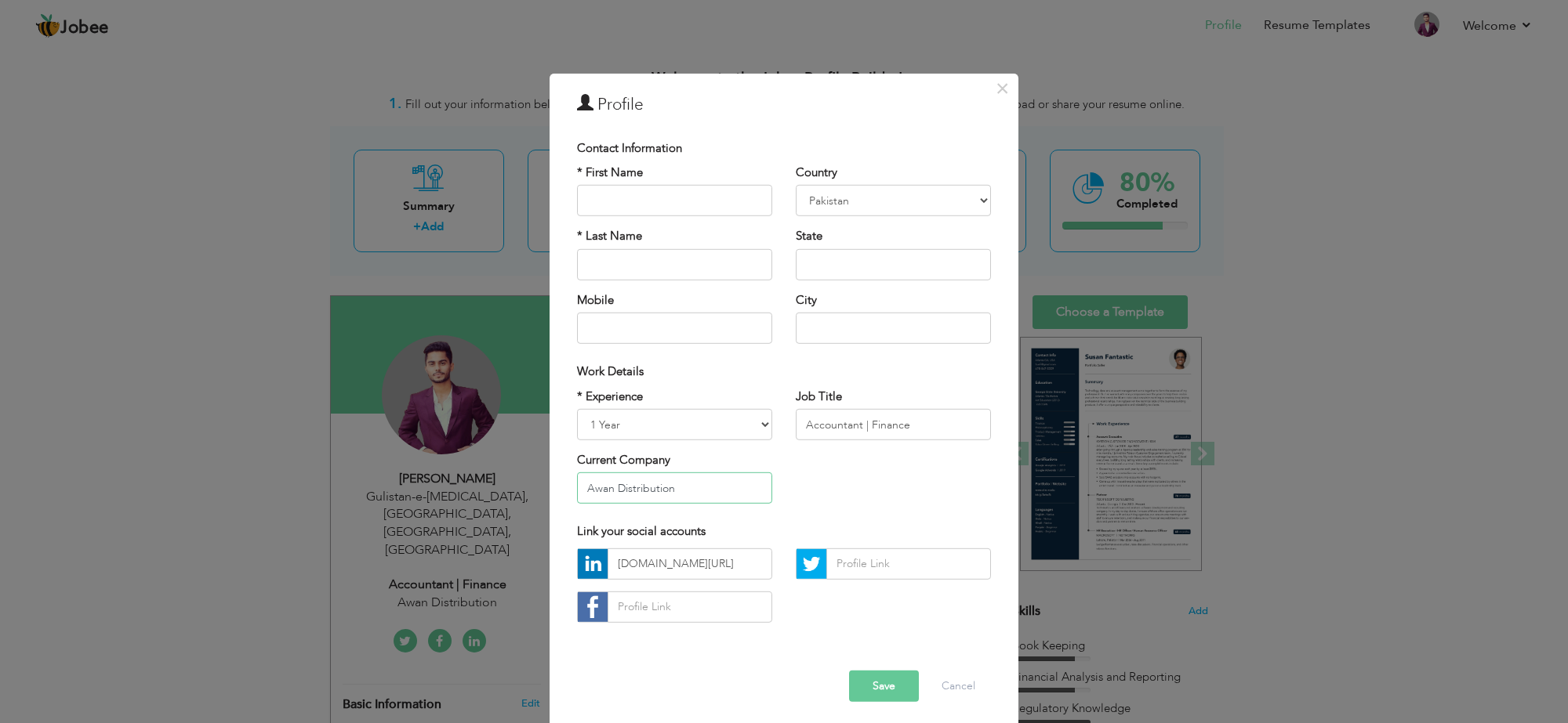
drag, startPoint x: 702, startPoint y: 488, endPoint x: 718, endPoint y: 491, distance: 16.3
click at [702, 488] on input "Awan Distribution" at bounding box center [675, 488] width 196 height 31
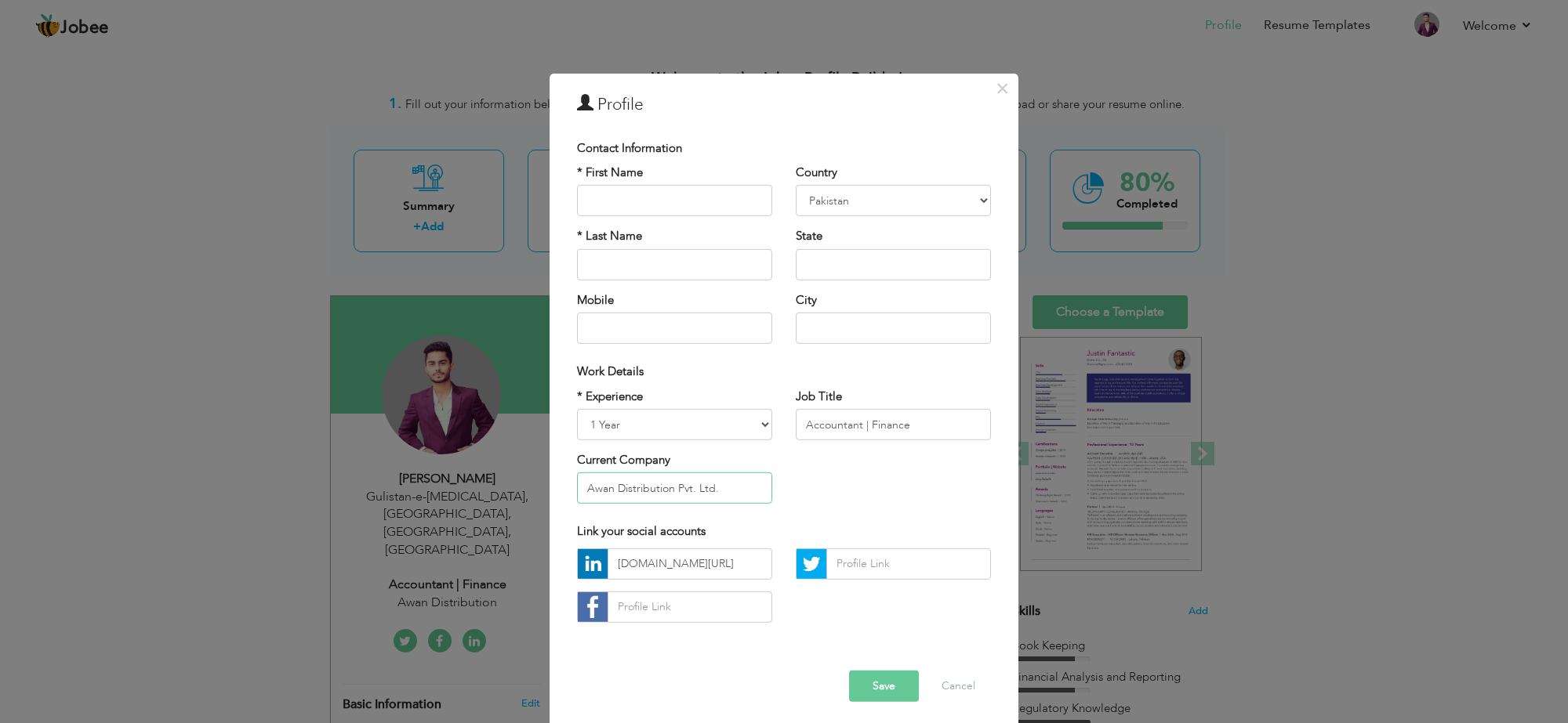
type input "Awan Distribution Pvt. Ltd."
click at [741, 334] on input "text" at bounding box center [675, 328] width 196 height 31
click at [734, 487] on input "Awan Distribution Pvt. Ltd." at bounding box center [675, 488] width 196 height 31
click at [1483, 147] on div "× Profile Contact Information * First Name * Last Name Mobile Aruba" at bounding box center [784, 362] width 1568 height 723
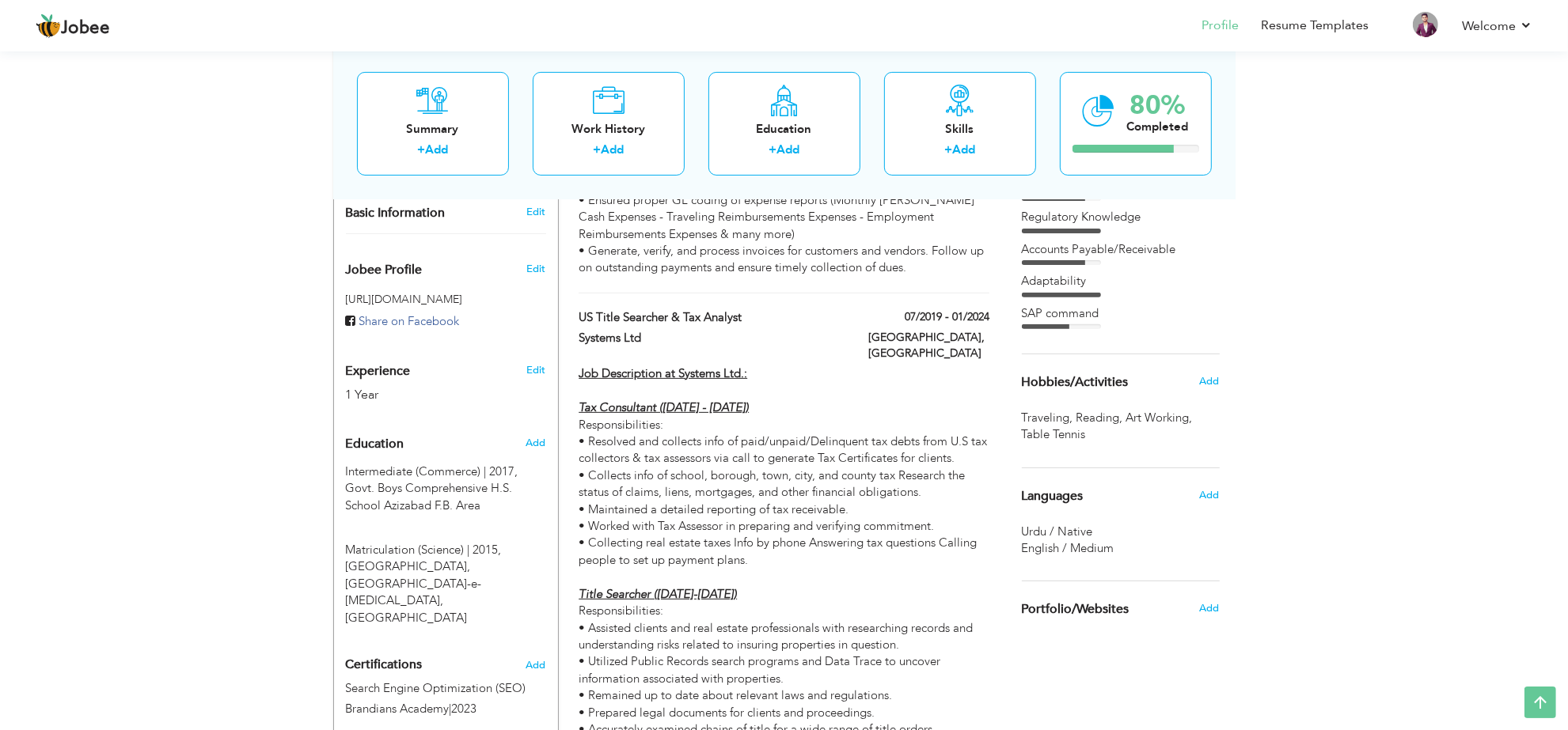
scroll to position [495, 0]
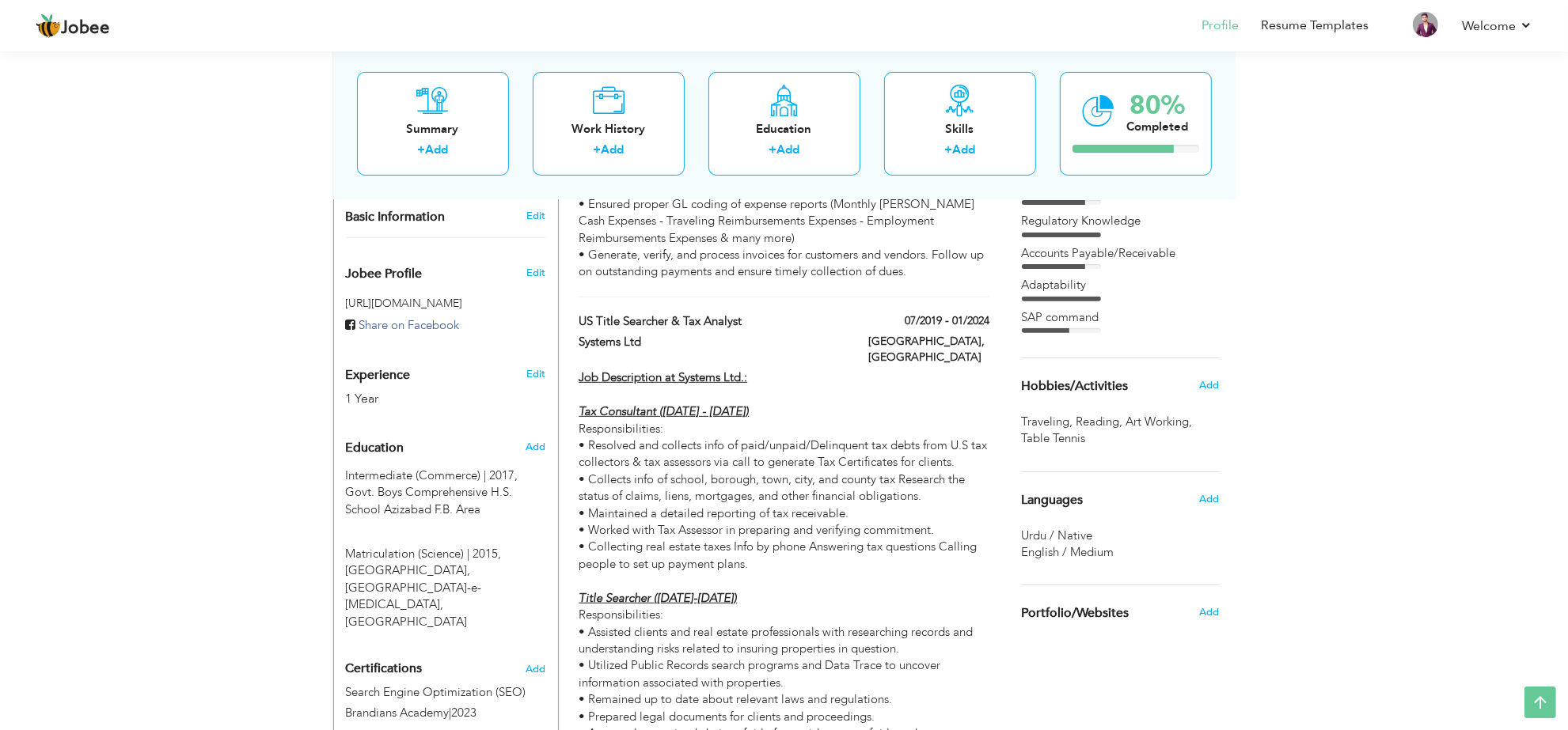
click at [1308, 386] on div "View Resume Export PDF Profile Summary Public Link Experience Education Awards …" at bounding box center [784, 354] width 1568 height 1604
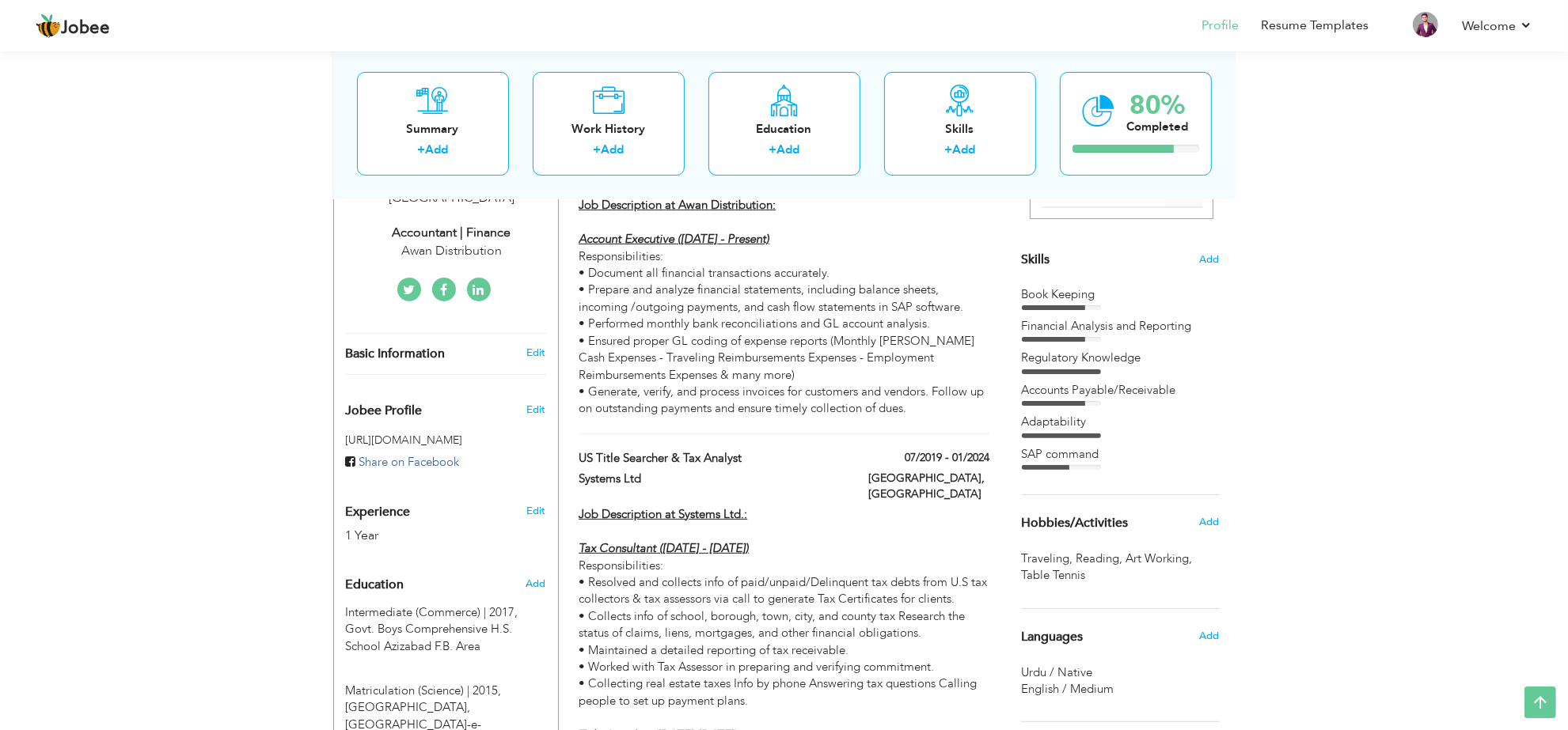
scroll to position [291, 0]
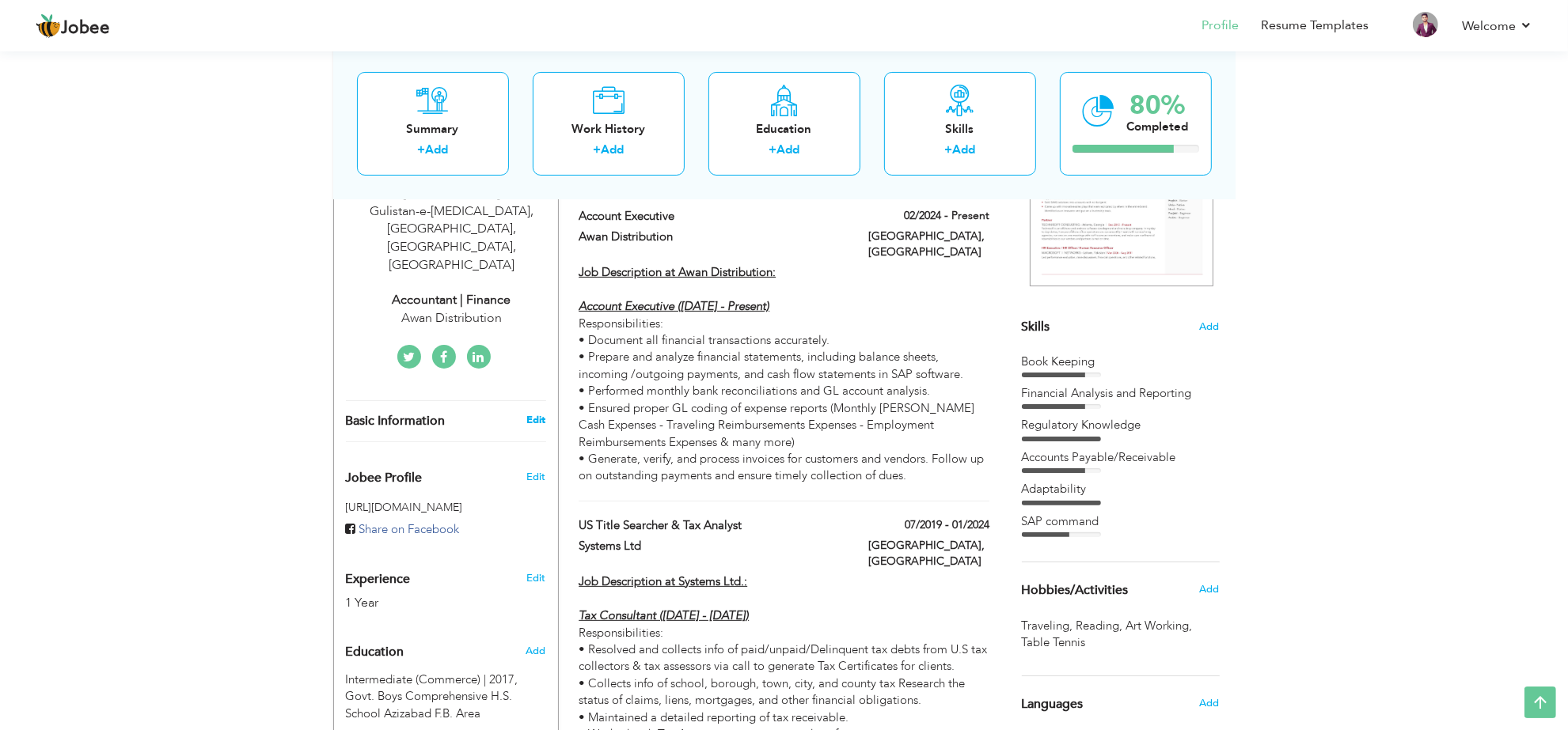
click at [528, 413] on link "Edit" at bounding box center [536, 420] width 19 height 14
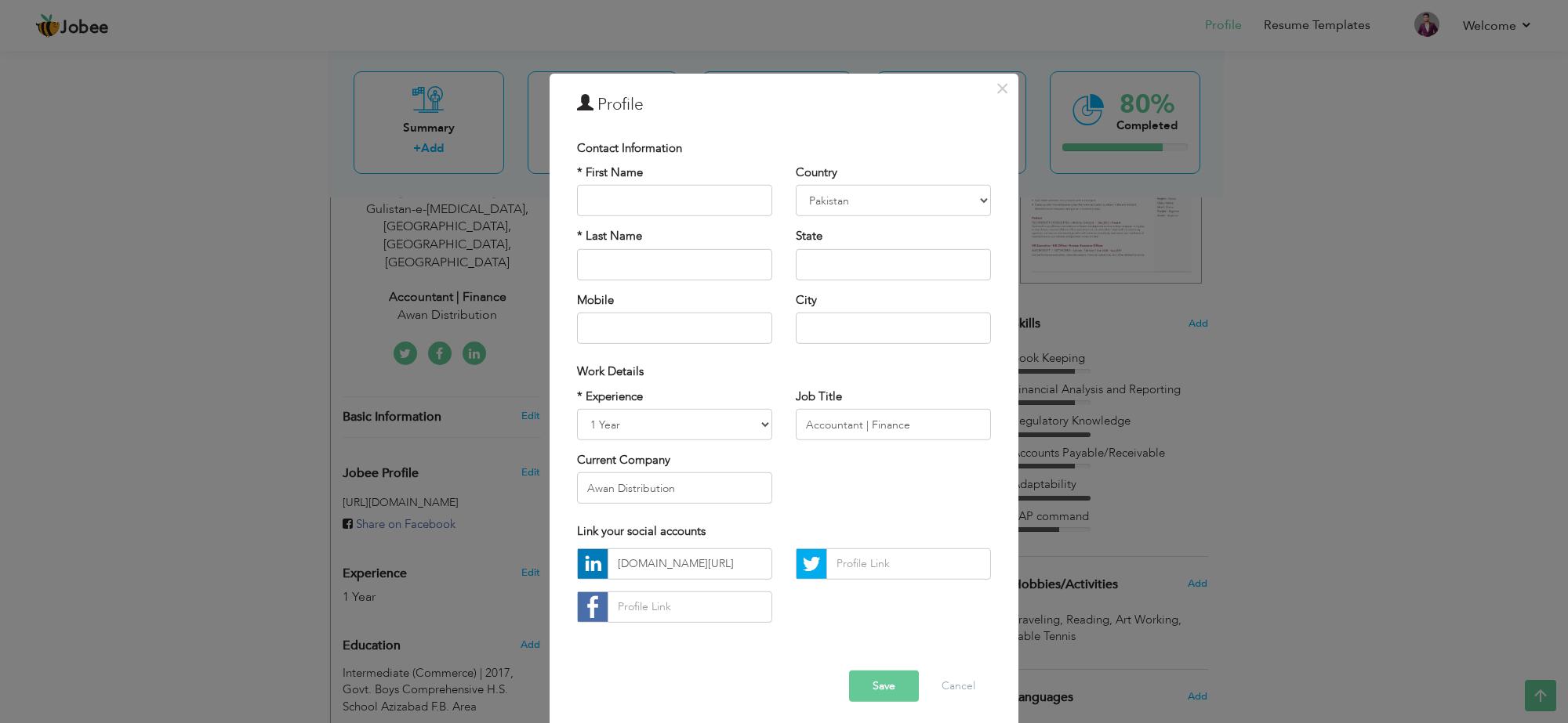
click at [632, 95] on h3 "Profile" at bounding box center [784, 105] width 414 height 24
click at [1003, 87] on button "×" at bounding box center [1002, 87] width 25 height 25
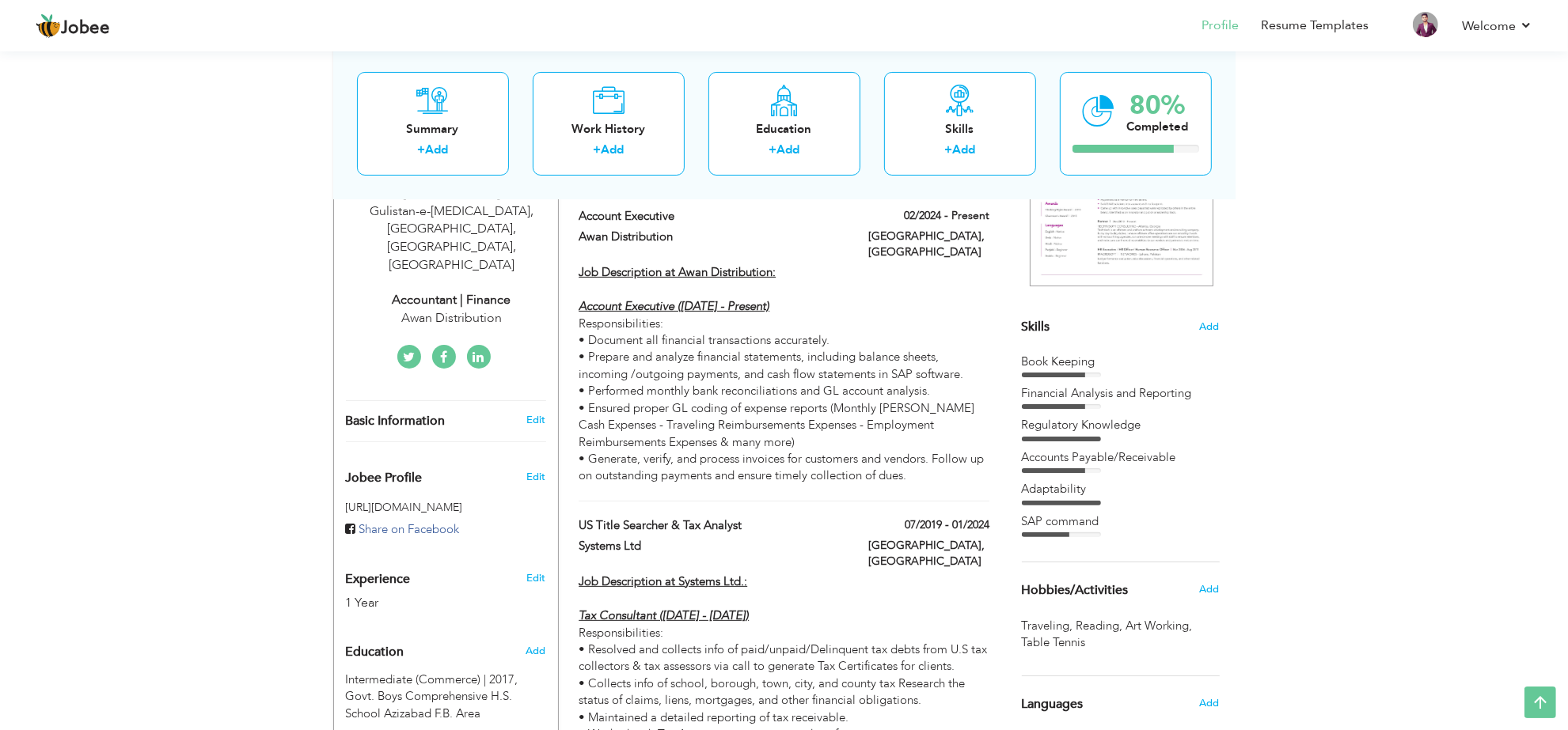
scroll to position [800, 0]
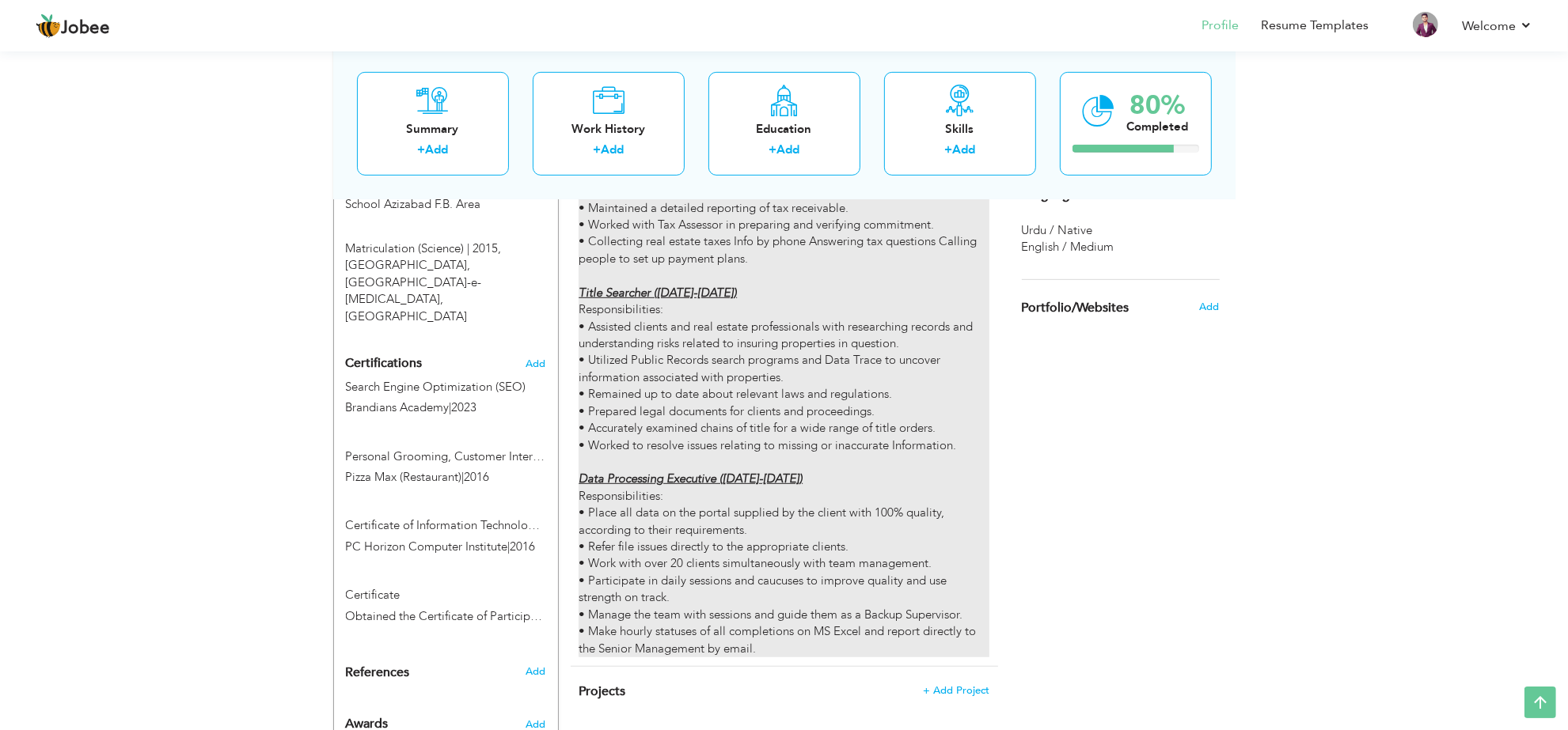
click at [792, 361] on div "Job Description at Systems Ltd.: Tax Consultant (Jan. 2023 - Jan. 2024) Respons…" at bounding box center [783, 360] width 410 height 594
type input "US Title Searcher & Tax Analyst"
type input "Systems Ltd"
type input "07/2019"
type input "01/2024"
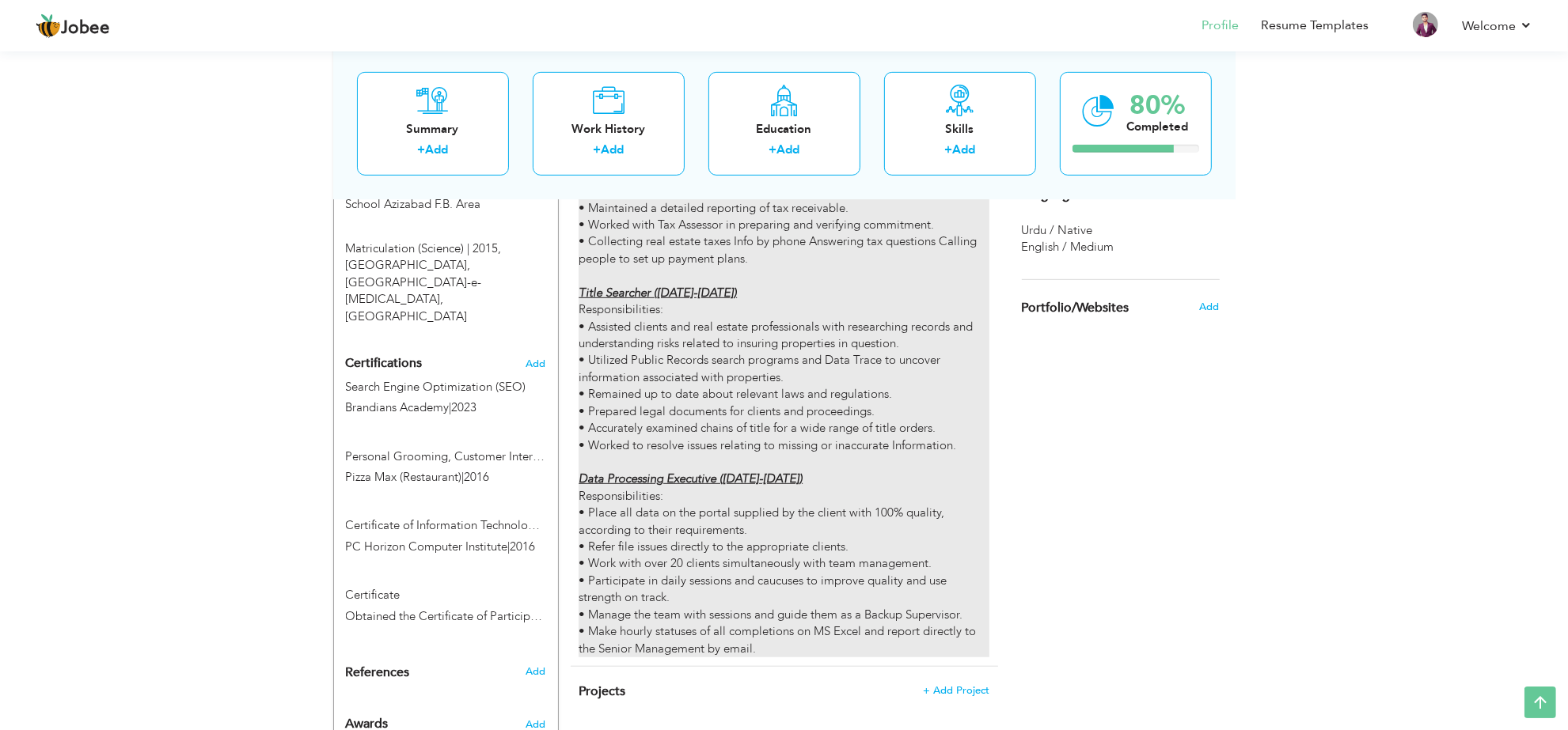
type input "[GEOGRAPHIC_DATA]"
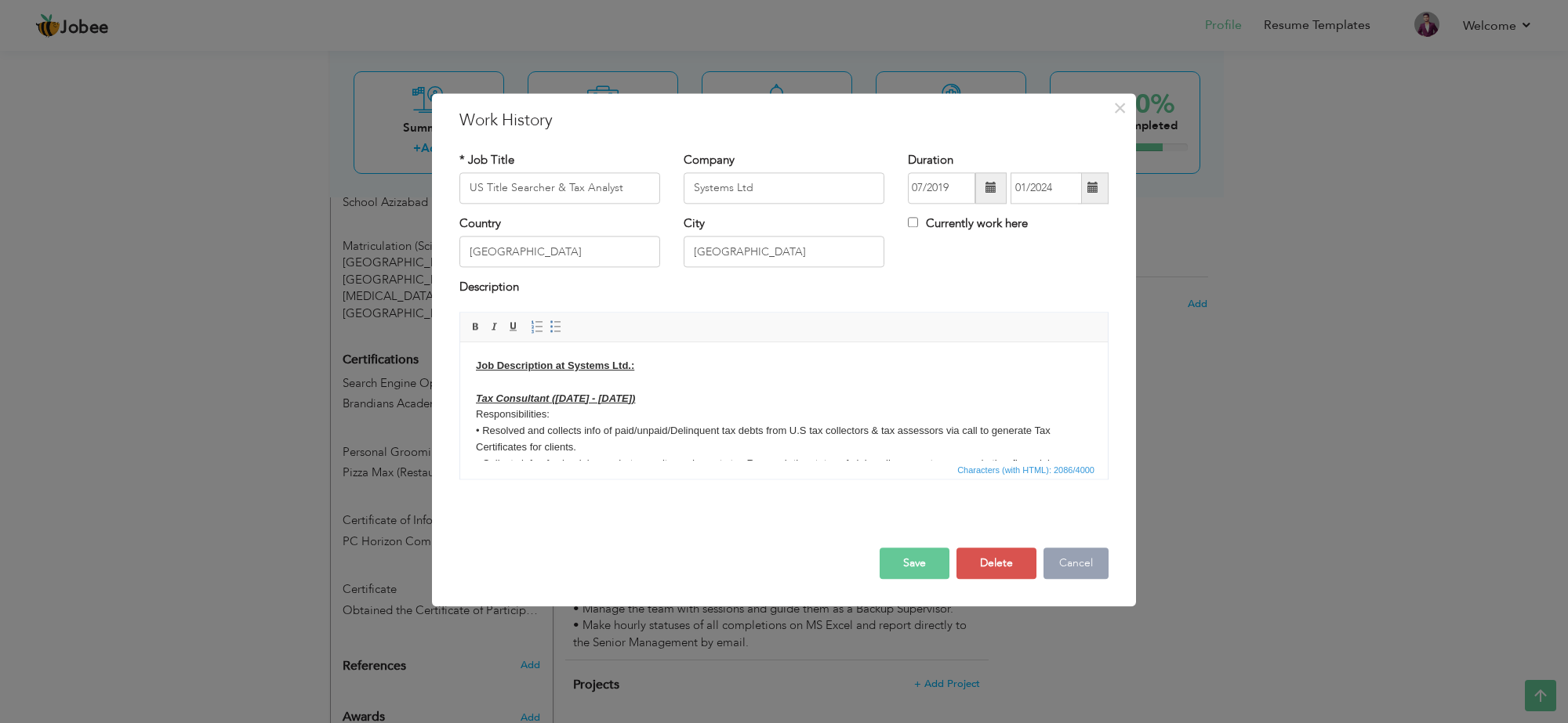
click at [1092, 557] on button "Cancel" at bounding box center [1076, 563] width 65 height 31
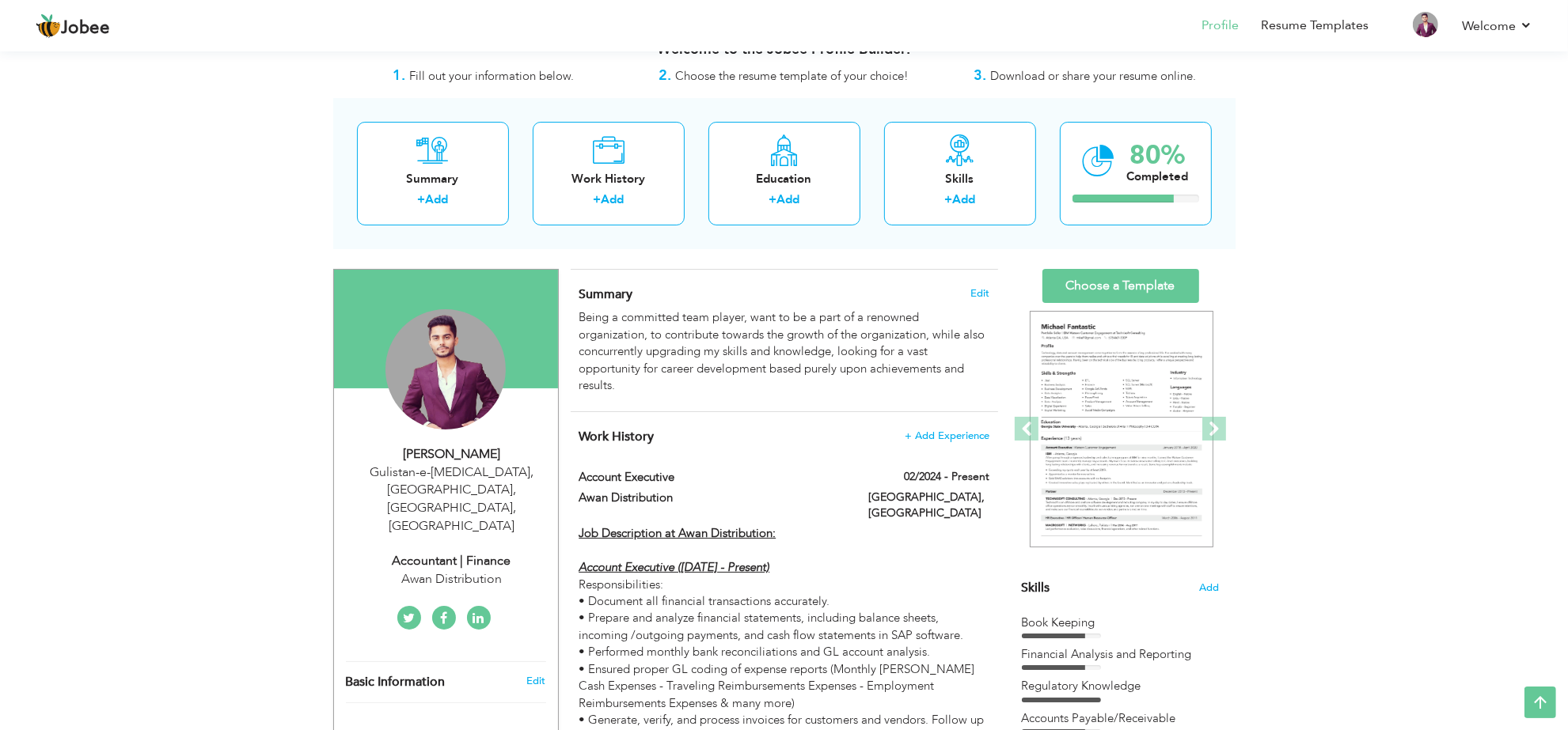
scroll to position [0, 0]
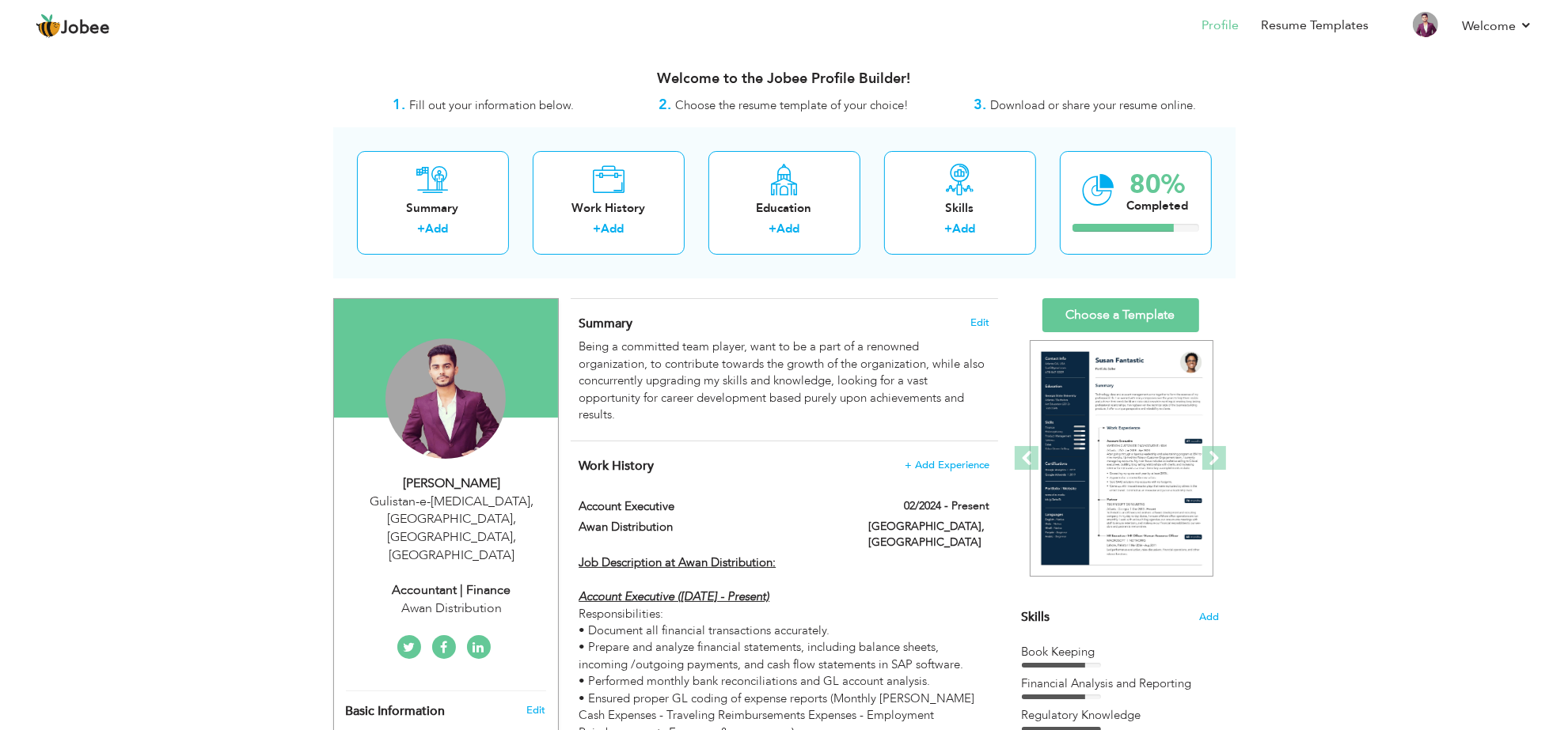
click at [1058, 107] on span "Download or share your resume online." at bounding box center [1094, 105] width 206 height 16
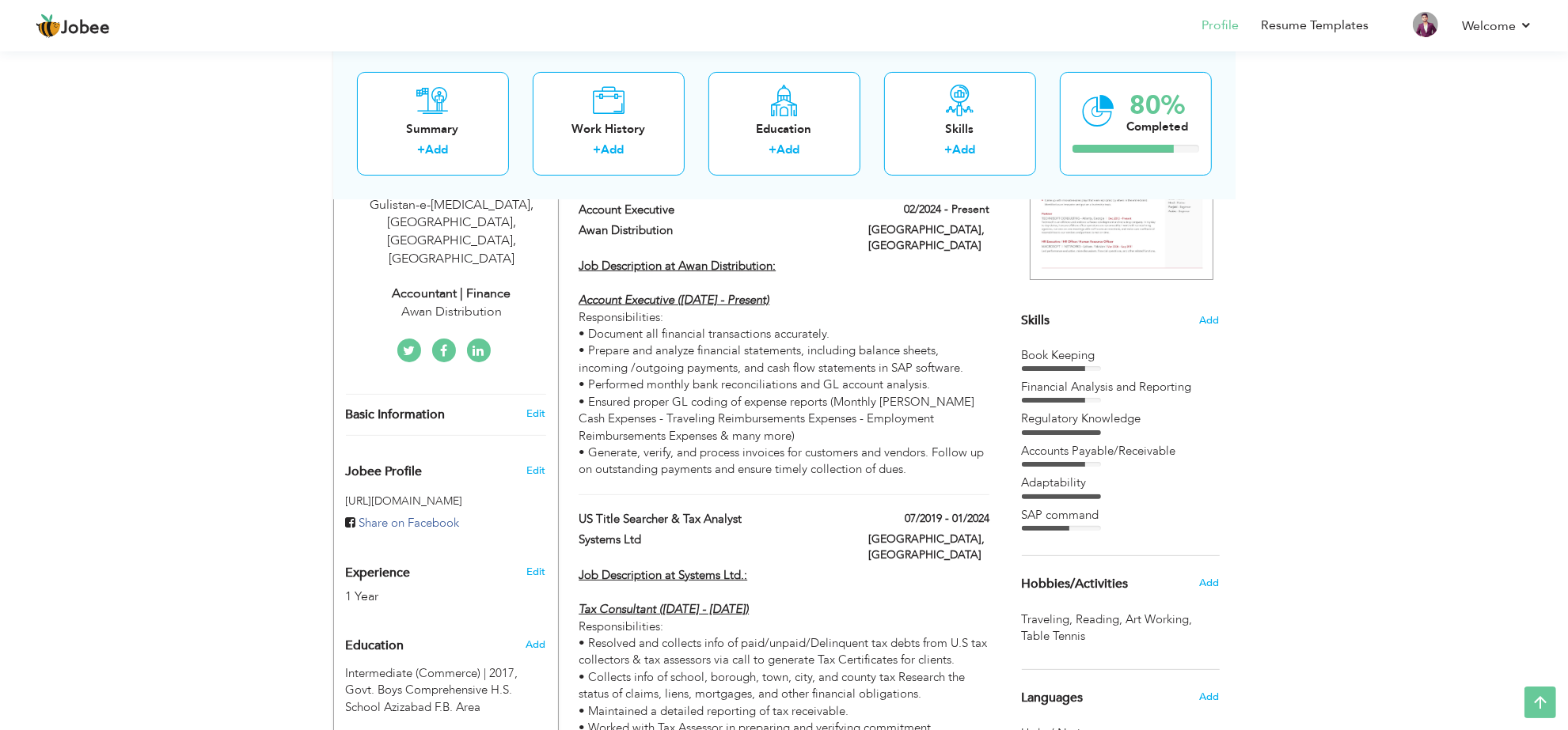
scroll to position [495, 0]
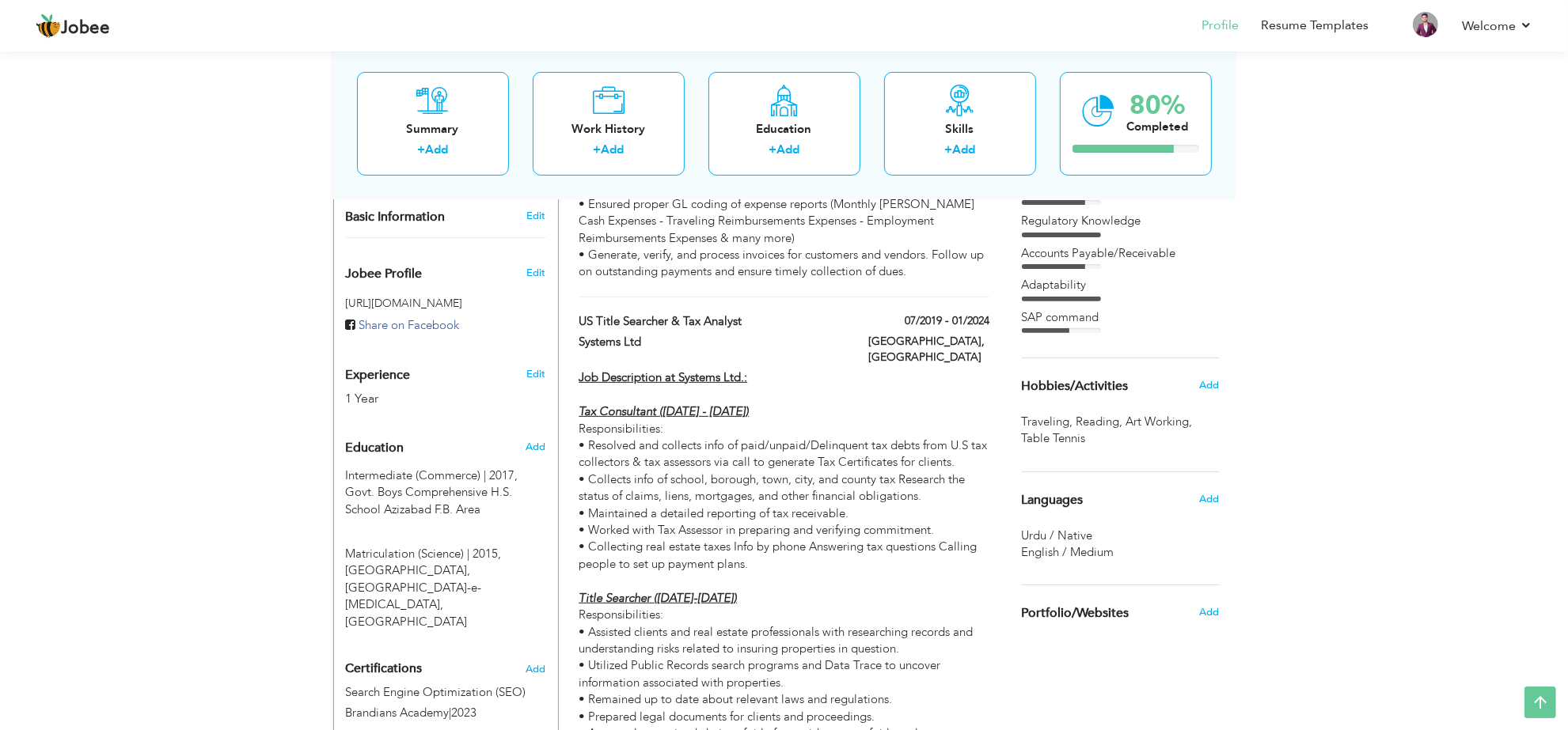
click at [1090, 421] on span "Reading ," at bounding box center [1102, 422] width 50 height 17
click at [1211, 385] on span "Add" at bounding box center [1208, 384] width 20 height 14
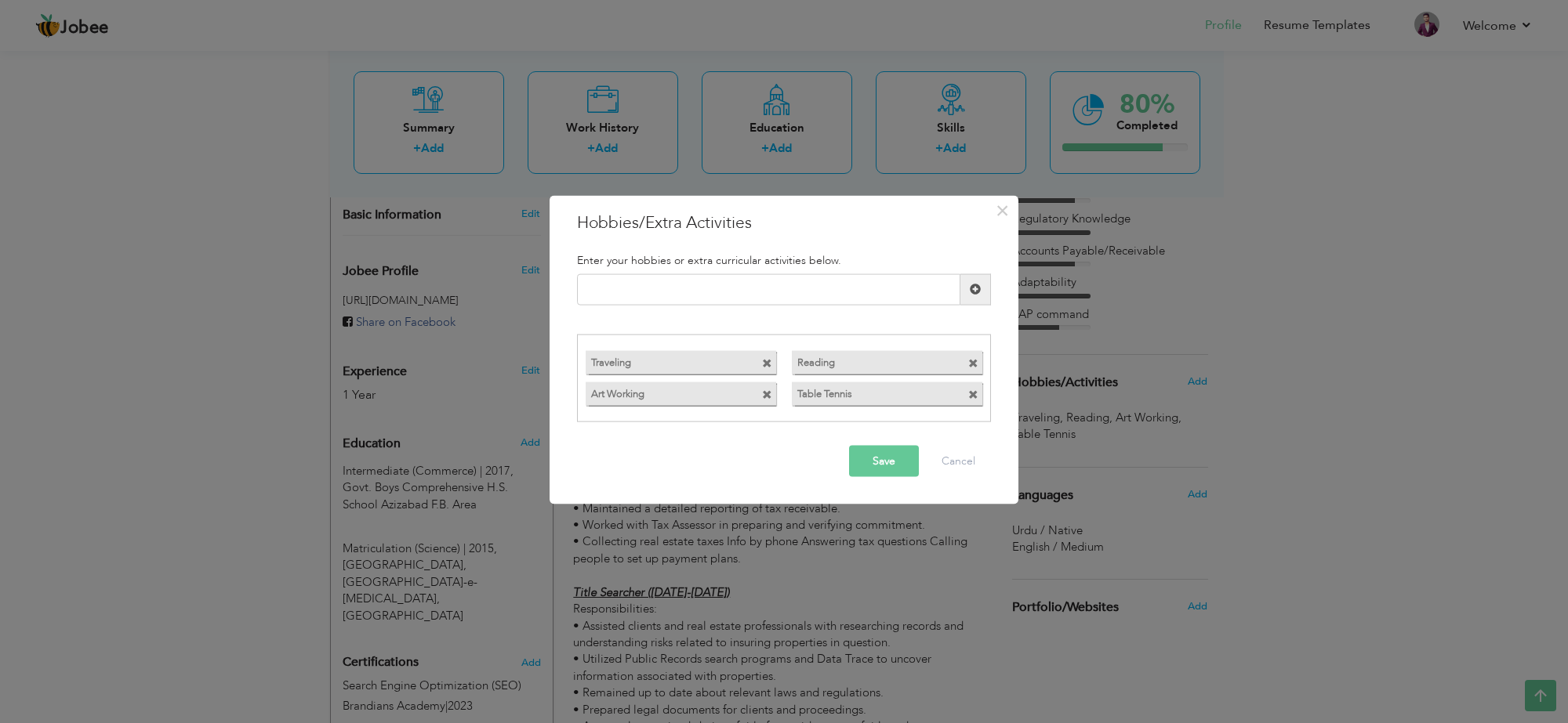
click at [768, 394] on span at bounding box center [767, 395] width 10 height 10
click at [754, 278] on input "text" at bounding box center [769, 289] width 384 height 31
type input "Workout"
click at [971, 364] on span at bounding box center [973, 363] width 10 height 10
click at [746, 293] on input "text" at bounding box center [769, 289] width 384 height 31
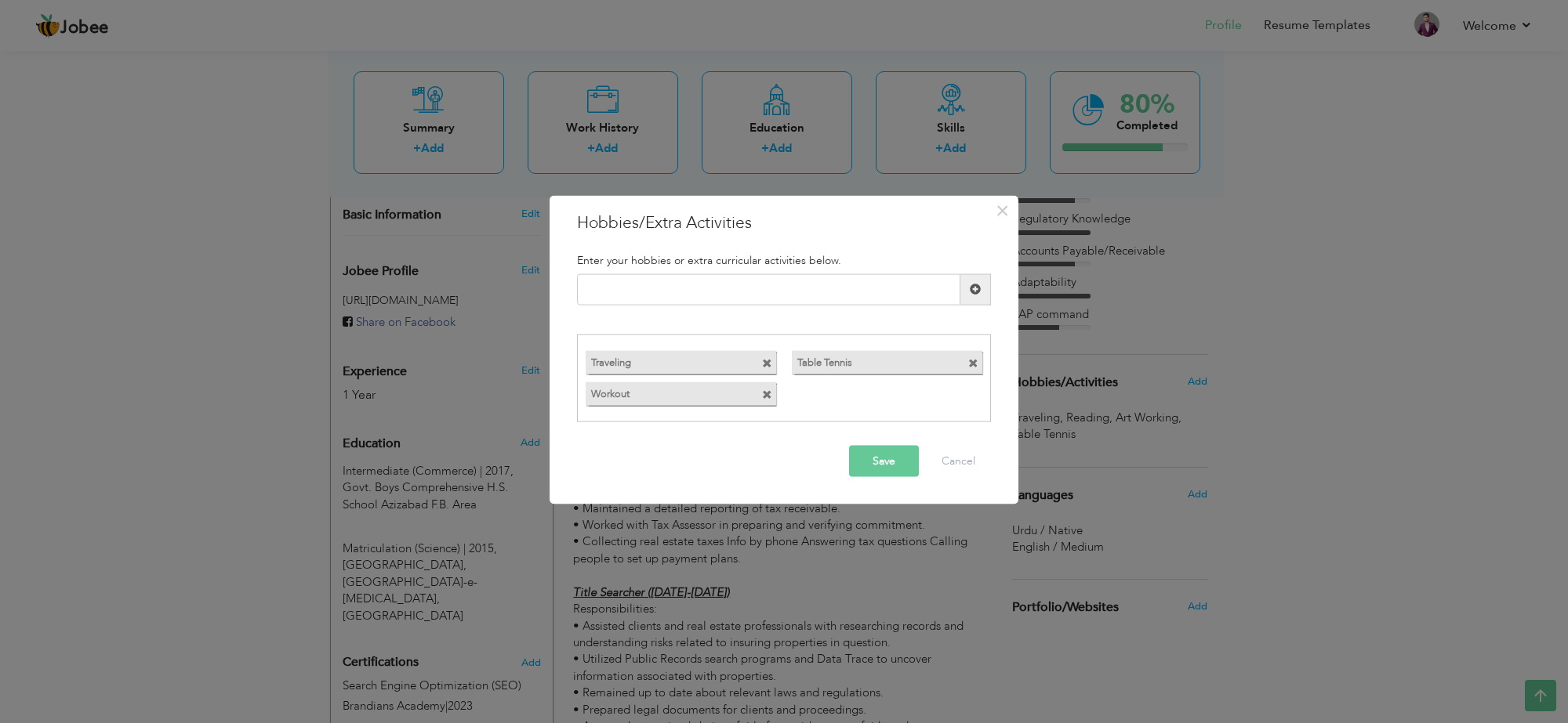
click at [890, 463] on button "Save" at bounding box center [884, 462] width 70 height 31
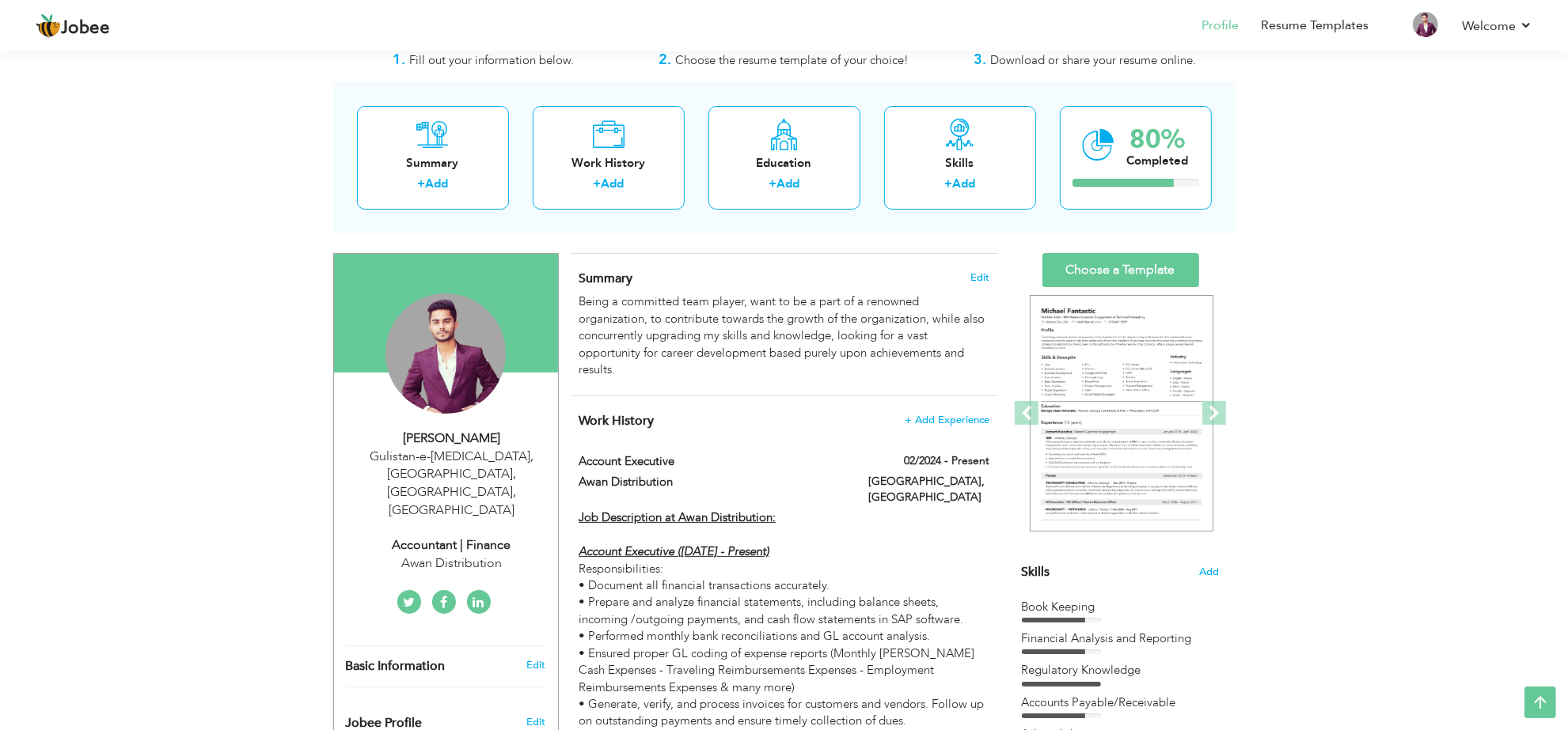
scroll to position [0, 0]
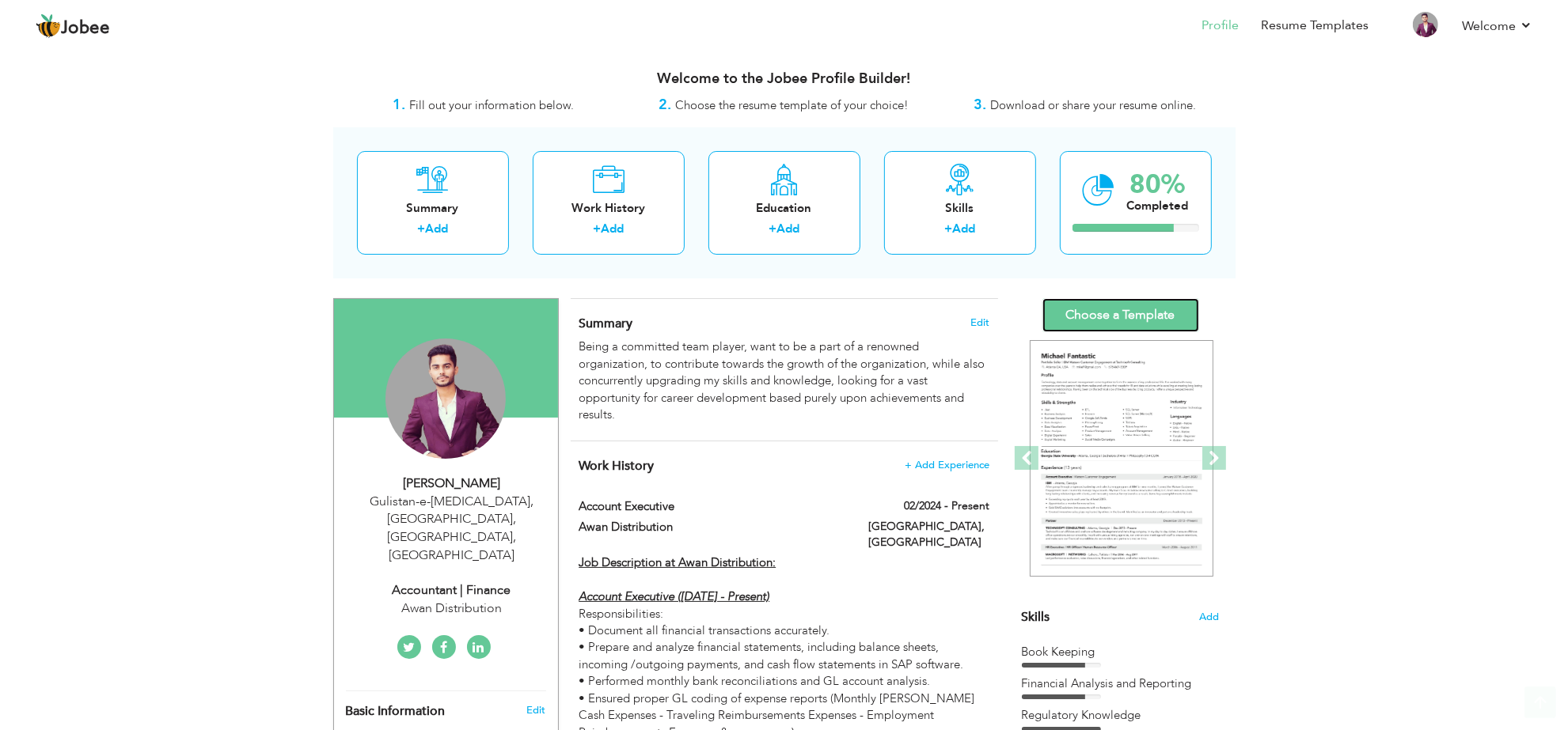
click at [1150, 313] on link "Choose a Template" at bounding box center [1120, 315] width 157 height 34
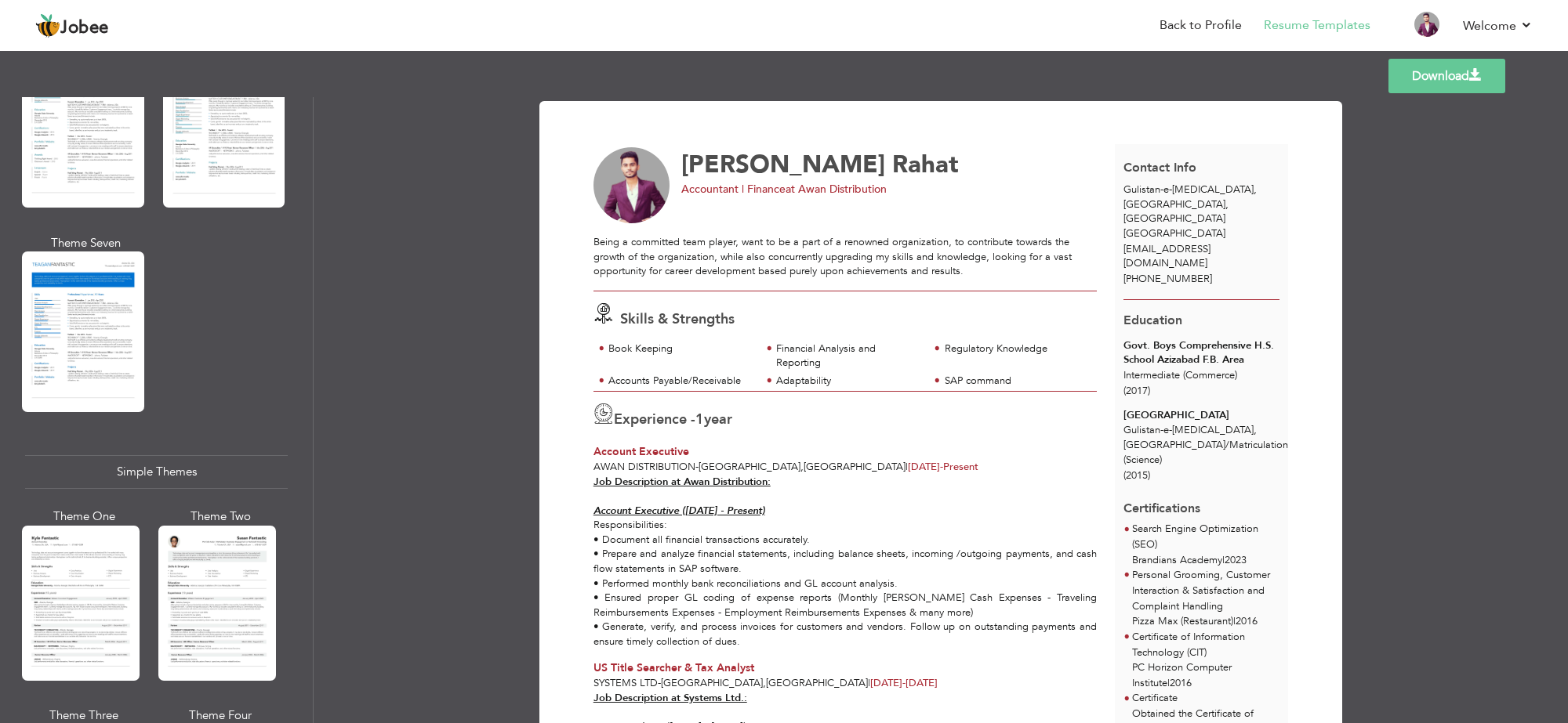
scroll to position [2449, 0]
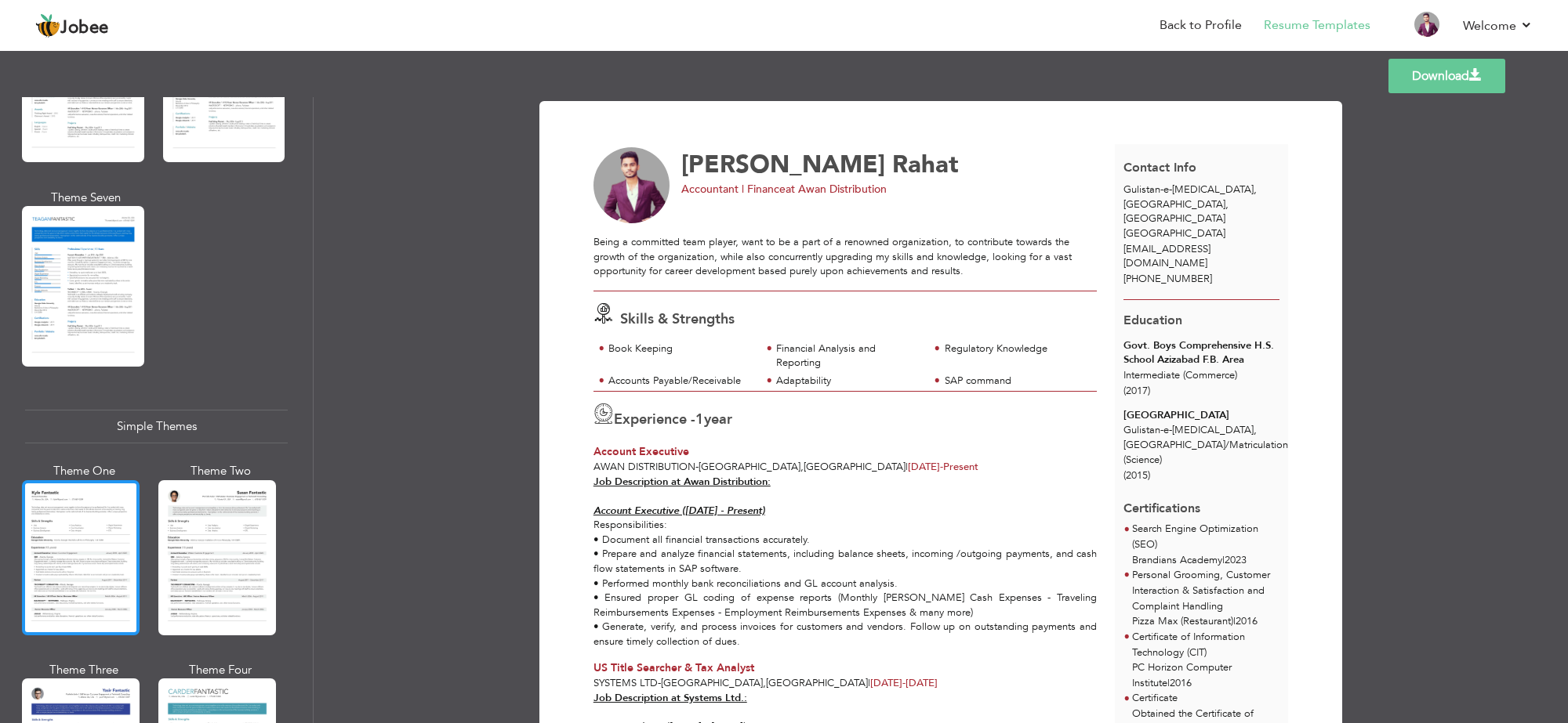
click at [91, 531] on div at bounding box center [81, 558] width 118 height 155
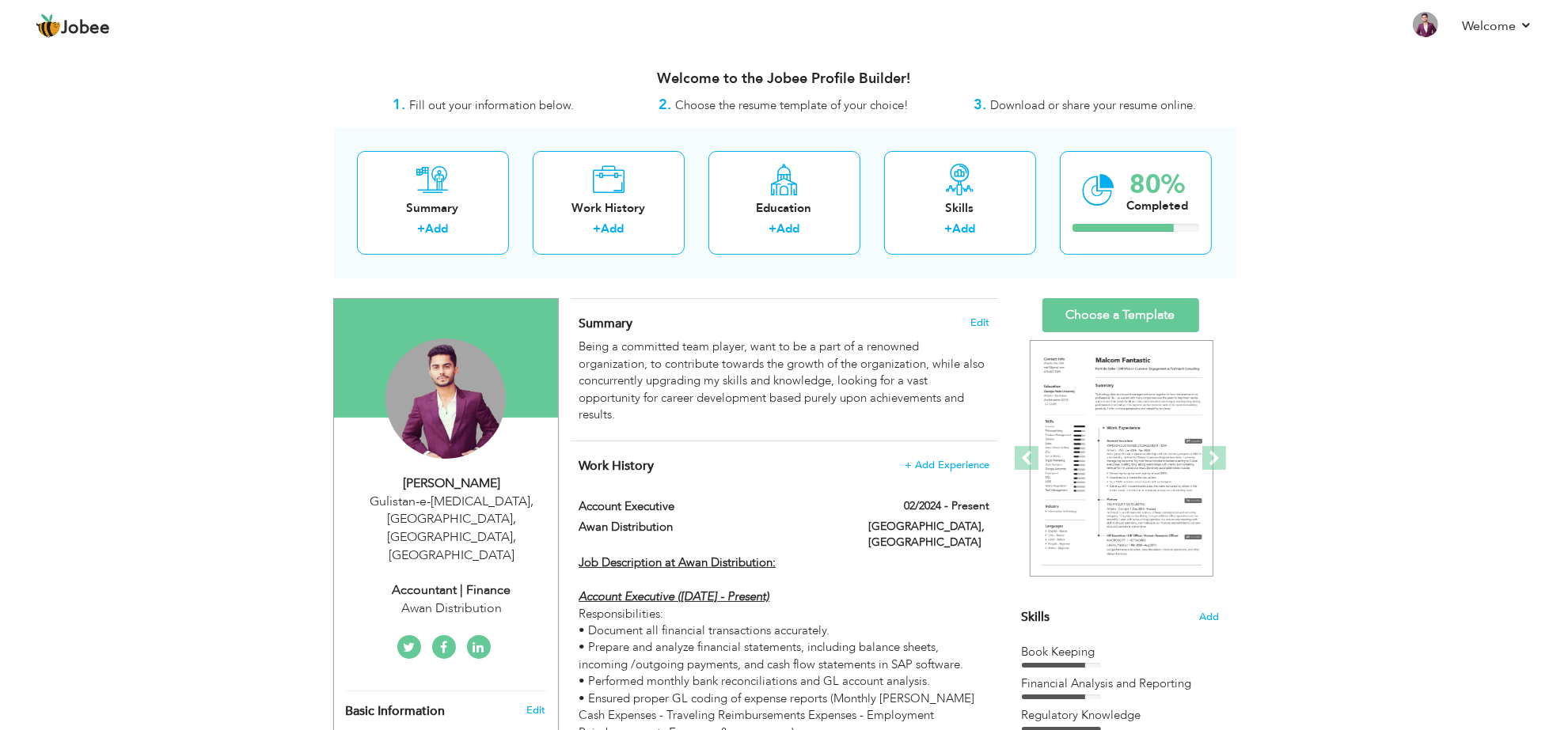
click at [720, 361] on div "Being a committed team player, want to be a part of a renowned organization, to…" at bounding box center [783, 381] width 410 height 84
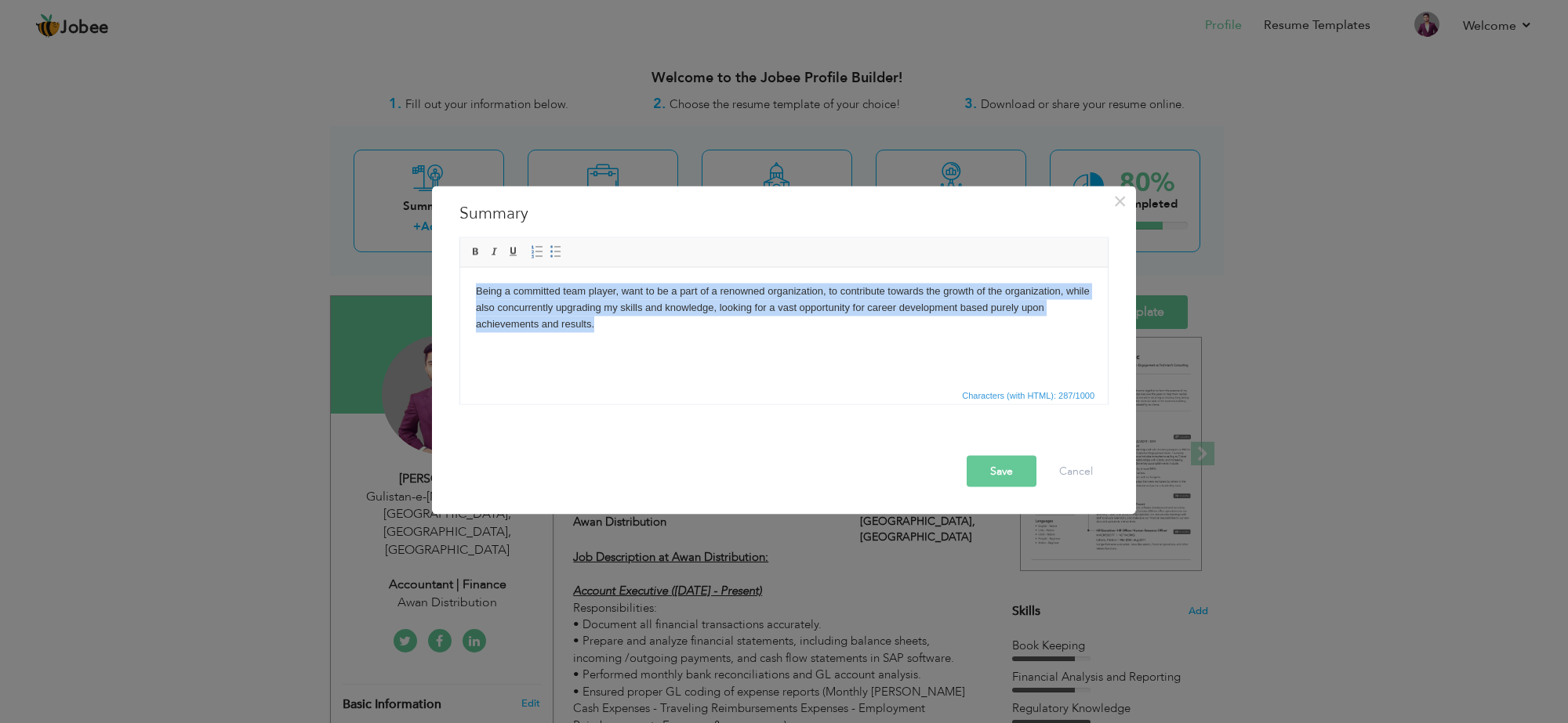
drag, startPoint x: 805, startPoint y: 329, endPoint x: 212, endPoint y: 273, distance: 595.6
click at [460, 273] on html "Being a committed team player, want to be a part of a renowned organization, to…" at bounding box center [784, 306] width 648 height 80
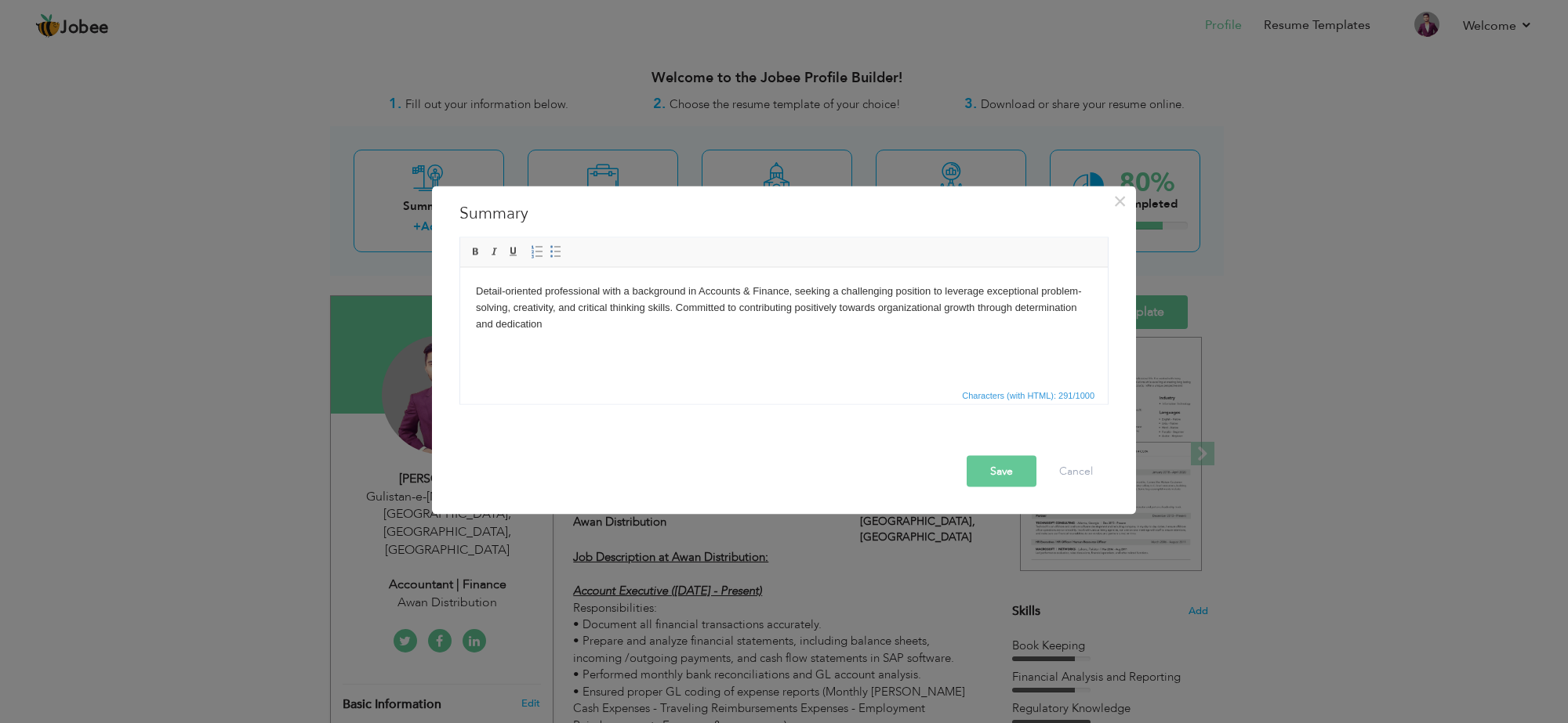
click at [1004, 465] on button "Save" at bounding box center [1002, 471] width 70 height 31
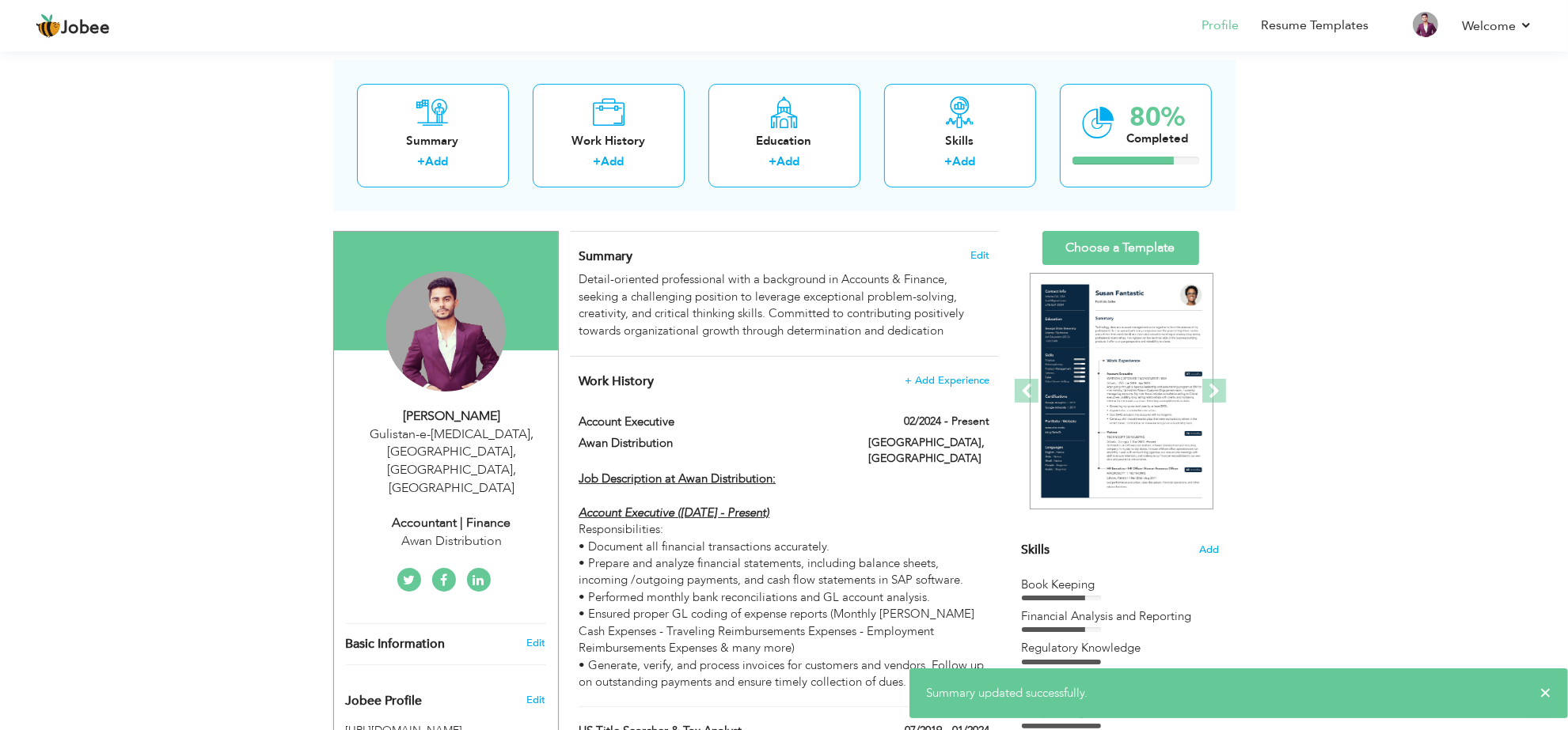
scroll to position [99, 0]
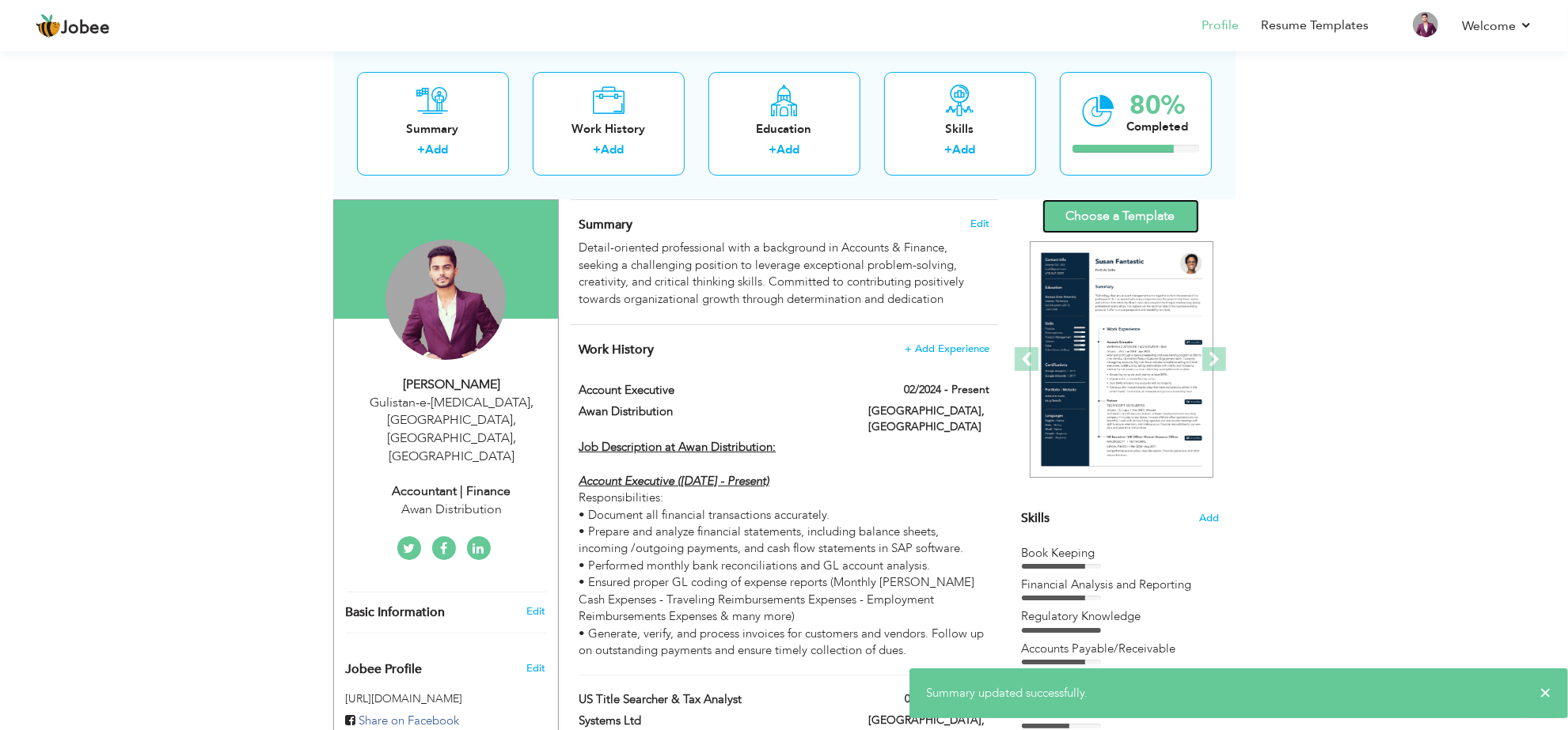
click at [1110, 228] on link "Choose a Template" at bounding box center [1120, 216] width 157 height 34
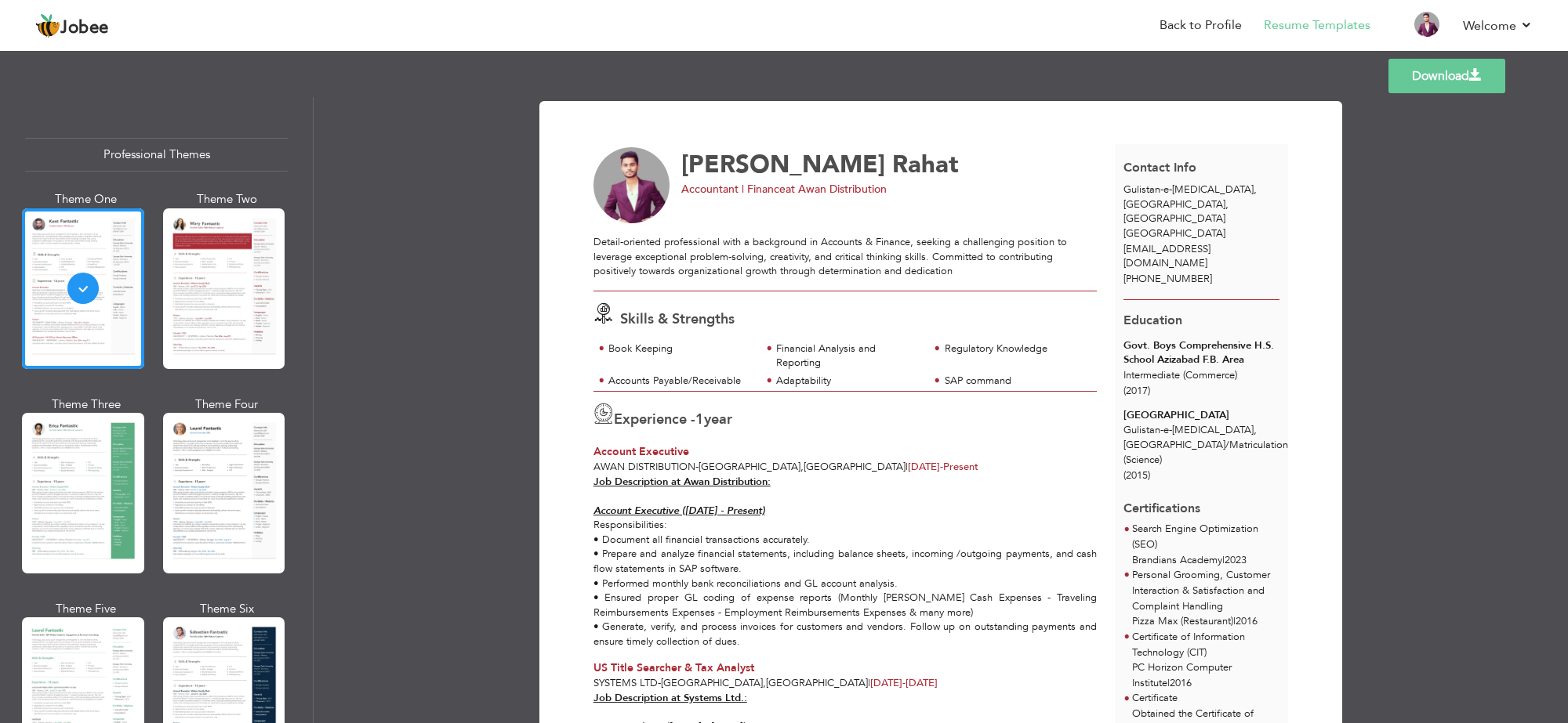
click at [1193, 196] on div "Gulistan-e-[MEDICAL_DATA], [GEOGRAPHIC_DATA], [GEOGRAPHIC_DATA] [GEOGRAPHIC_DAT…" at bounding box center [1203, 211] width 174 height 58
drag, startPoint x: 1122, startPoint y: 192, endPoint x: 1161, endPoint y: 197, distance: 39.3
click at [1161, 197] on div "Gulistan-e-[MEDICAL_DATA], [GEOGRAPHIC_DATA], [GEOGRAPHIC_DATA] [GEOGRAPHIC_DAT…" at bounding box center [1203, 211] width 174 height 58
click at [771, 304] on div "Skills & Strengths" at bounding box center [849, 317] width 530 height 27
drag, startPoint x: 680, startPoint y: 193, endPoint x: 735, endPoint y: 198, distance: 55.2
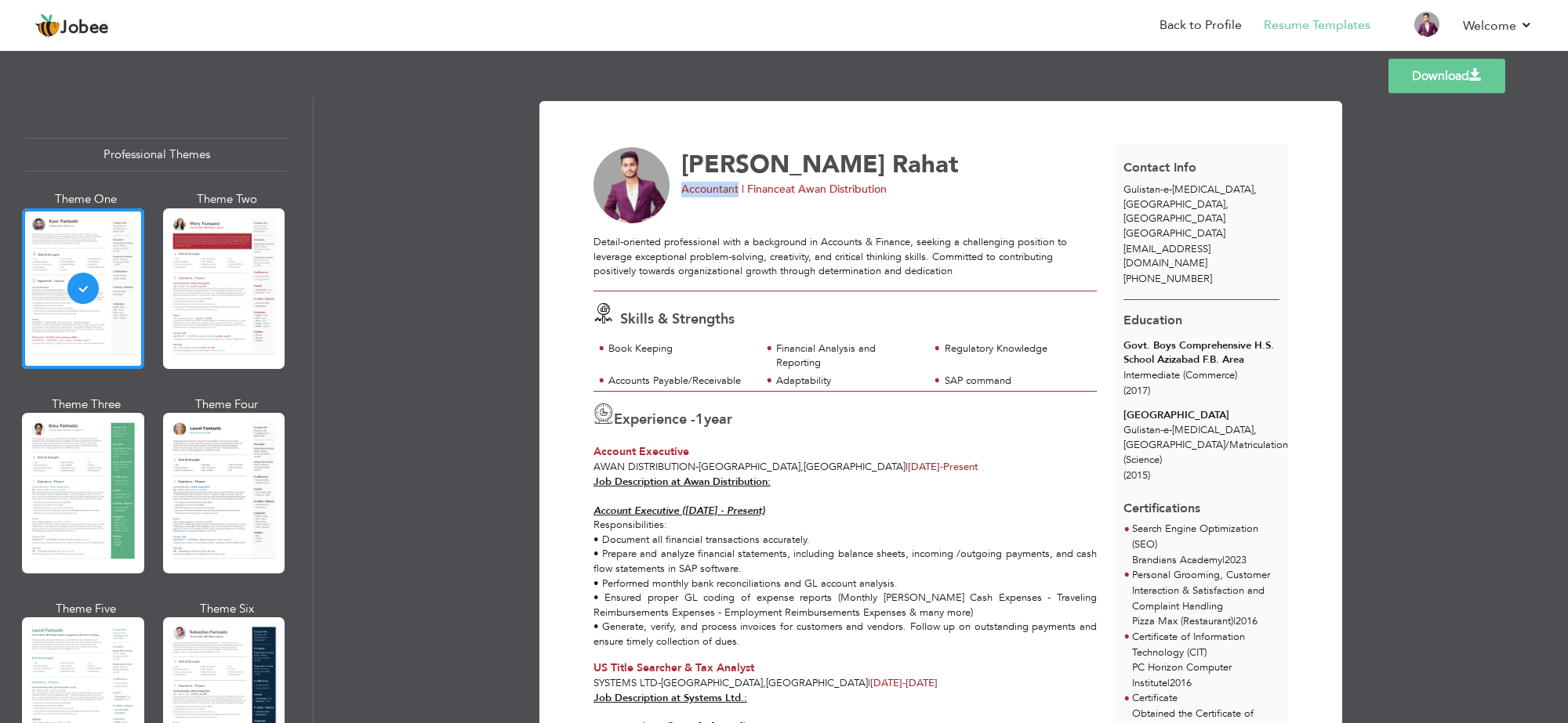
click at [735, 198] on div "[PERSON_NAME] Accountant | Finance at Awan Distribution" at bounding box center [854, 186] width 539 height 77
click at [1476, 76] on span at bounding box center [1476, 75] width 13 height 13
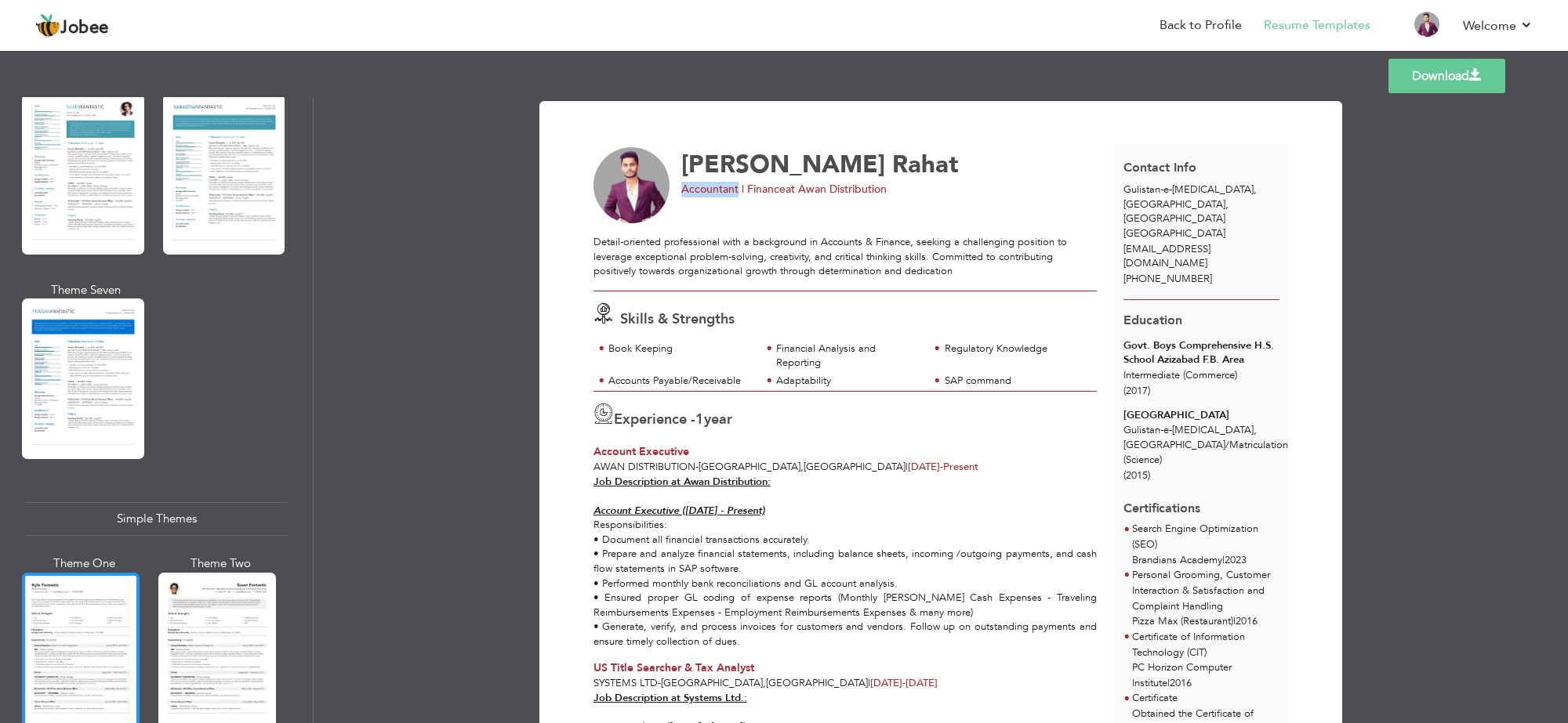
scroll to position [2449, 0]
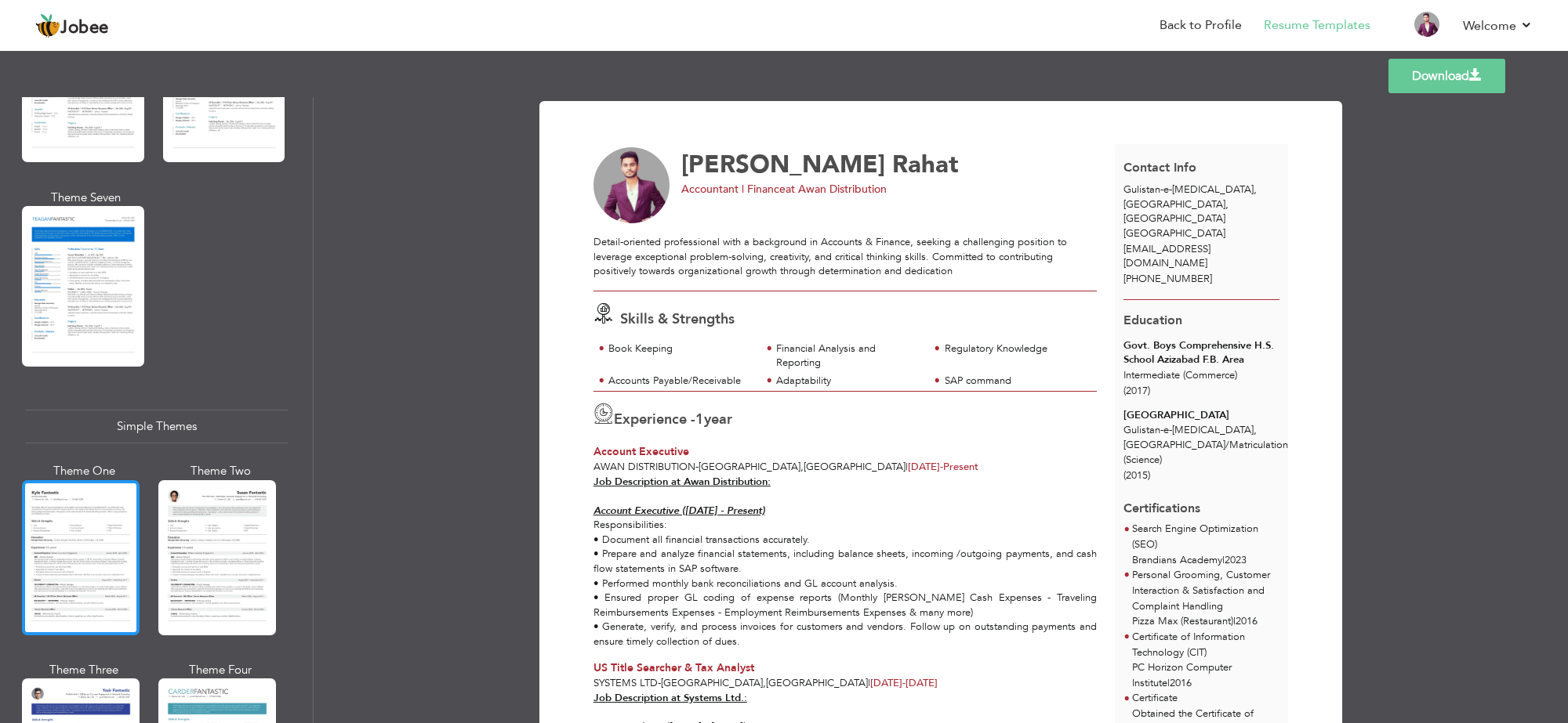
click at [111, 525] on div at bounding box center [81, 558] width 118 height 155
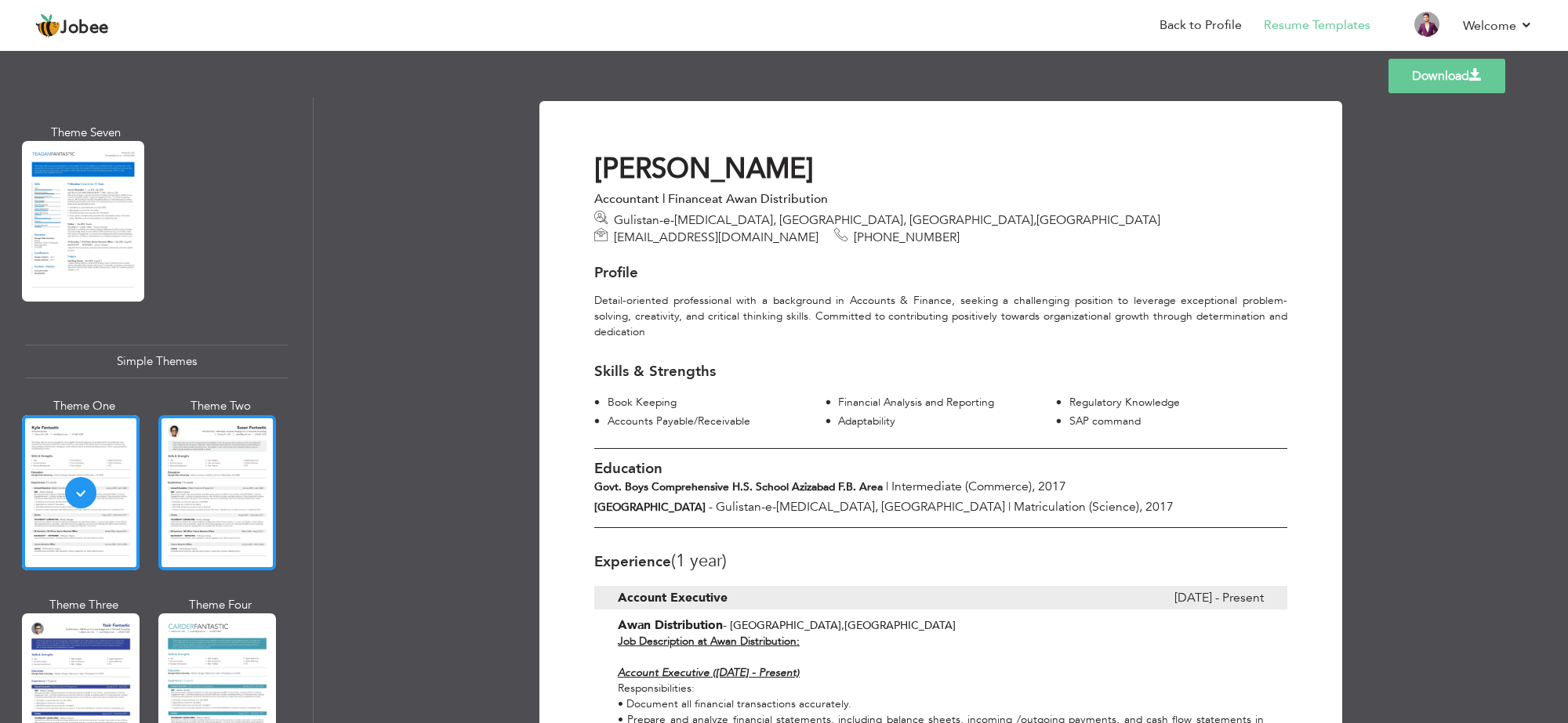
scroll to position [2575, 0]
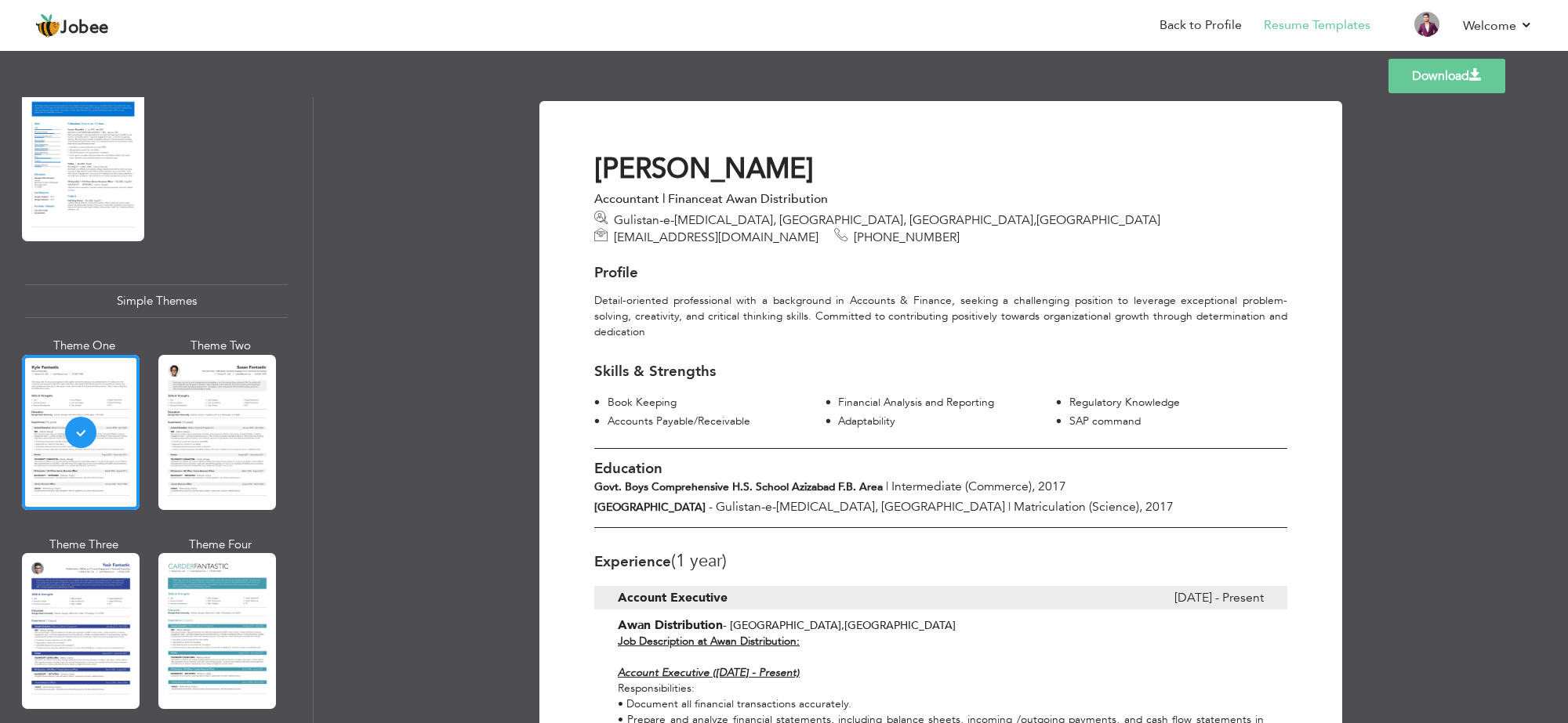
click at [1435, 83] on link "Download" at bounding box center [1447, 76] width 117 height 35
click at [864, 498] on span "Gulistan-e-[MEDICAL_DATA], [GEOGRAPHIC_DATA]" at bounding box center [860, 506] width 289 height 17
